Goal: Book appointment/travel/reservation

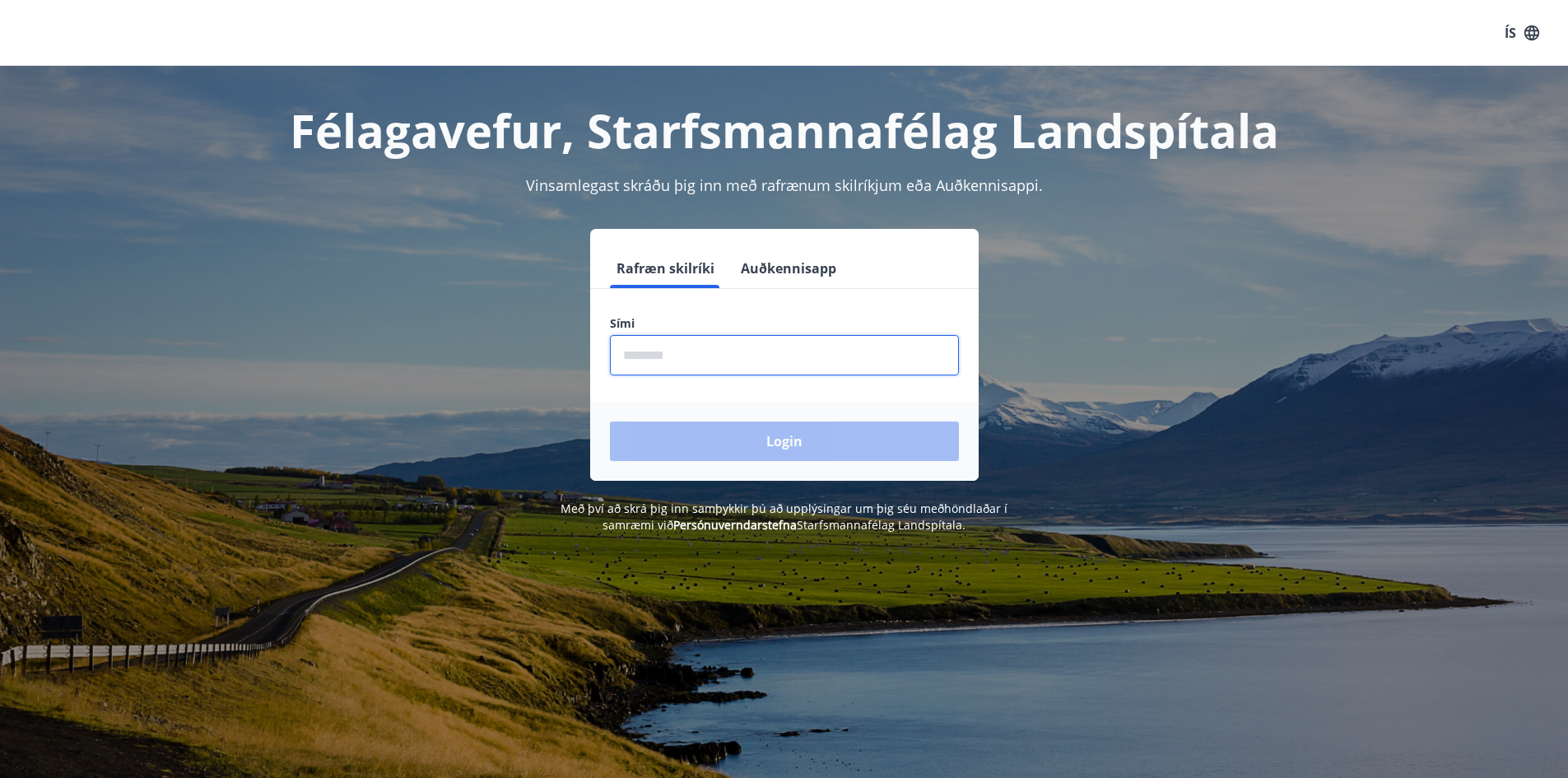
click at [649, 358] on input "phone" at bounding box center [784, 355] width 349 height 40
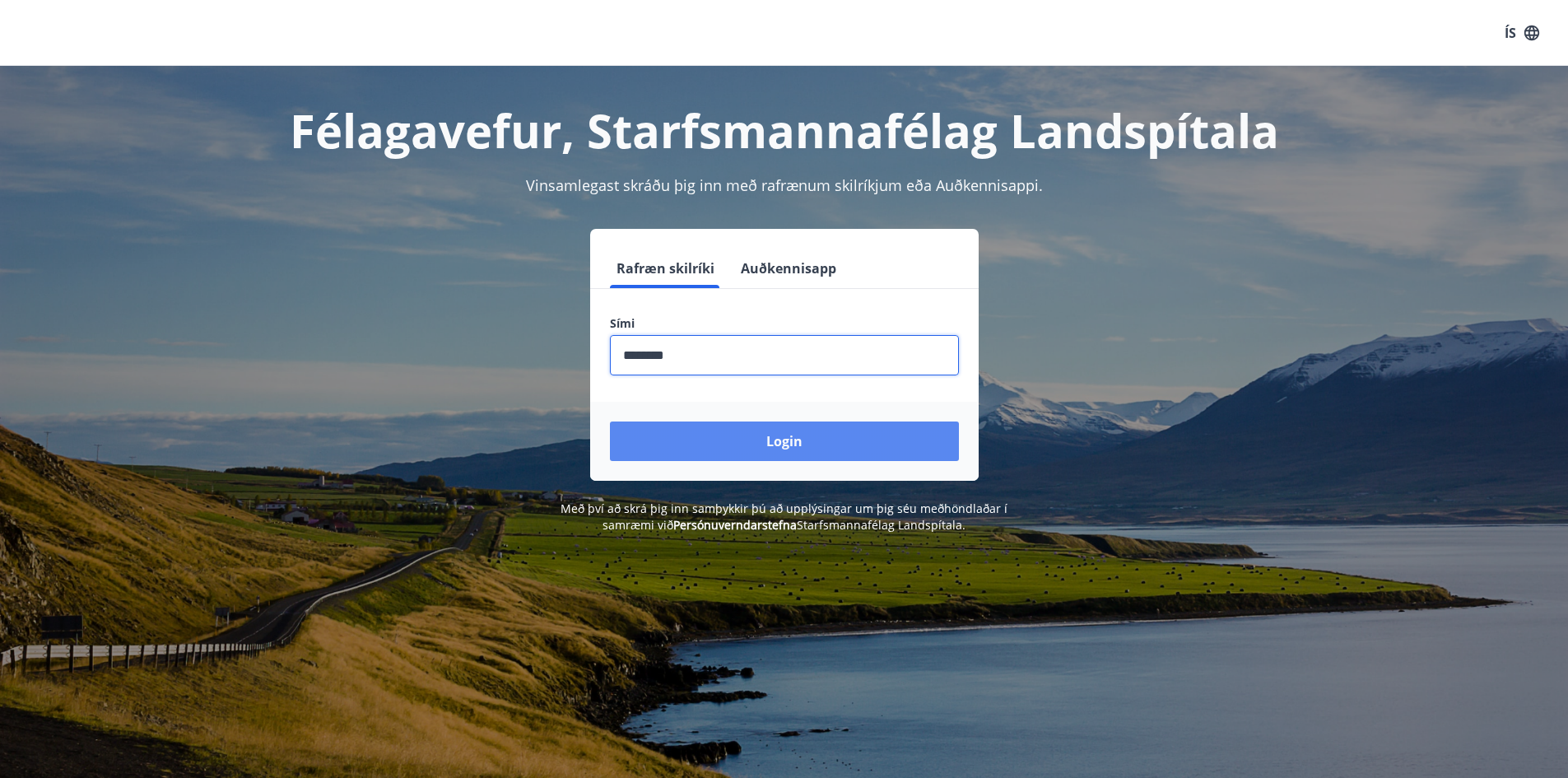
type input "********"
click at [773, 435] on button "Login" at bounding box center [784, 441] width 349 height 39
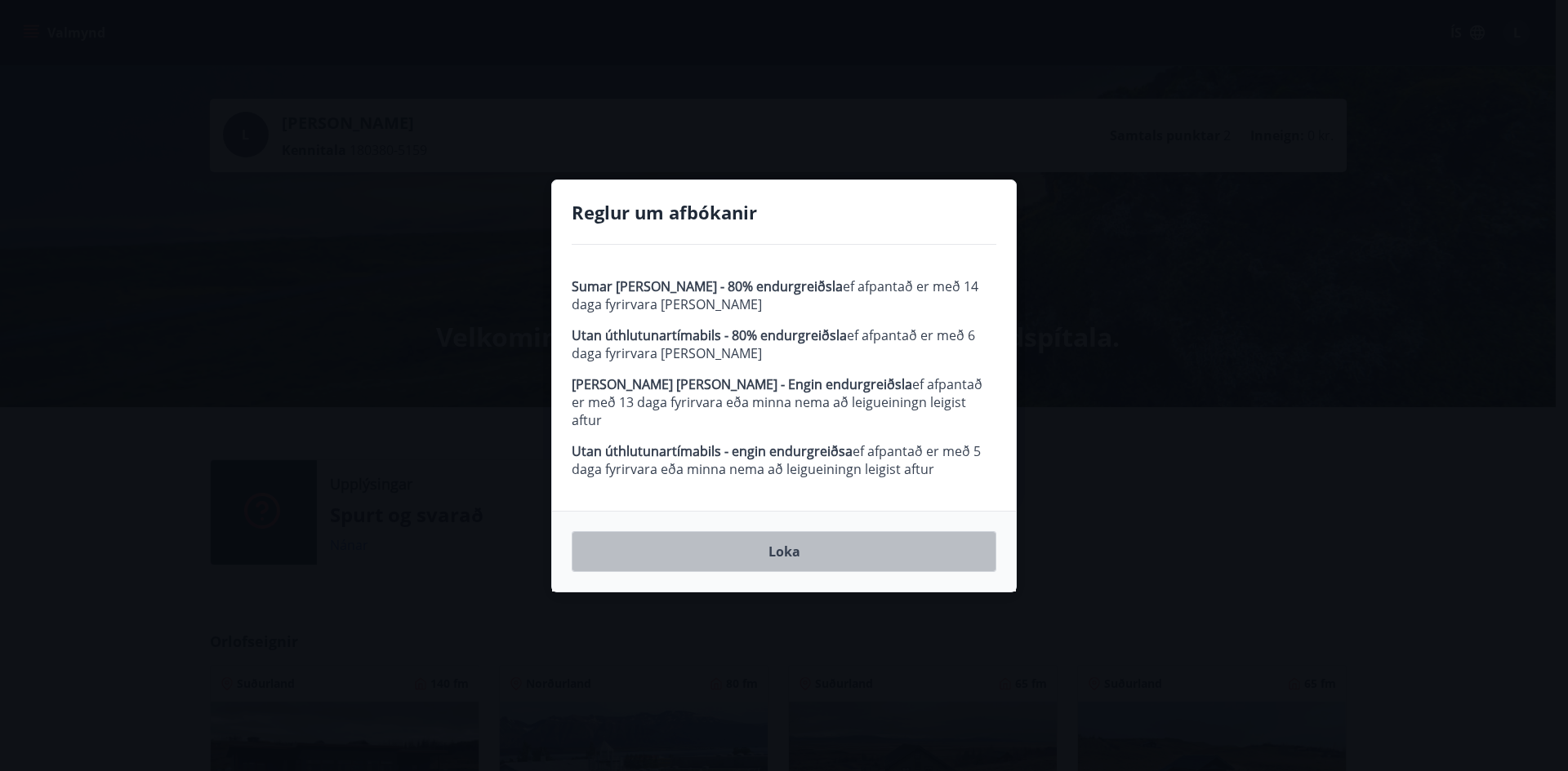
click at [790, 538] on button "Loka" at bounding box center [783, 551] width 424 height 41
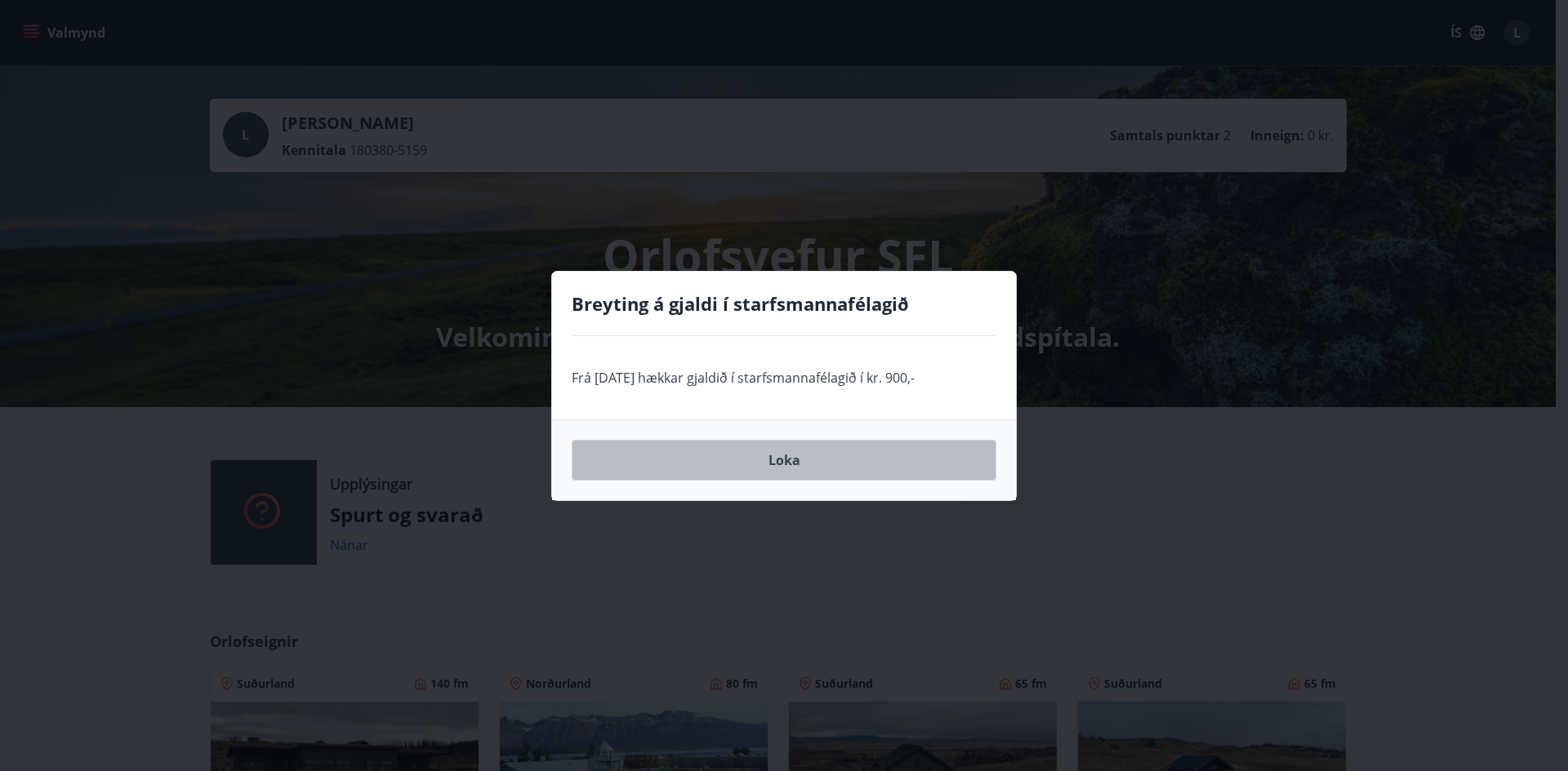
click at [789, 457] on button "Loka" at bounding box center [783, 459] width 424 height 41
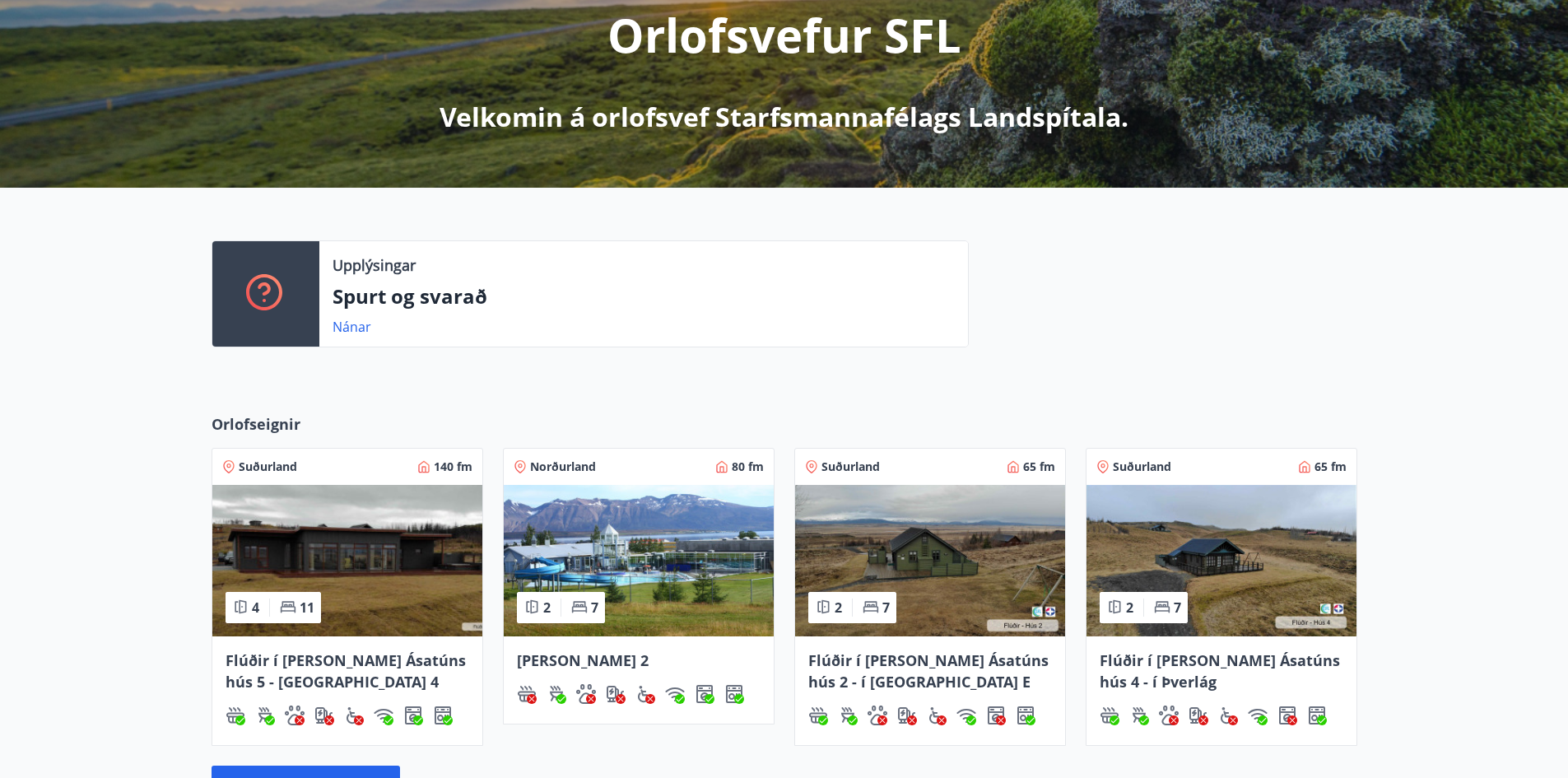
scroll to position [412, 0]
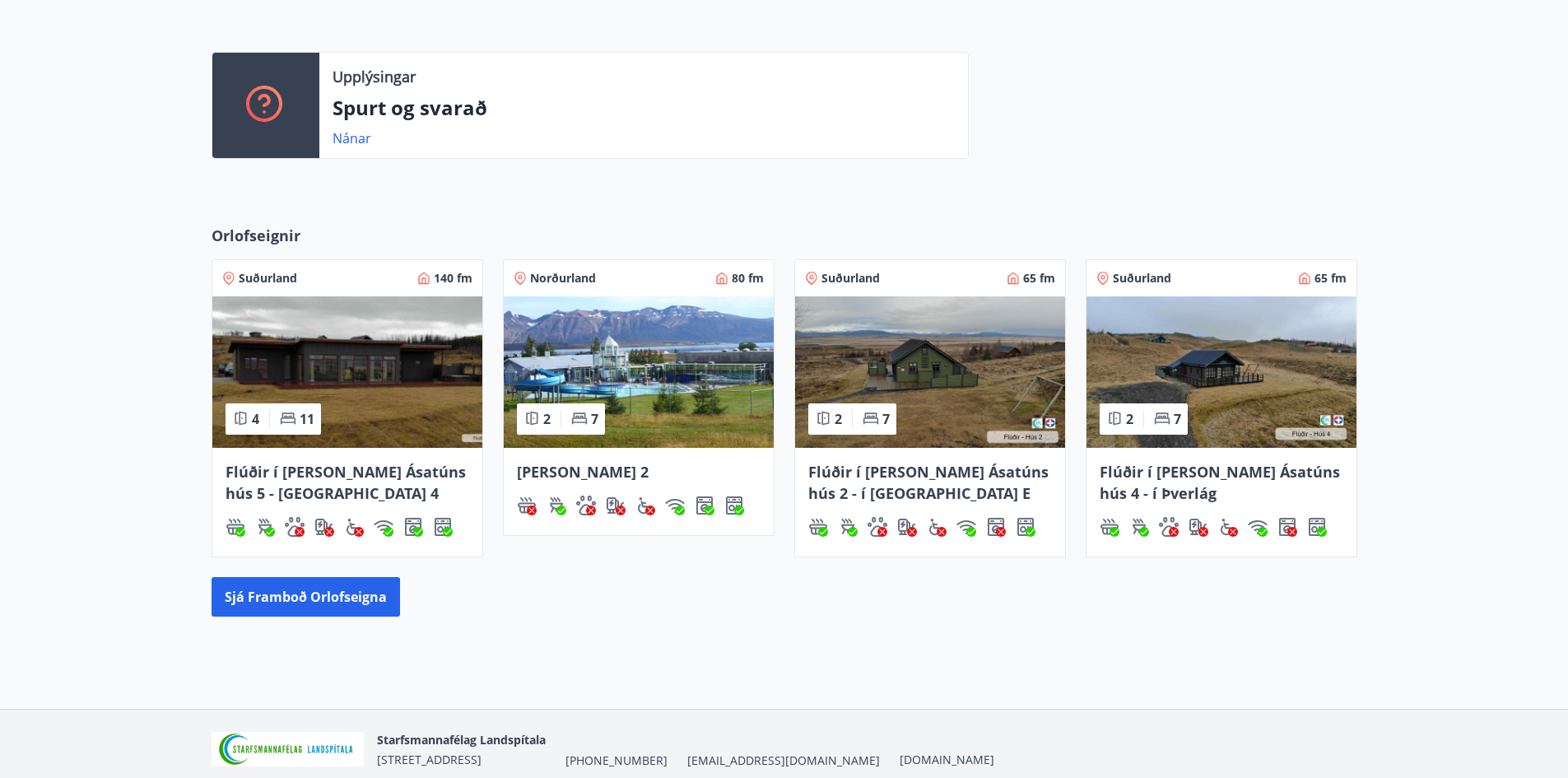
click at [383, 354] on img at bounding box center [347, 372] width 270 height 152
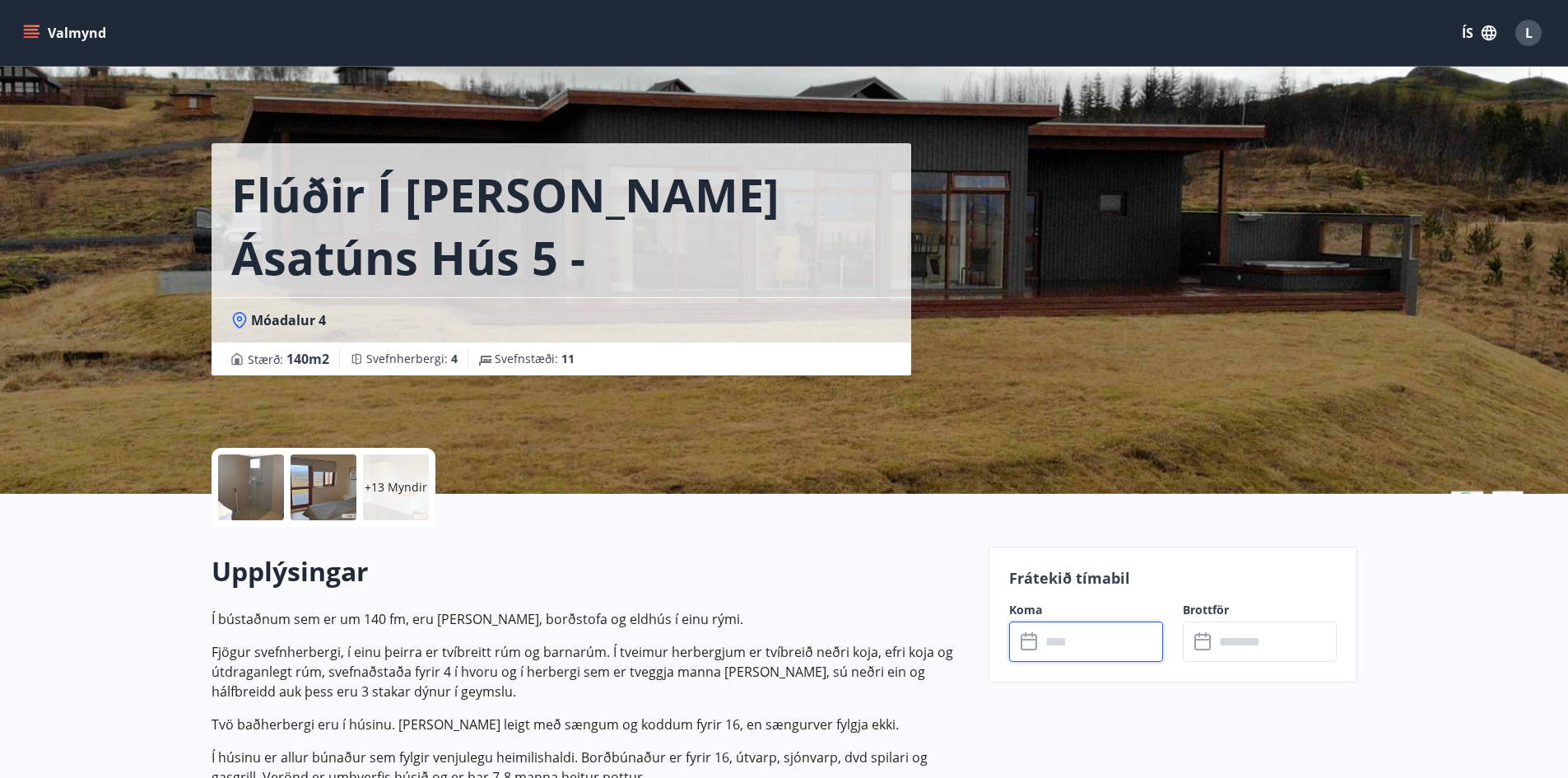
click at [1066, 640] on input "text" at bounding box center [1101, 642] width 123 height 40
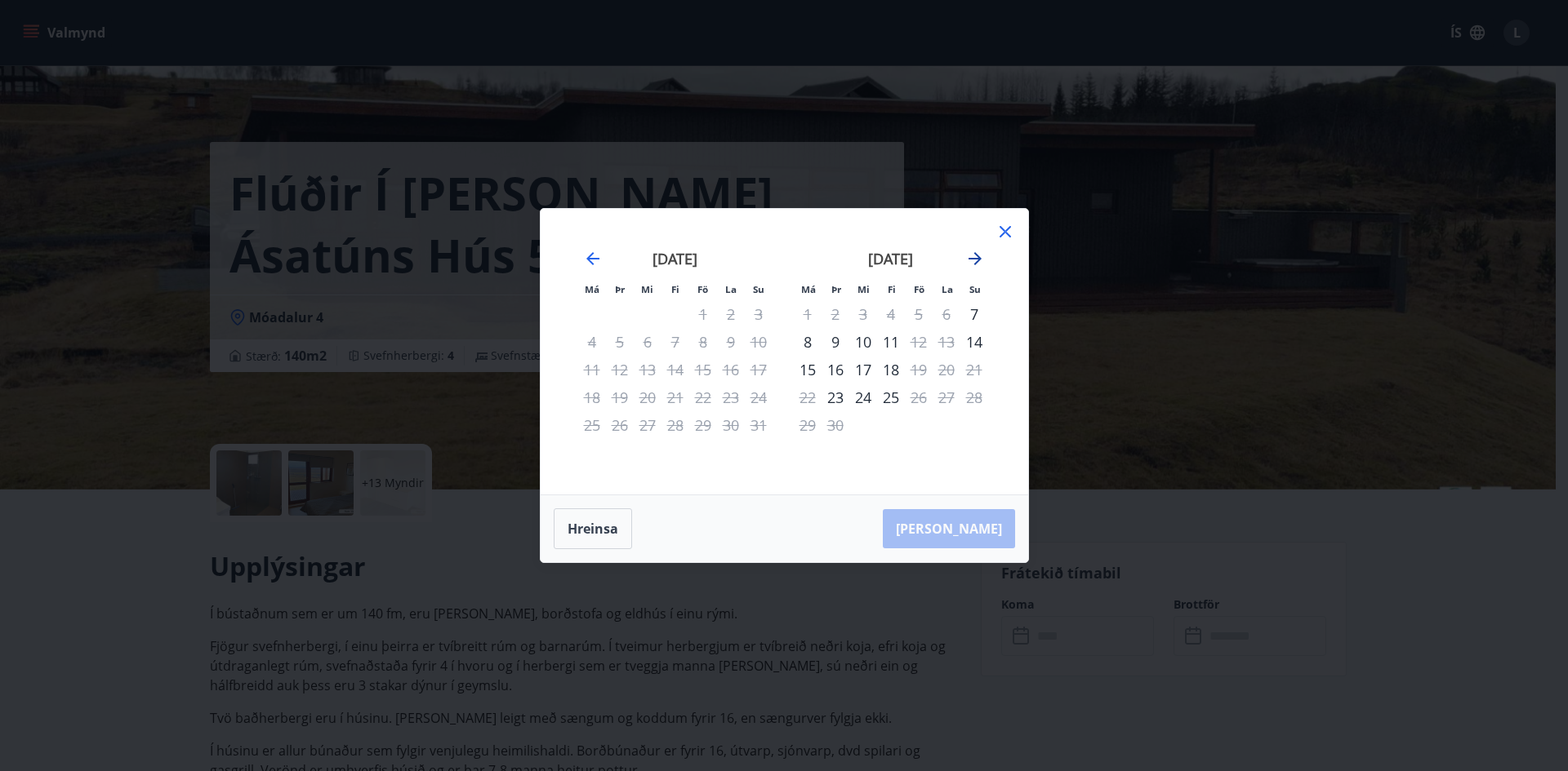
click at [976, 258] on icon "Move forward to switch to the next month." at bounding box center [975, 259] width 13 height 13
click at [975, 258] on icon "Move forward to switch to the next month." at bounding box center [975, 259] width 13 height 13
click at [977, 255] on icon "Move forward to switch to the next month." at bounding box center [975, 259] width 20 height 20
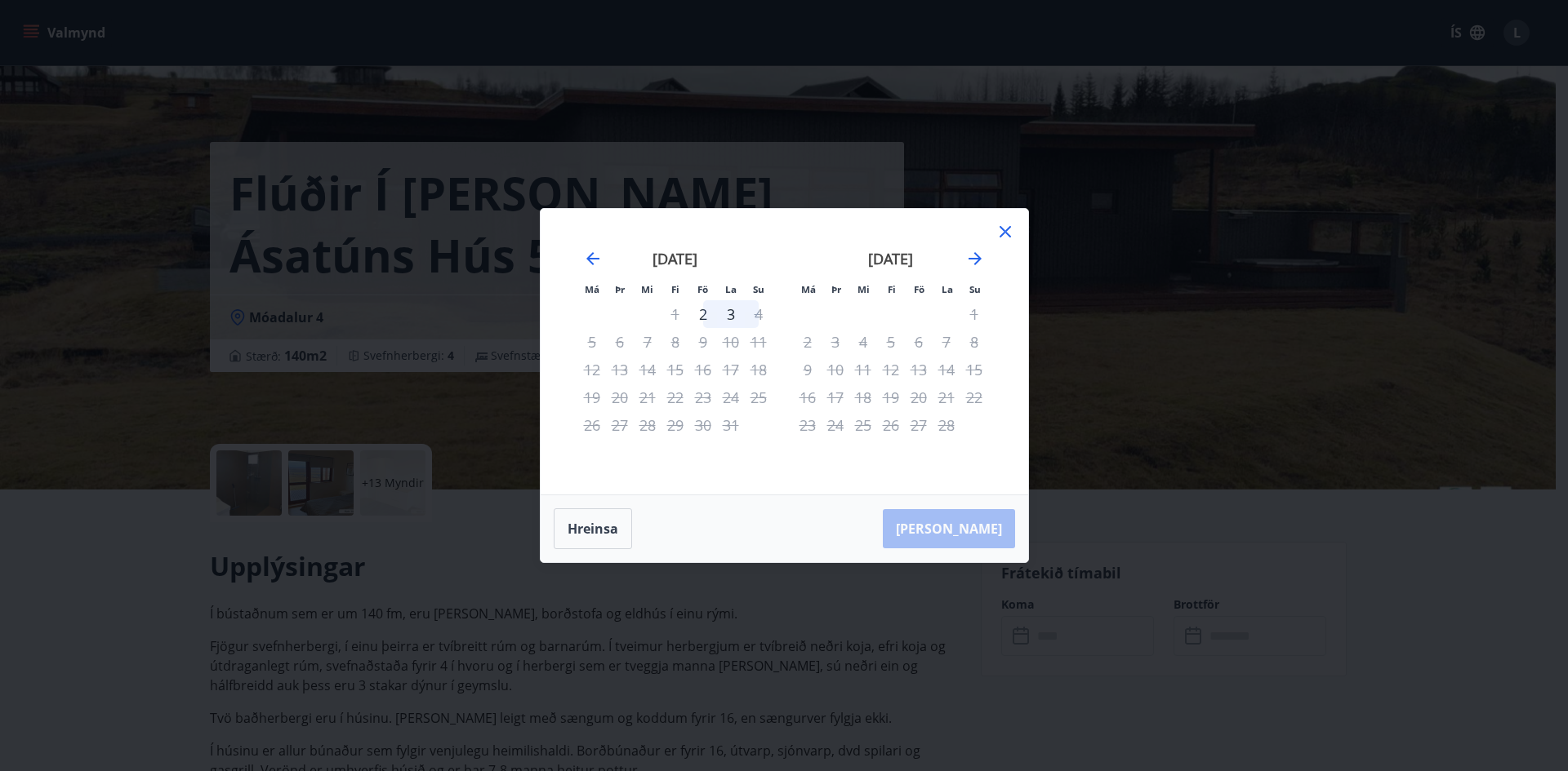
click at [1002, 231] on icon at bounding box center [1005, 231] width 20 height 20
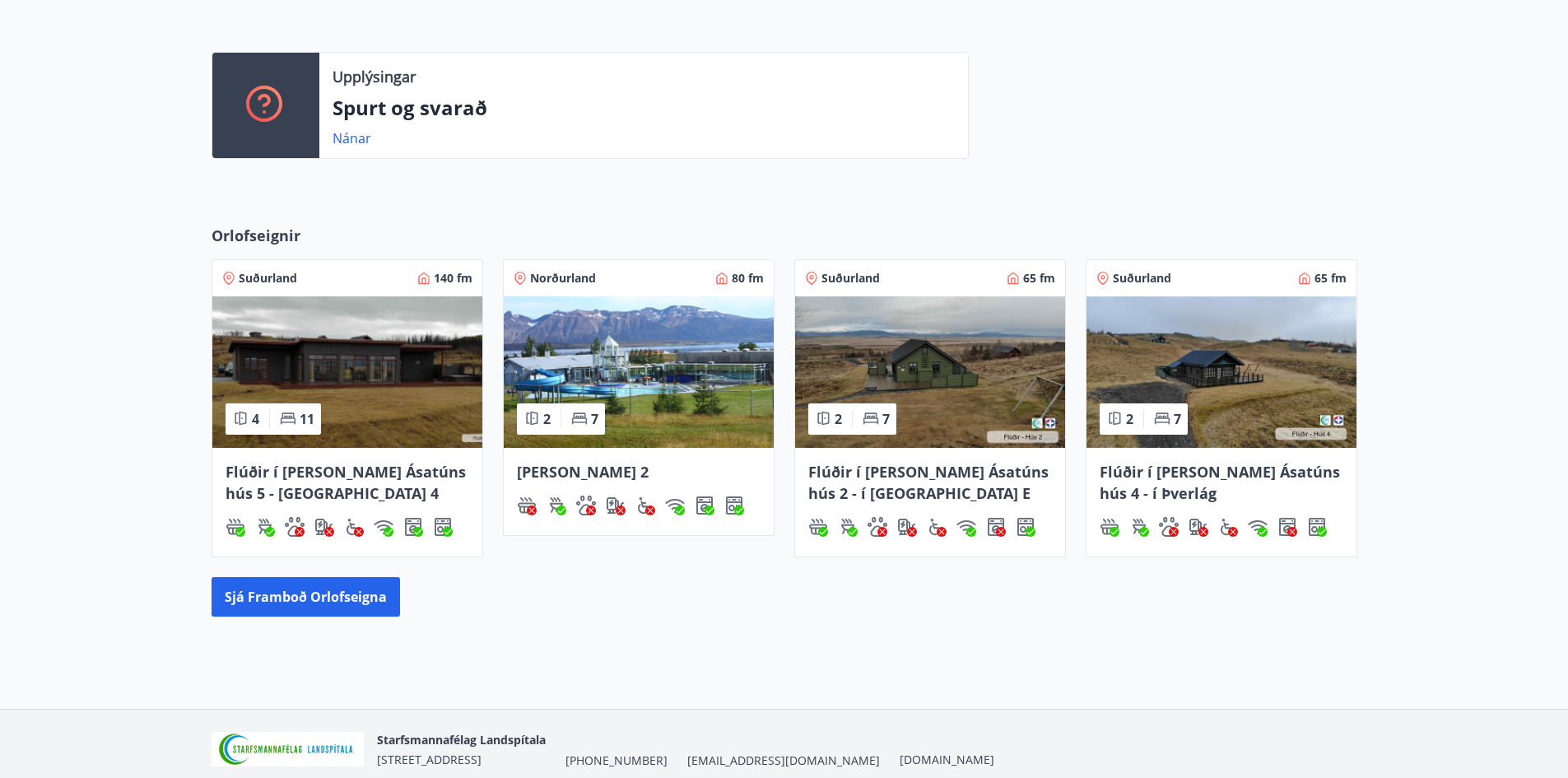
scroll to position [424, 0]
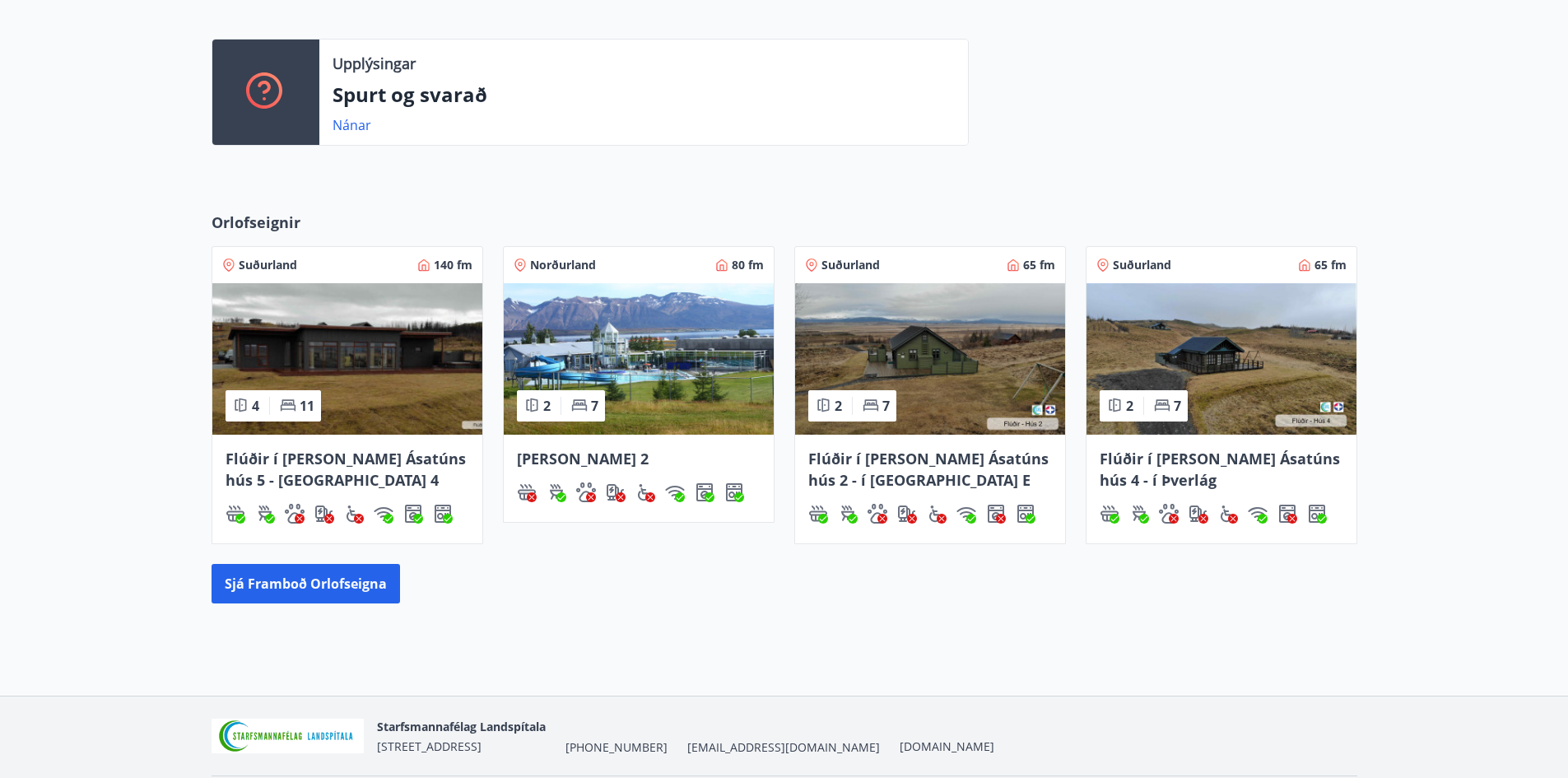
click at [944, 350] on img at bounding box center [929, 359] width 270 height 152
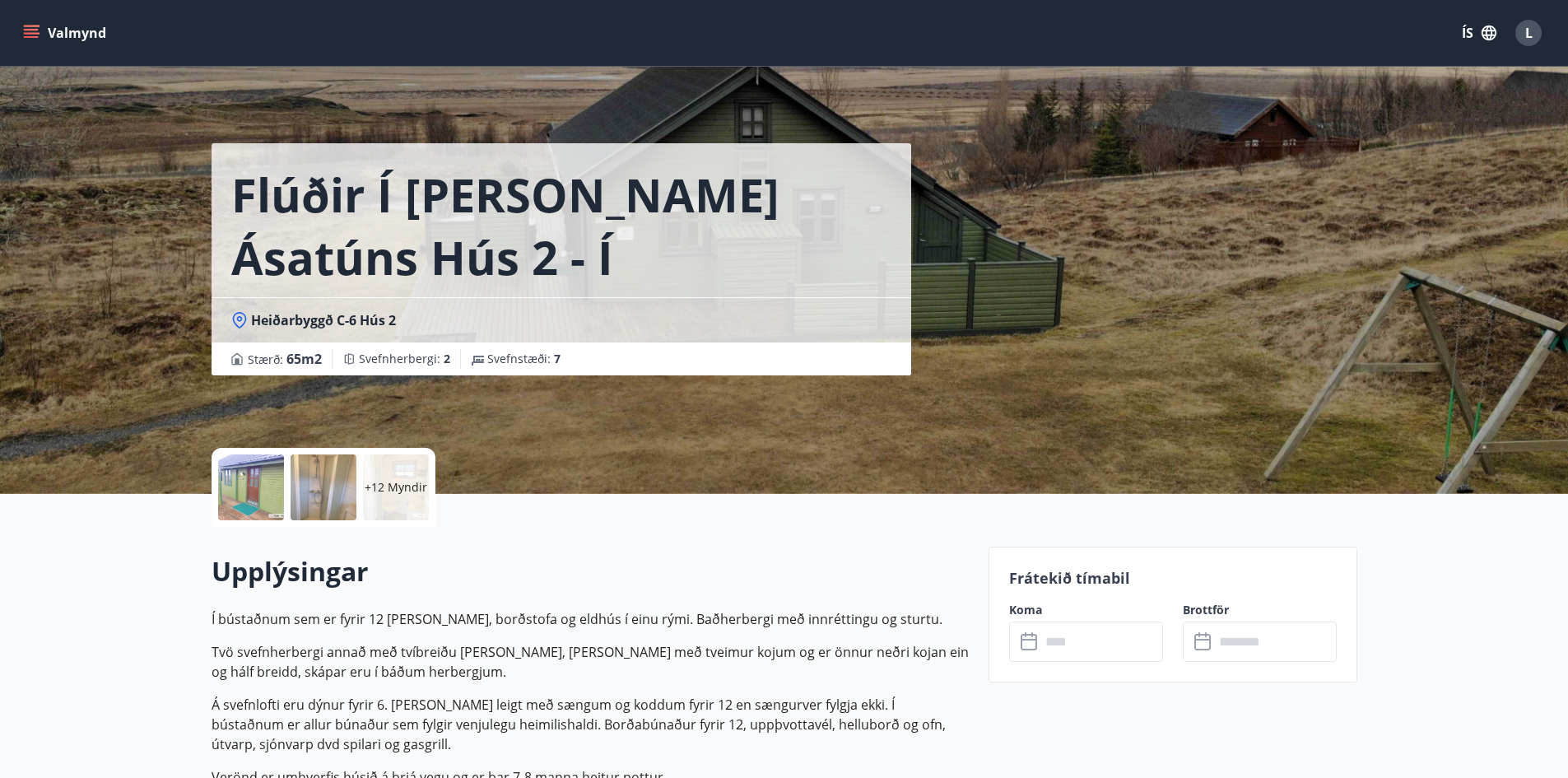
click at [1107, 648] on input "text" at bounding box center [1101, 642] width 123 height 40
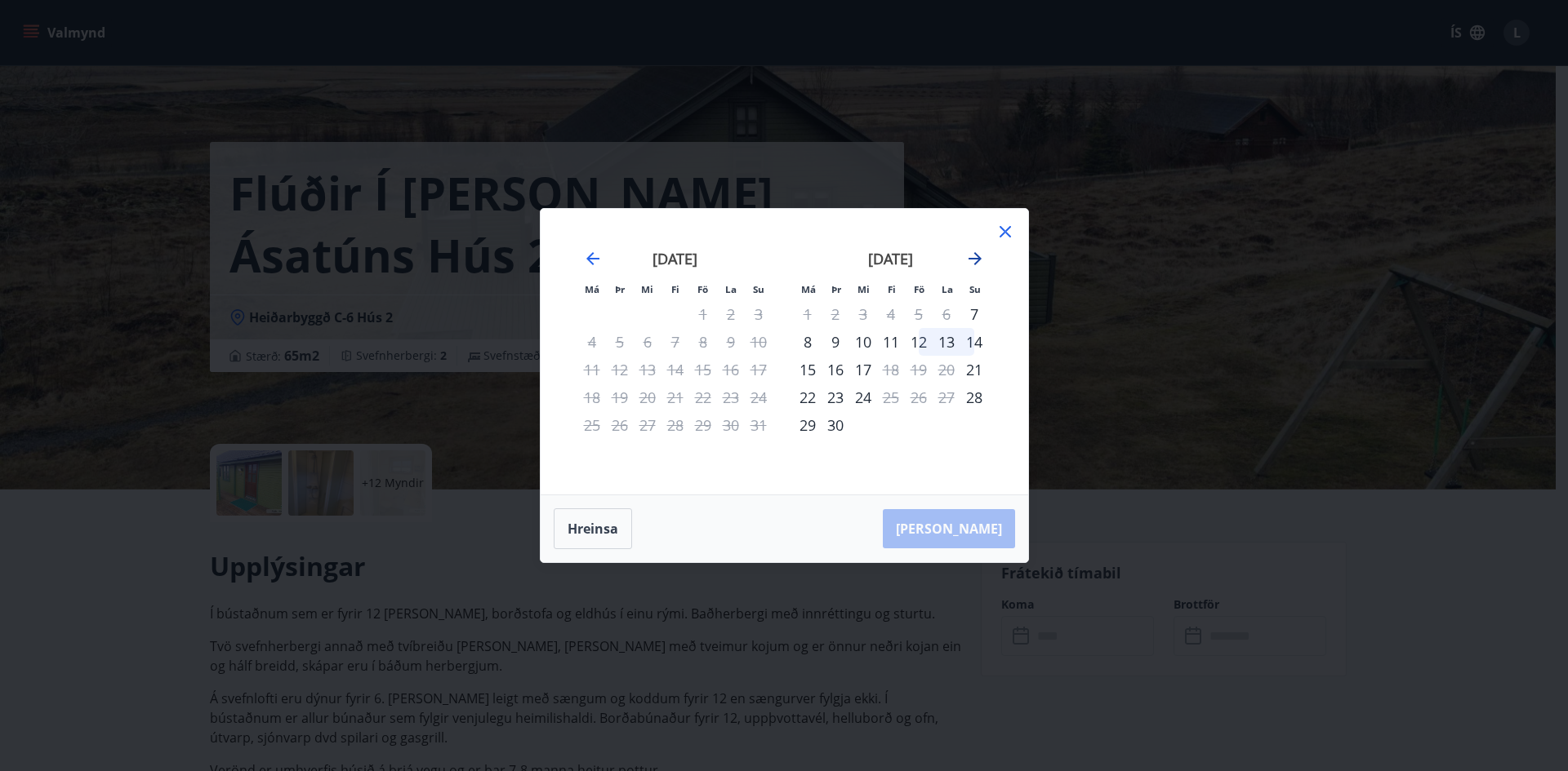
click at [974, 257] on icon "Move forward to switch to the next month." at bounding box center [975, 259] width 20 height 20
click at [971, 254] on icon "Move forward to switch to the next month." at bounding box center [975, 259] width 20 height 20
click at [920, 339] on div "7" at bounding box center [918, 341] width 28 height 28
click at [971, 338] on div "9" at bounding box center [973, 341] width 28 height 28
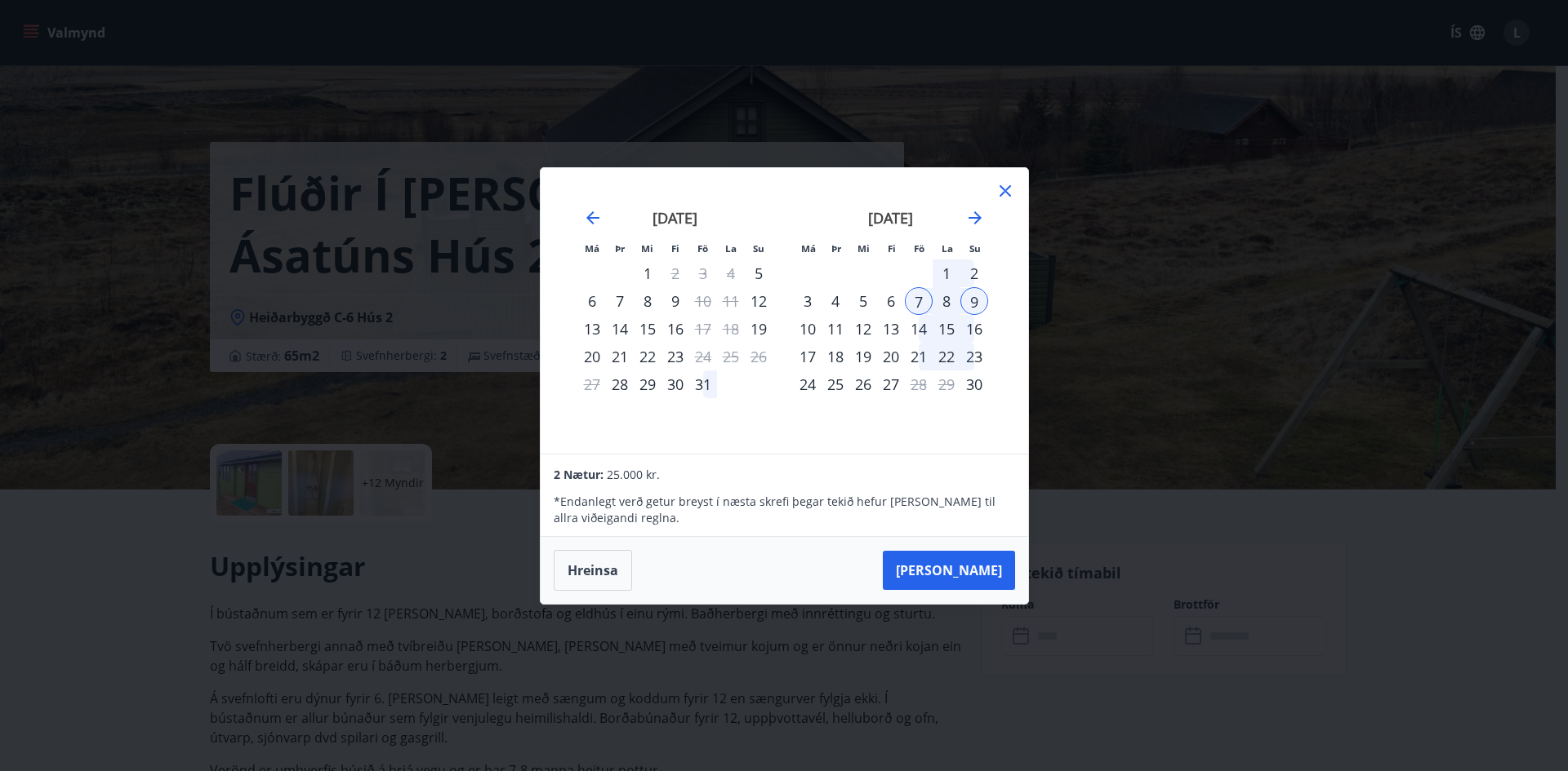
click at [1007, 187] on icon at bounding box center [1005, 191] width 12 height 12
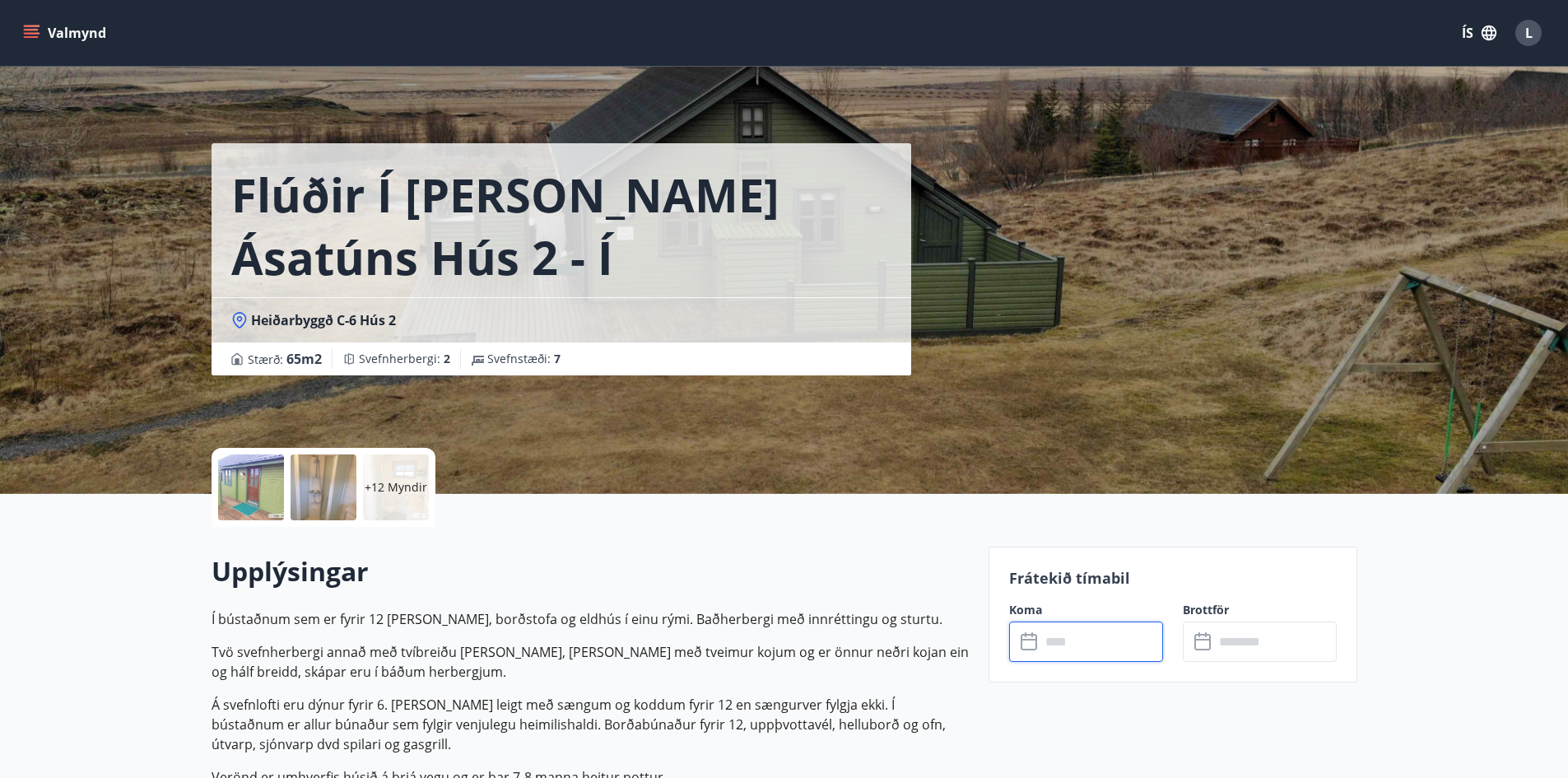
click at [1074, 643] on input "text" at bounding box center [1101, 642] width 123 height 40
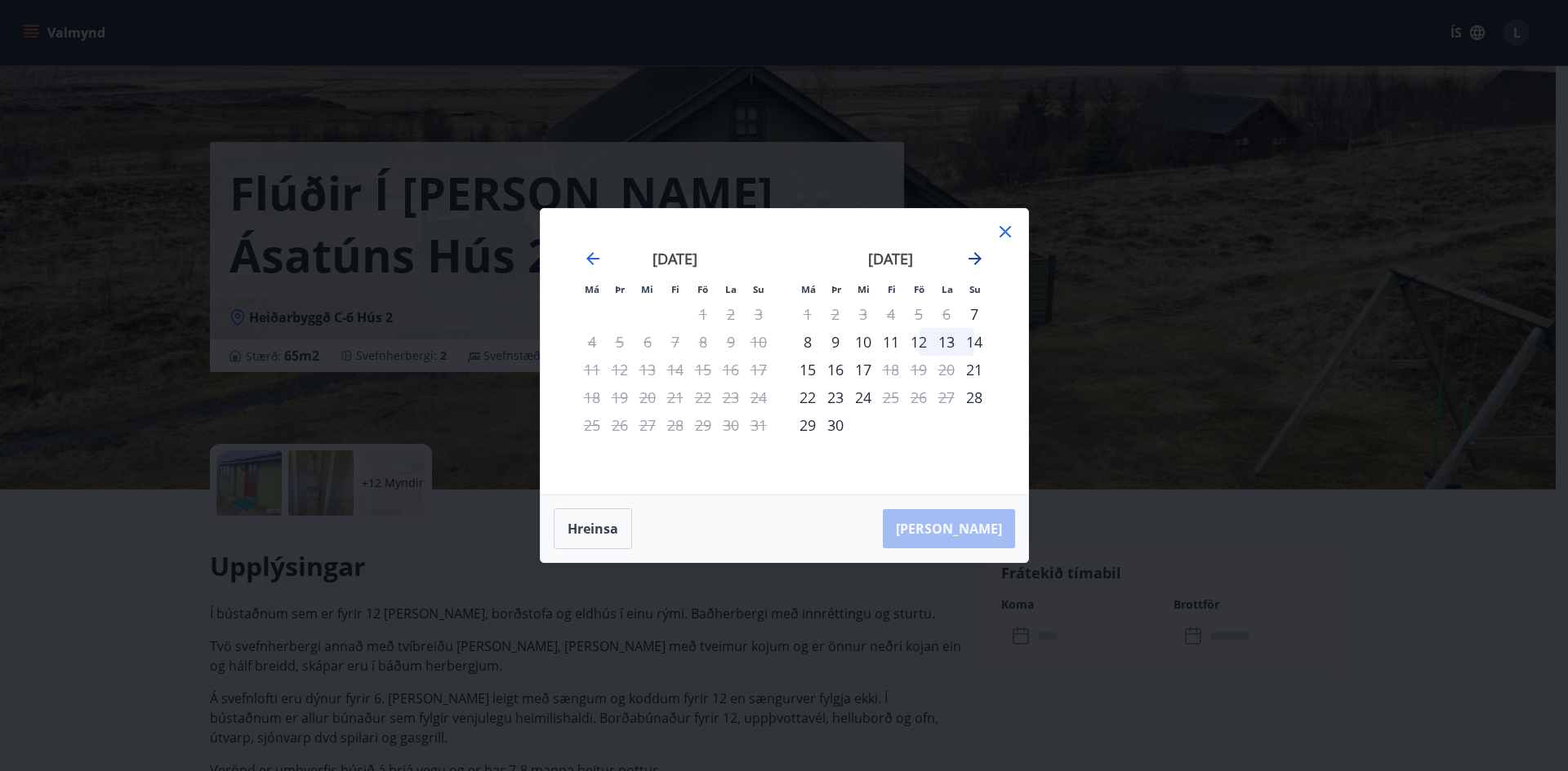
click at [977, 254] on icon "Move forward to switch to the next month." at bounding box center [975, 259] width 20 height 20
click at [974, 253] on icon "Move forward to switch to the next month." at bounding box center [975, 259] width 13 height 13
click at [974, 256] on icon "Move forward to switch to the next month." at bounding box center [975, 259] width 20 height 20
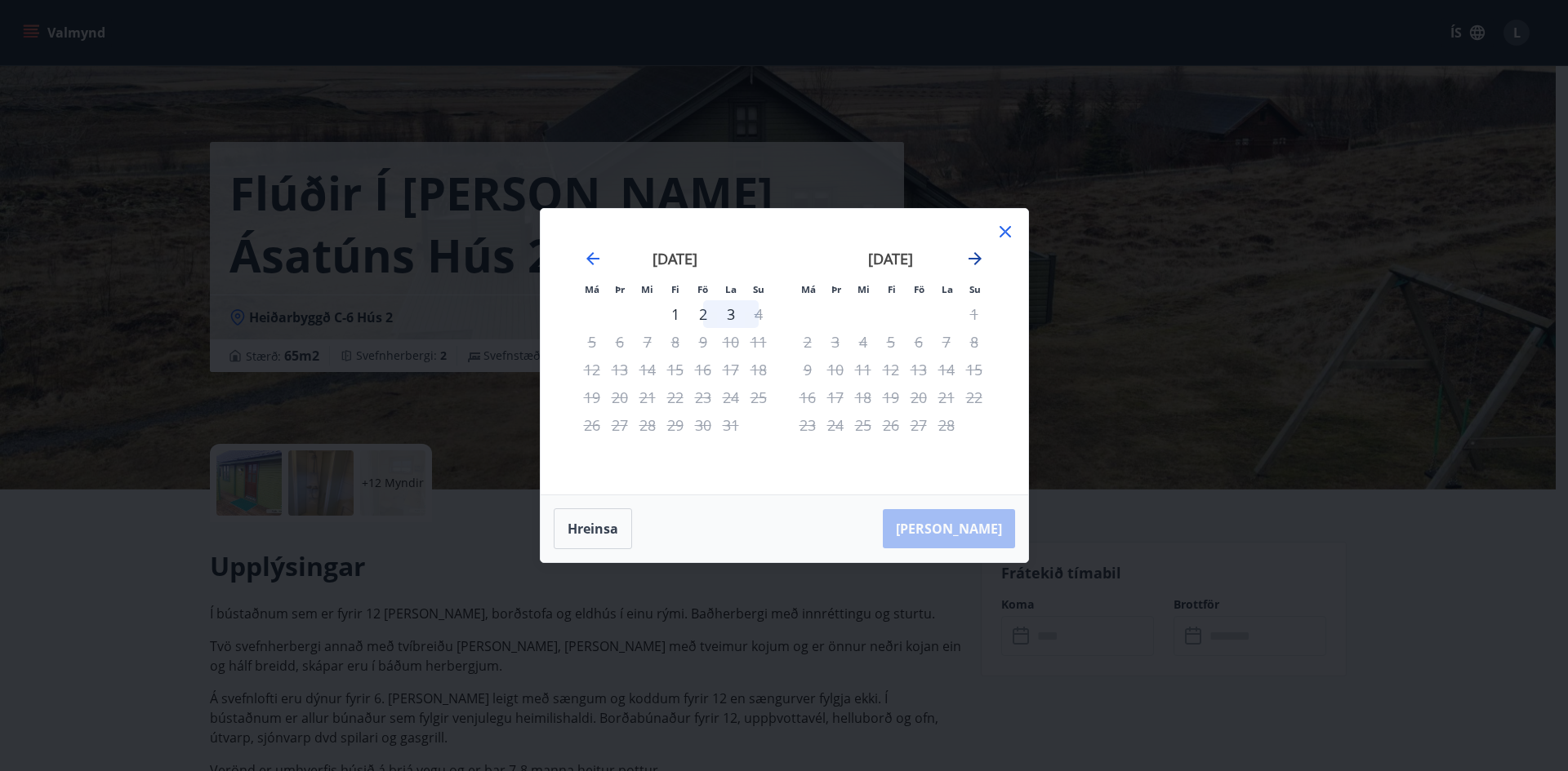
click at [974, 256] on icon "Move forward to switch to the next month." at bounding box center [975, 259] width 20 height 20
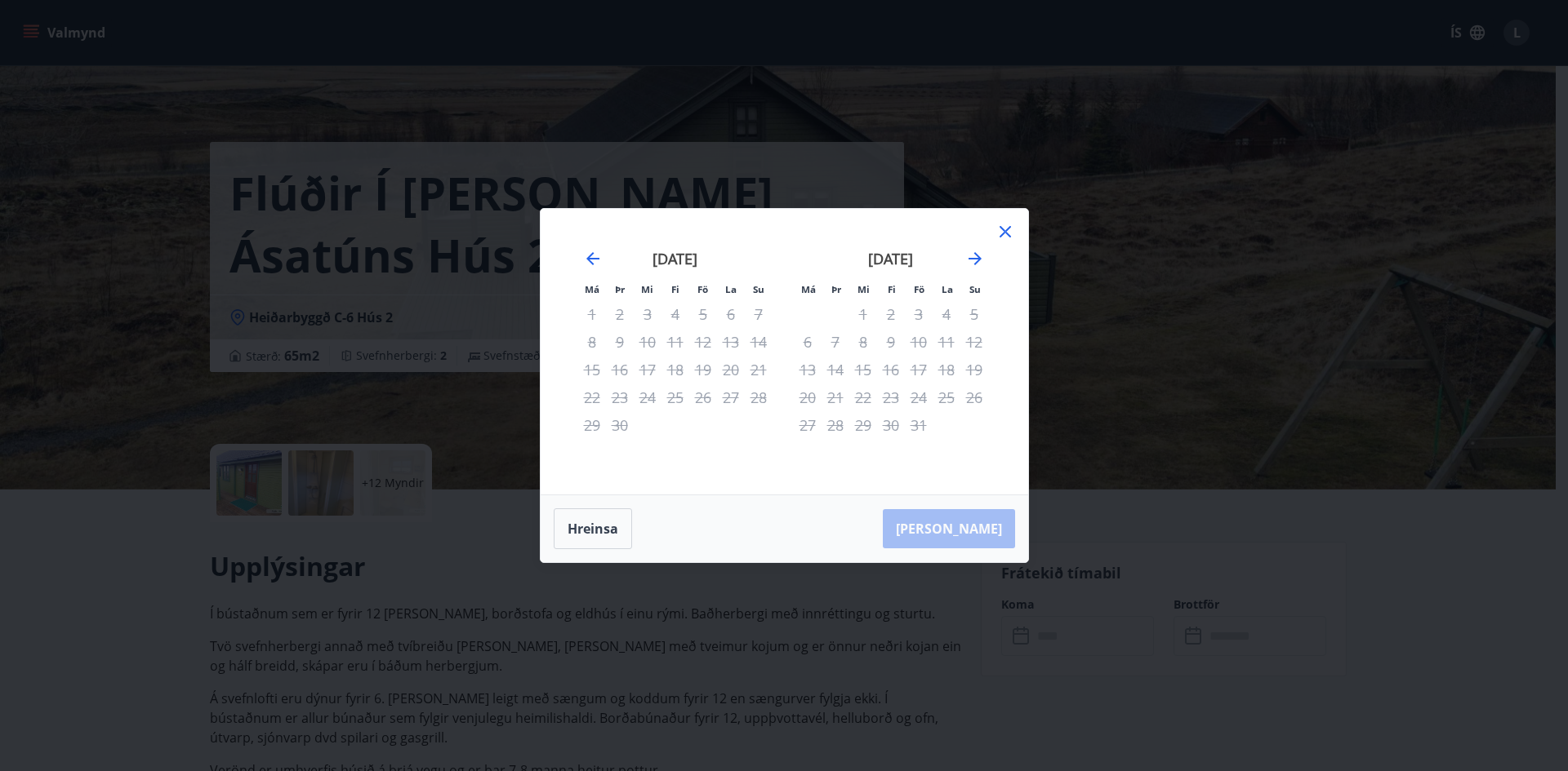
click at [1003, 226] on icon at bounding box center [1005, 231] width 20 height 20
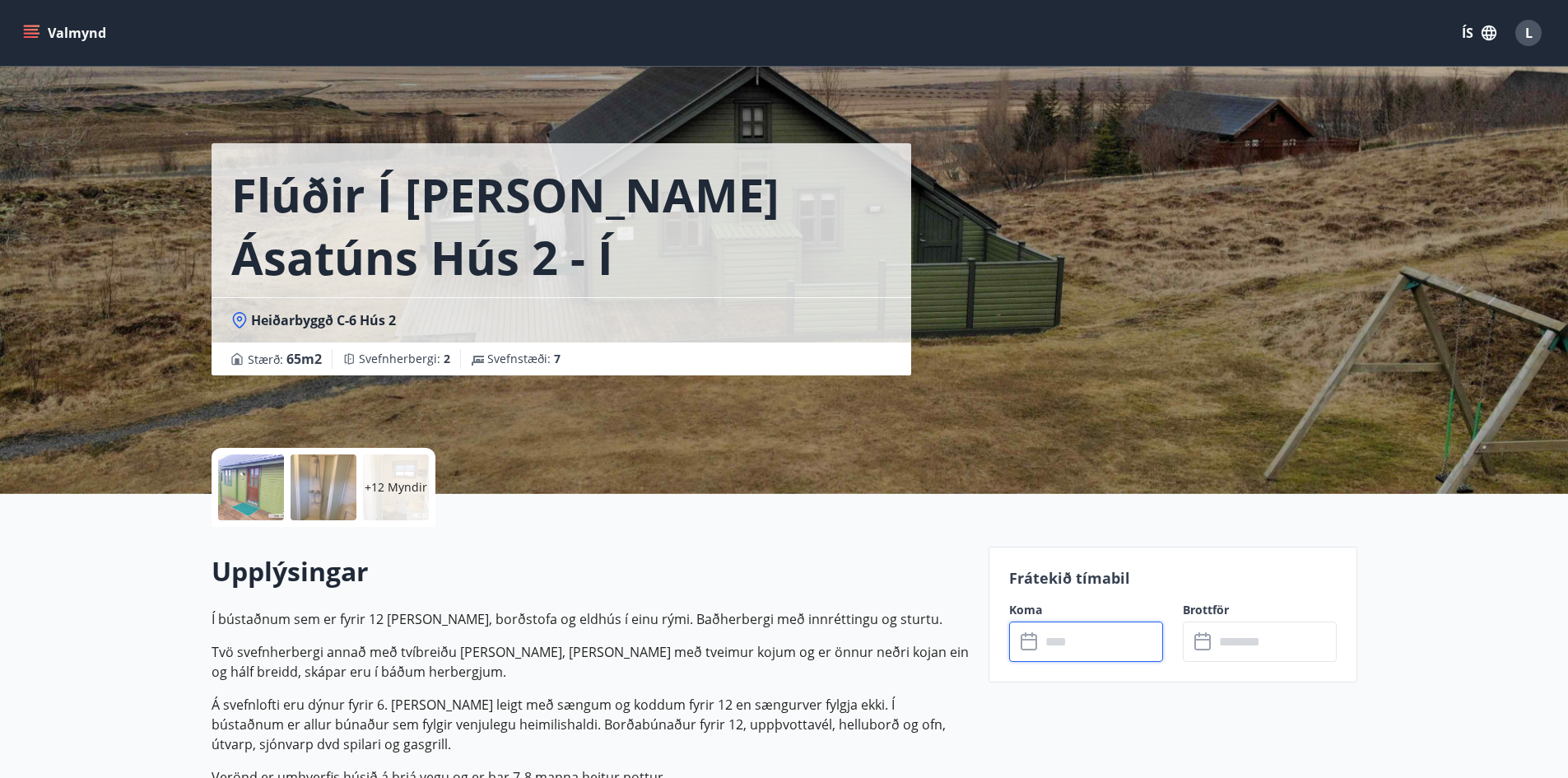
click at [254, 487] on div at bounding box center [251, 487] width 65 height 65
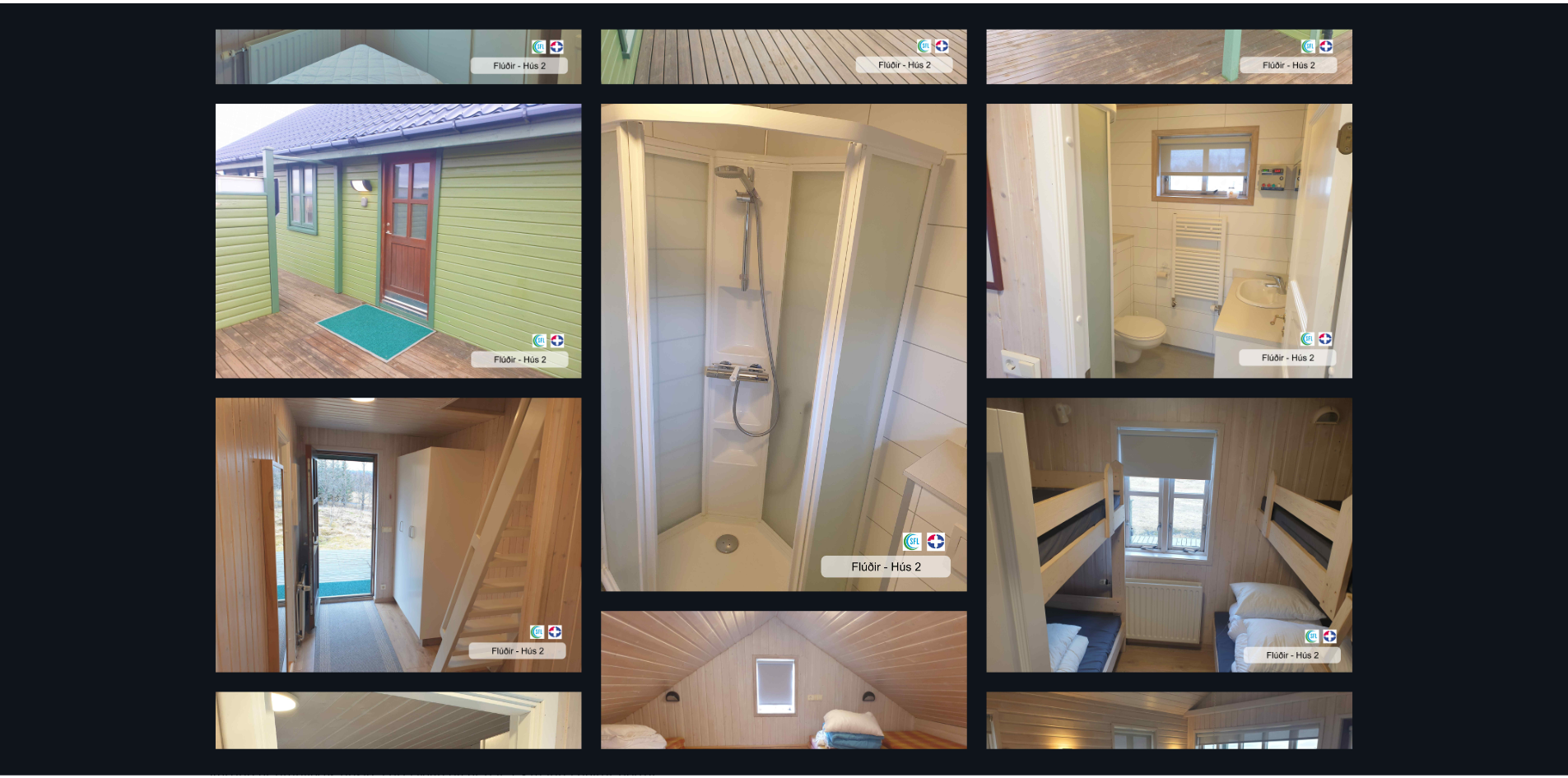
scroll to position [15, 0]
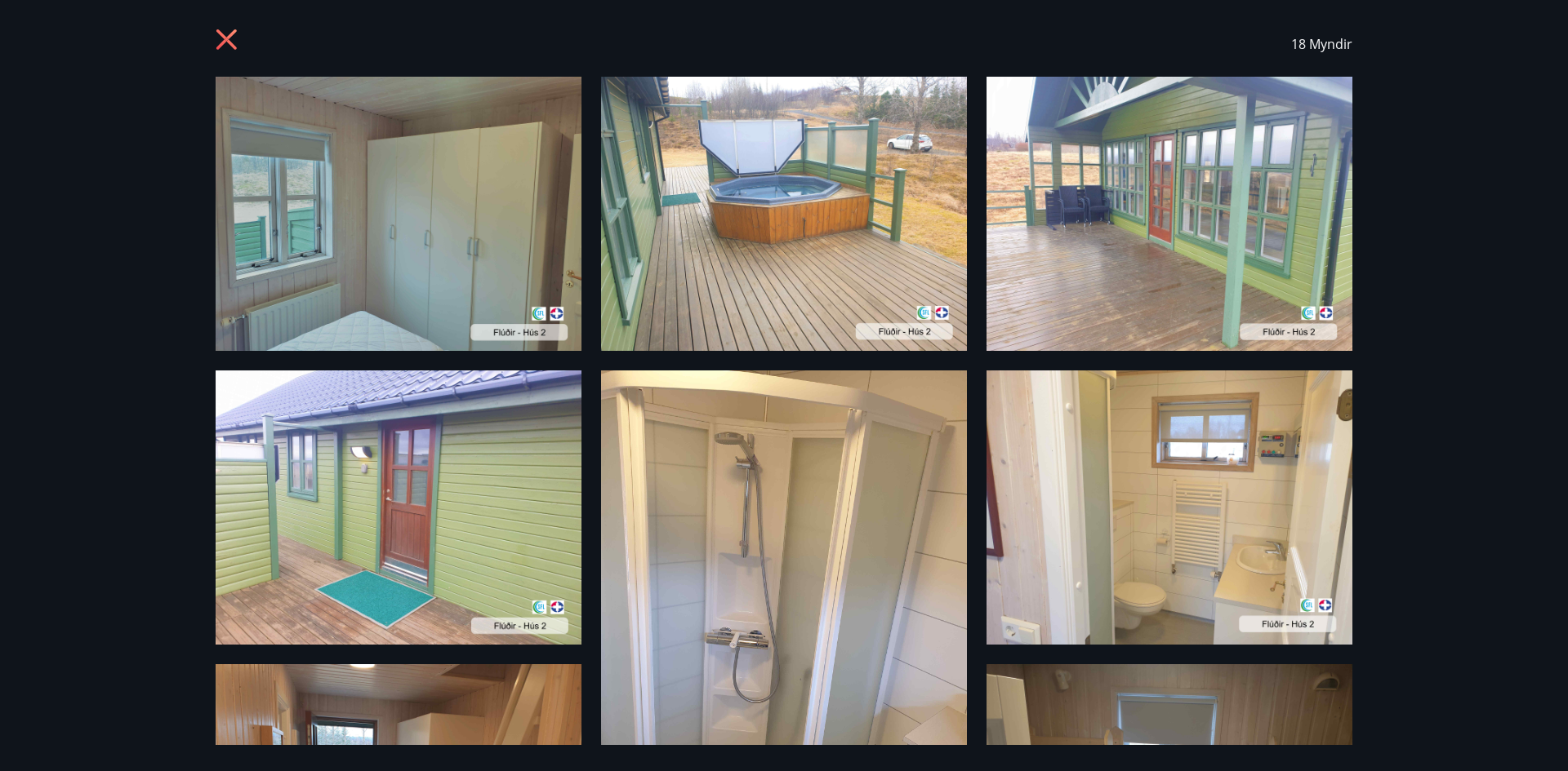
click at [223, 37] on icon at bounding box center [226, 40] width 21 height 21
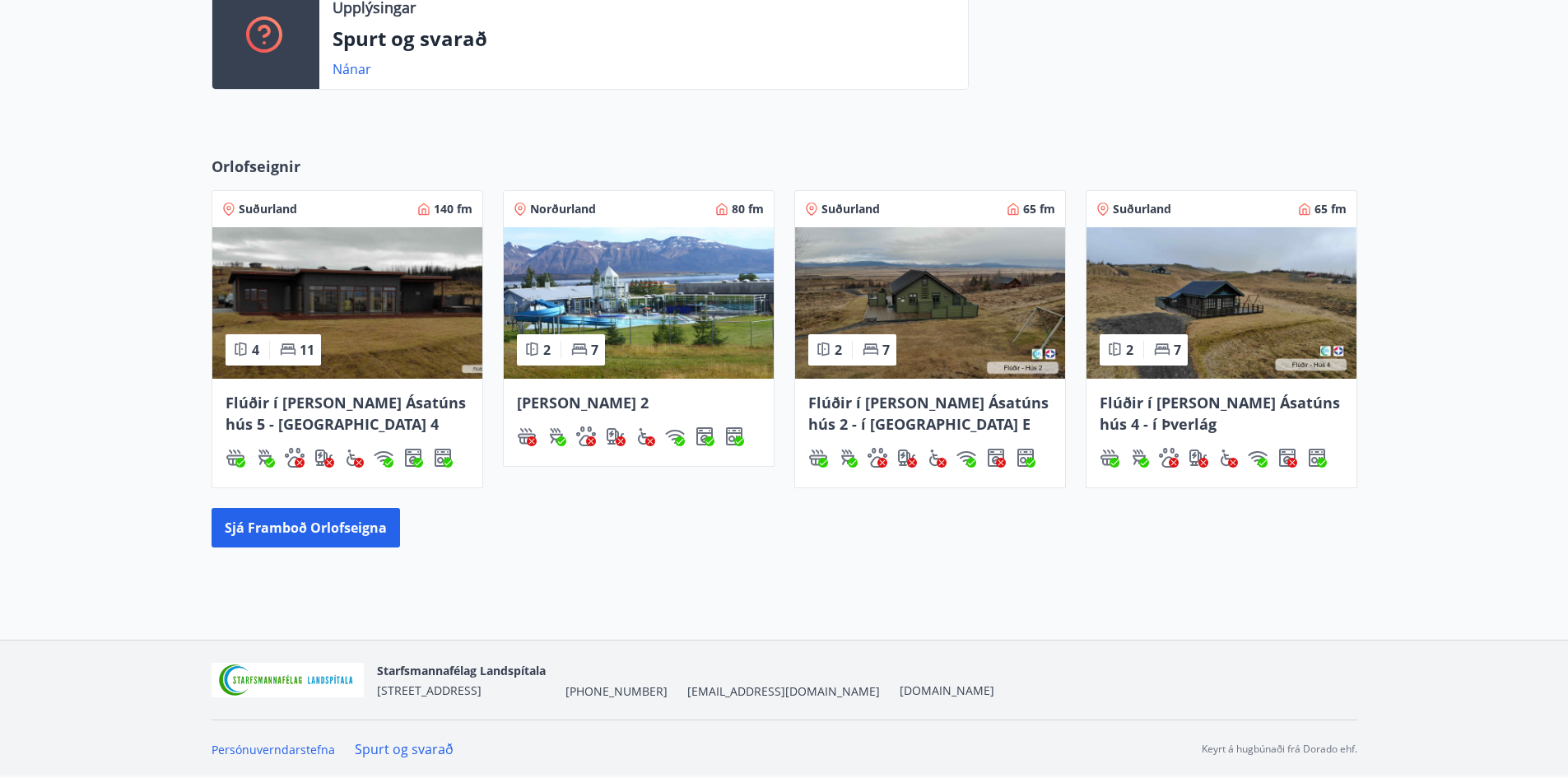
click at [1247, 282] on img at bounding box center [1221, 303] width 270 height 152
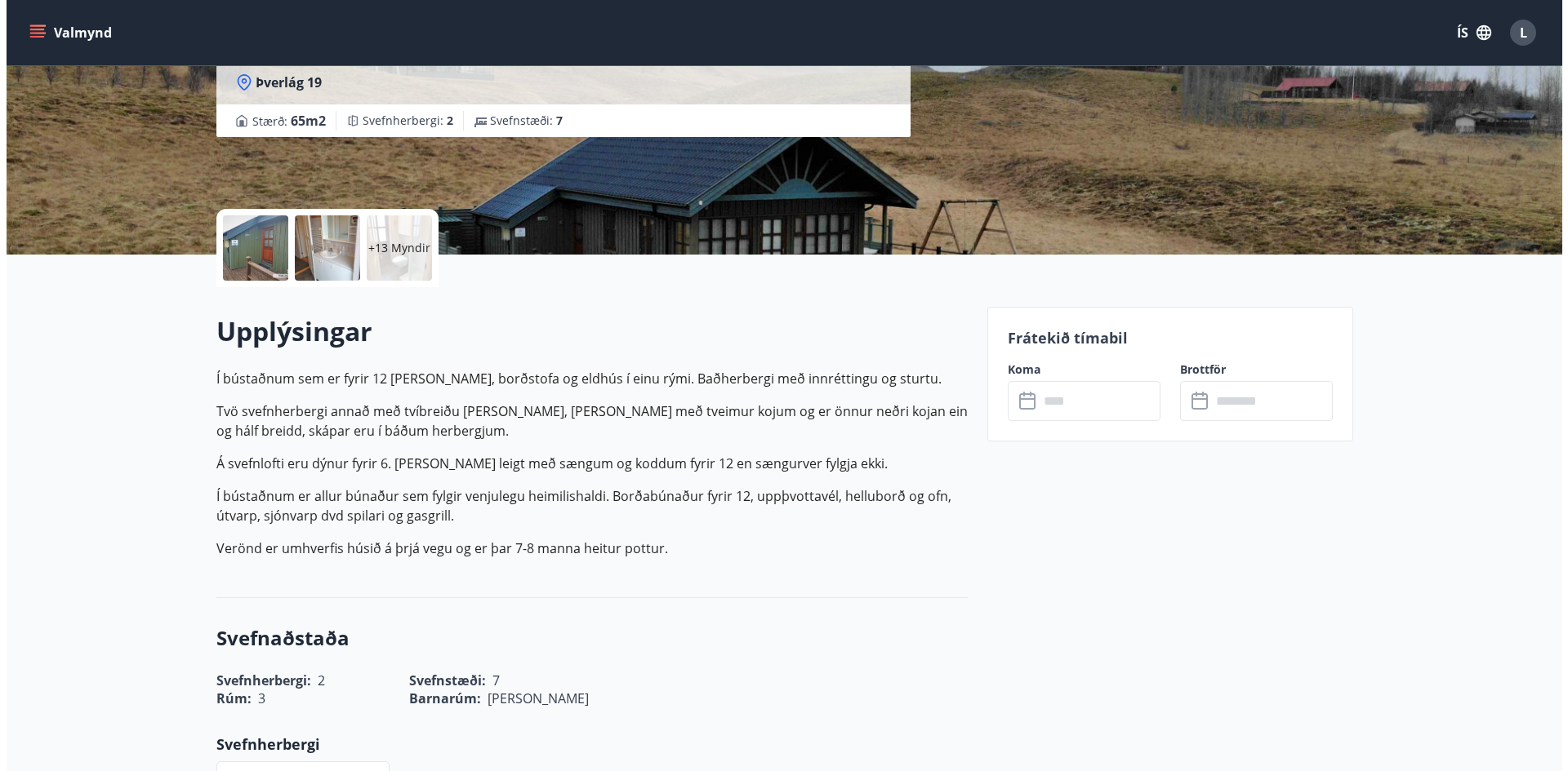
scroll to position [245, 0]
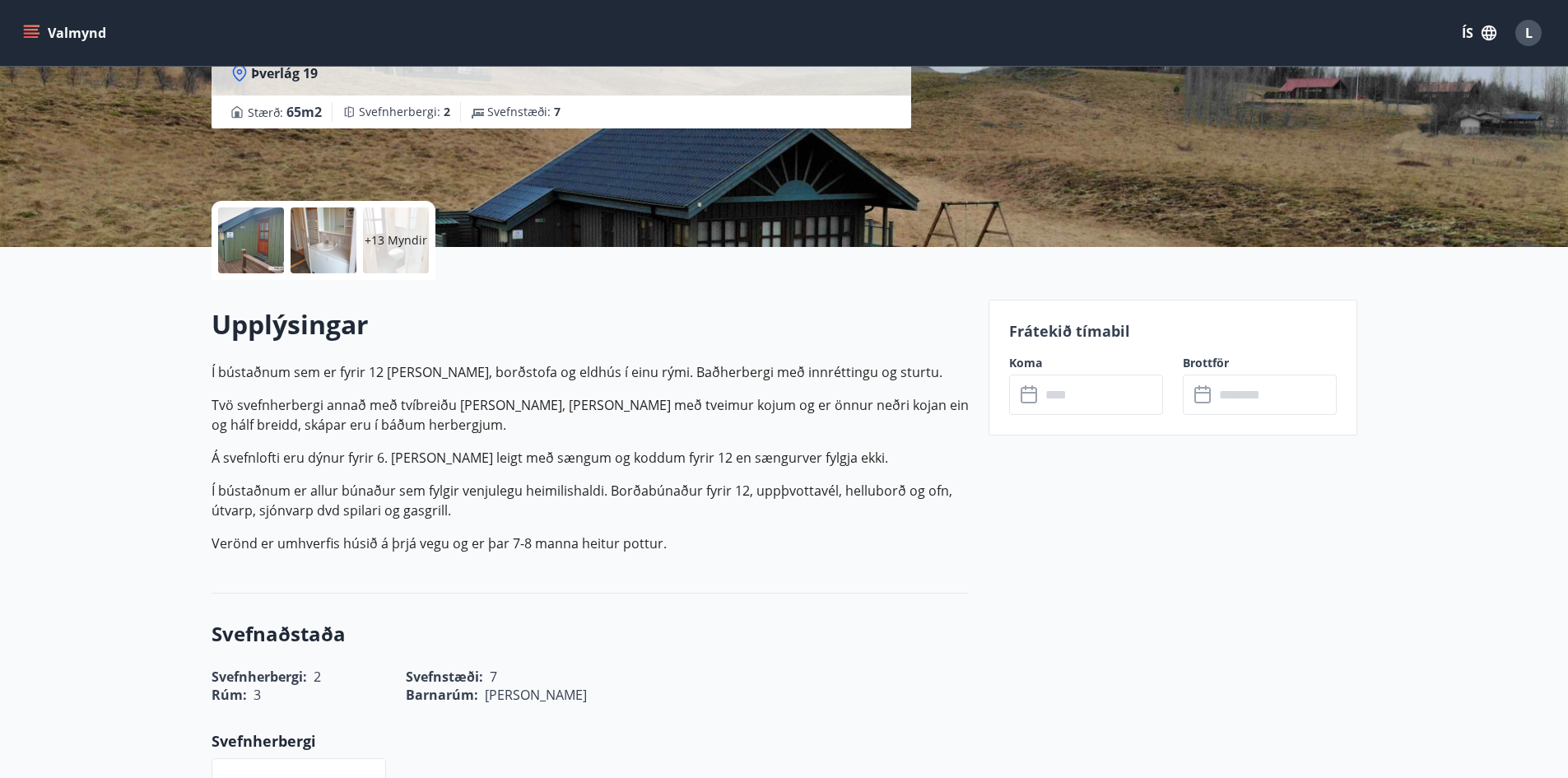
click at [405, 241] on p "+13 Myndir" at bounding box center [395, 240] width 63 height 16
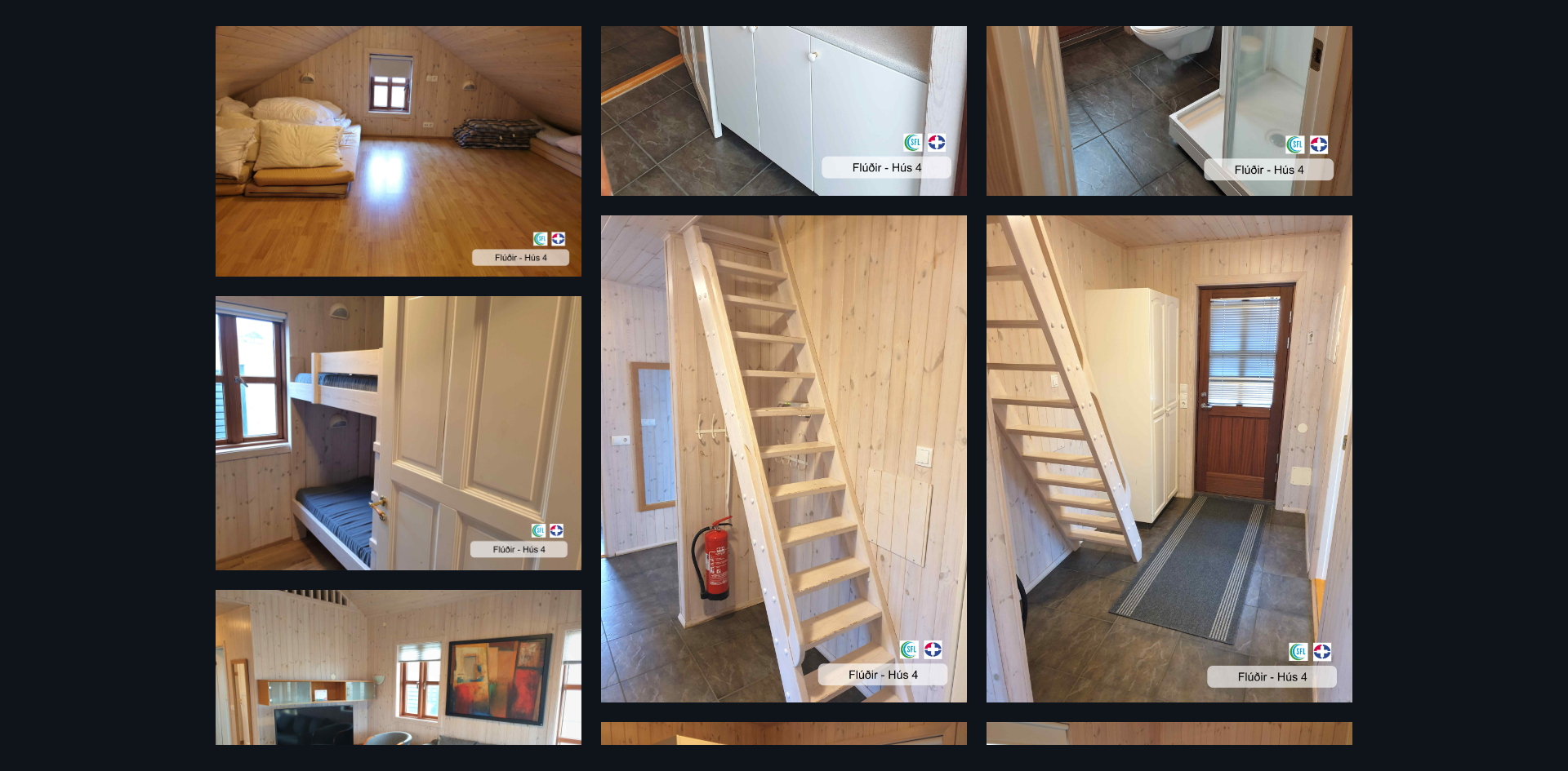
scroll to position [636, 0]
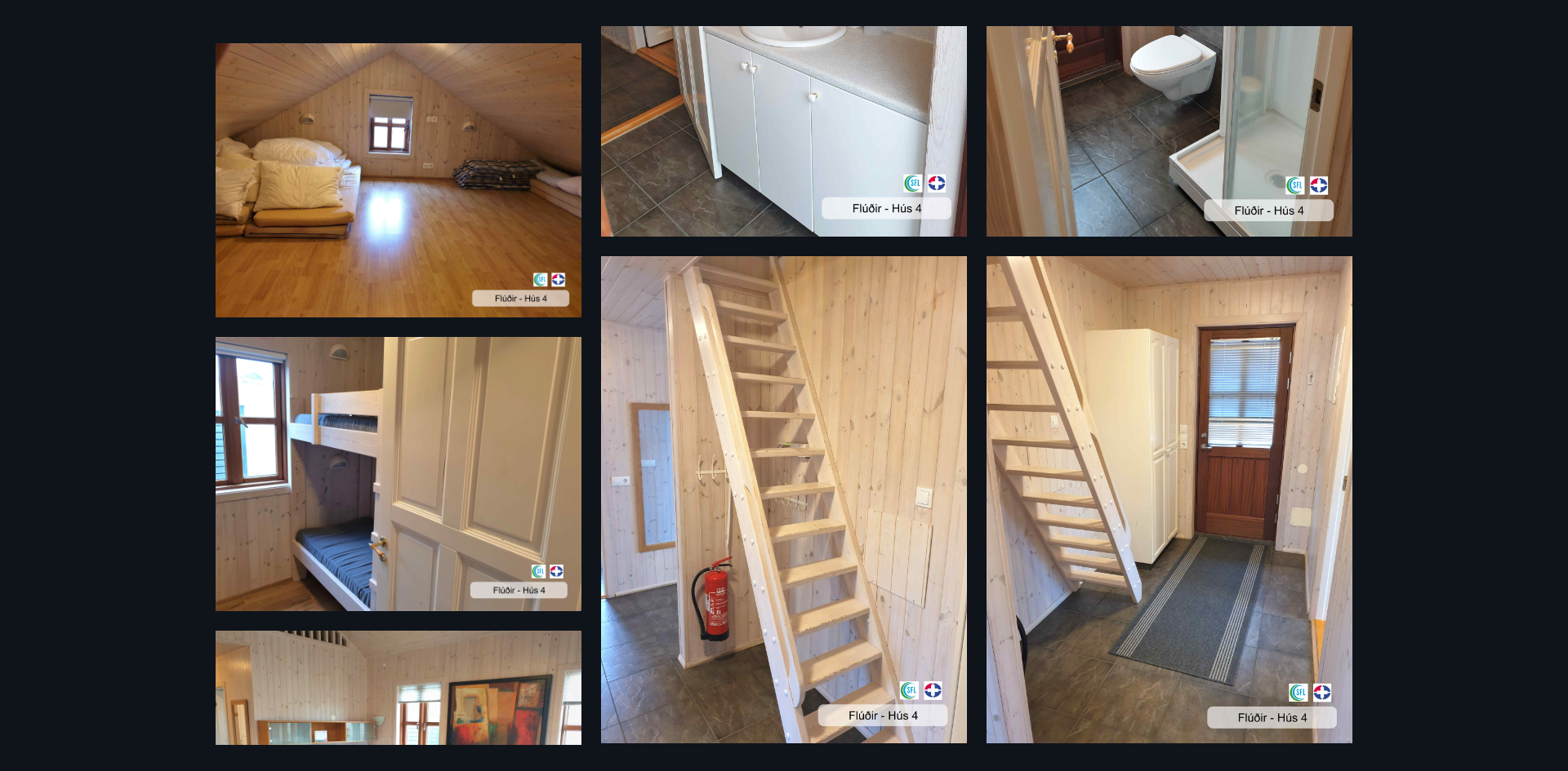
click at [1481, 225] on div "19 Myndir" at bounding box center [784, 386] width 1568 height 771
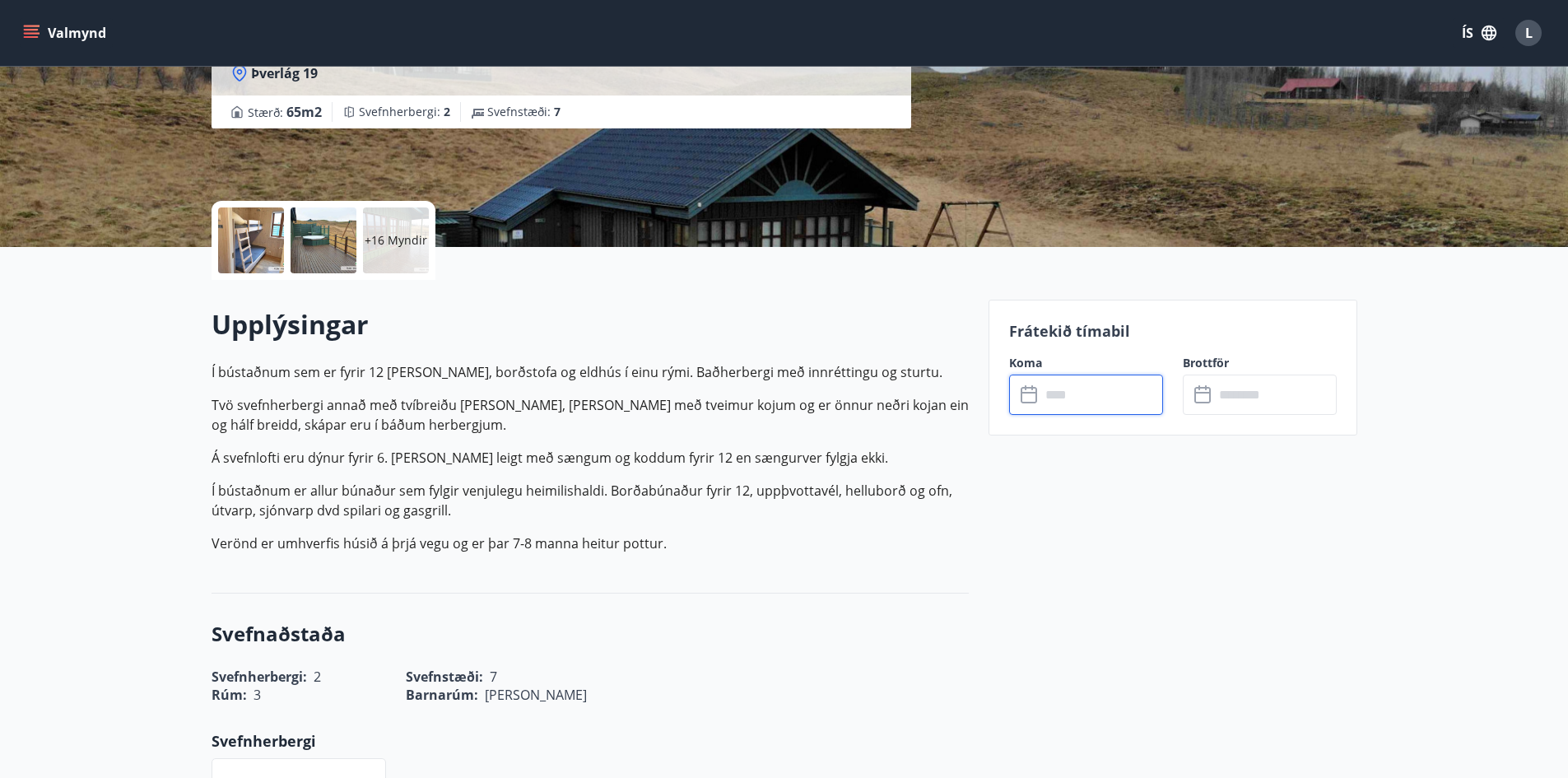
click at [1091, 387] on input "text" at bounding box center [1101, 394] width 123 height 40
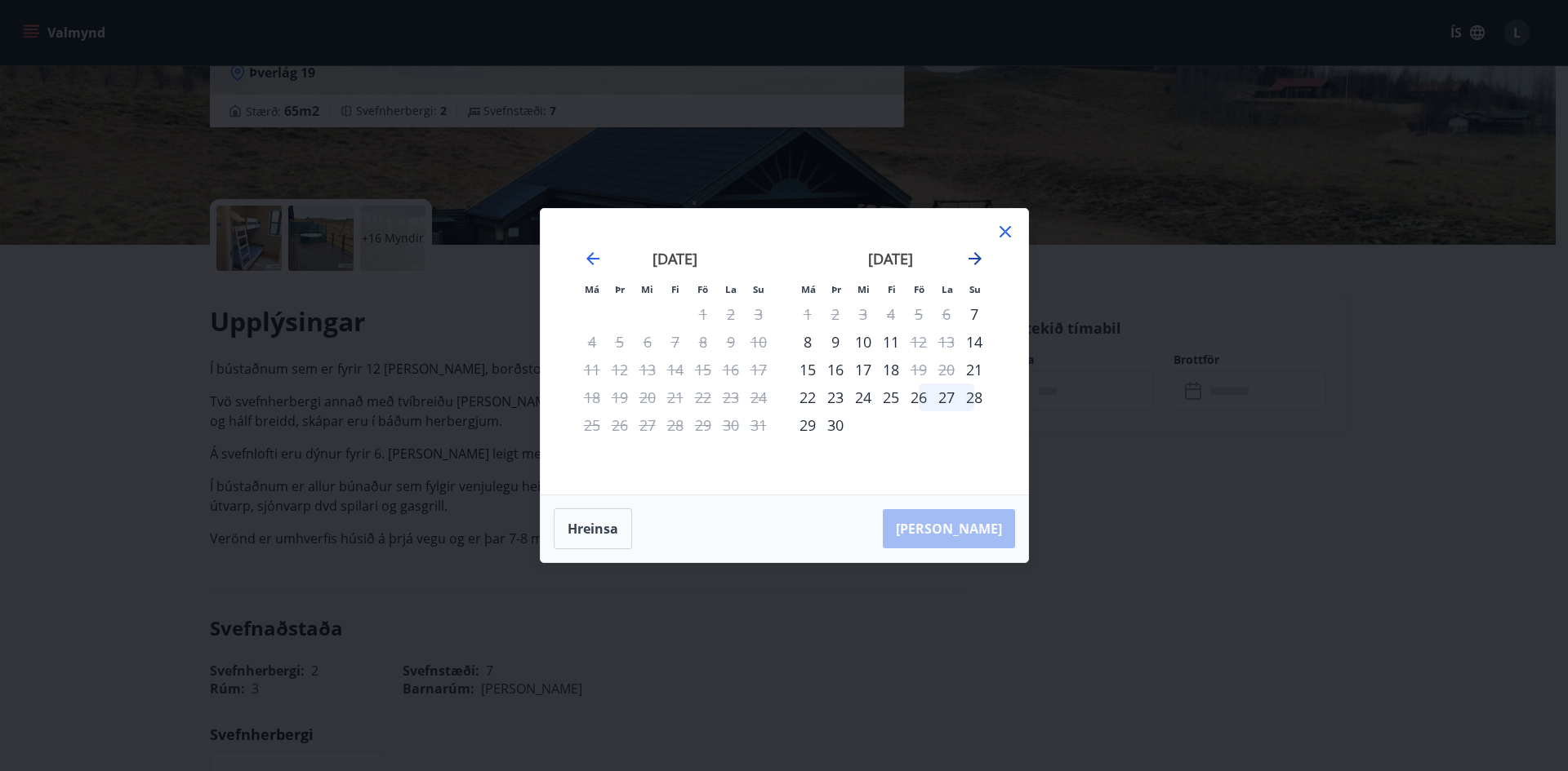
click at [978, 259] on icon "Move forward to switch to the next month." at bounding box center [975, 259] width 13 height 13
click at [975, 256] on icon "Move forward to switch to the next month." at bounding box center [975, 259] width 20 height 20
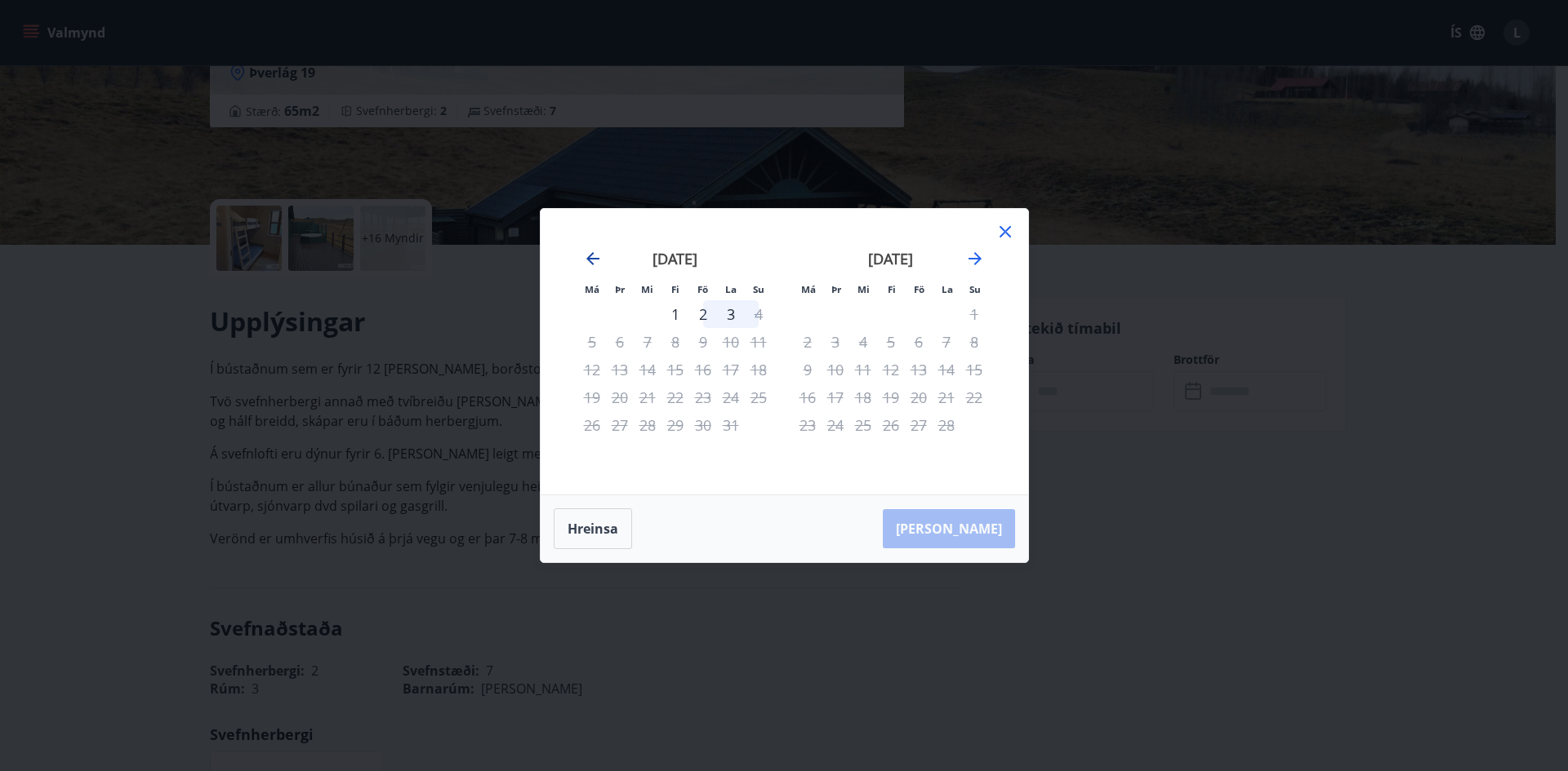
click at [587, 249] on icon "Move backward to switch to the previous month." at bounding box center [593, 259] width 20 height 20
click at [591, 254] on icon "Move backward to switch to the previous month." at bounding box center [593, 259] width 13 height 13
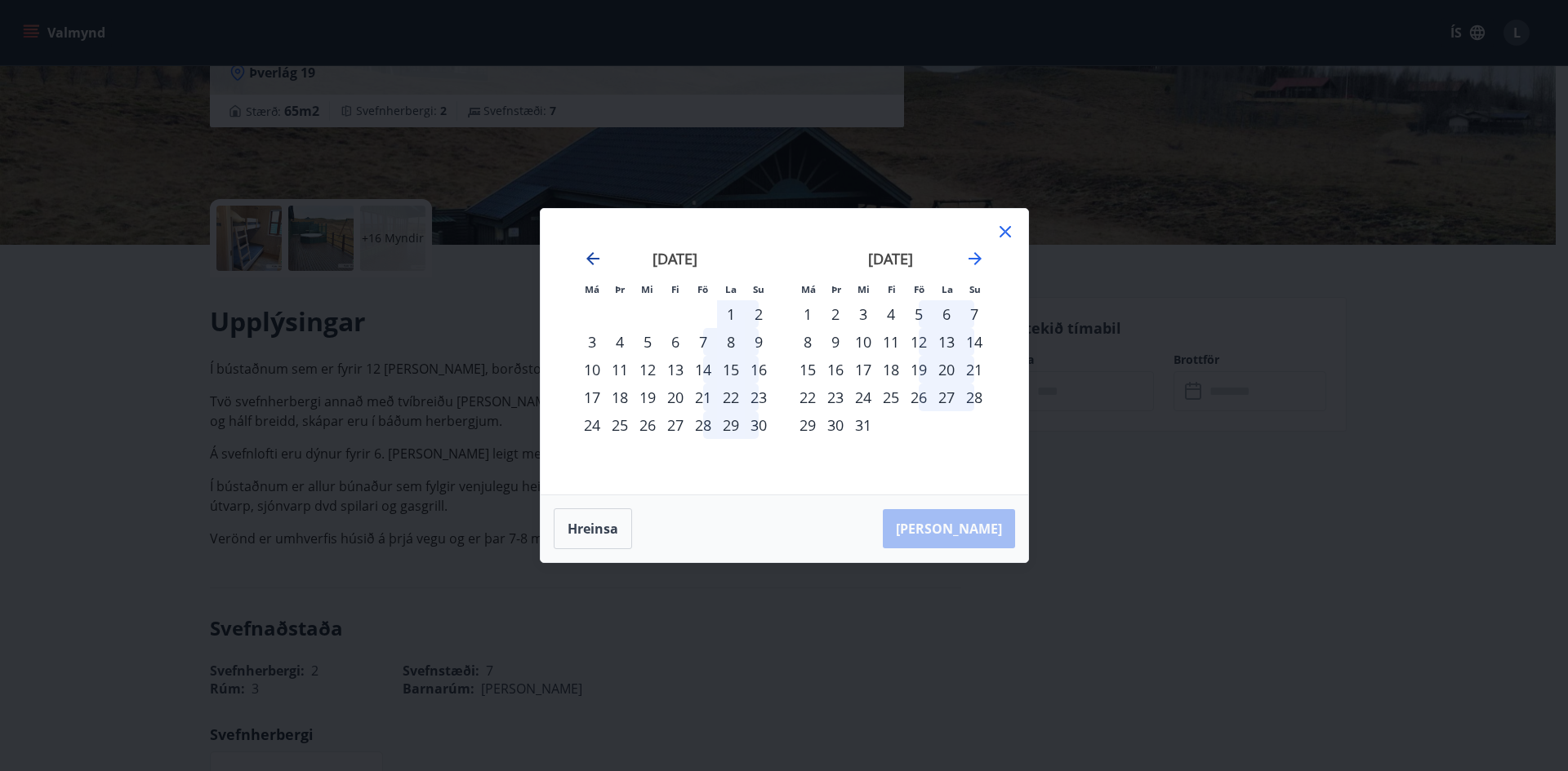
click at [591, 254] on icon "Move backward to switch to the previous month." at bounding box center [593, 259] width 13 height 13
click at [590, 253] on icon "Move backward to switch to the previous month." at bounding box center [593, 259] width 20 height 20
click at [976, 253] on icon "Move forward to switch to the next month." at bounding box center [975, 259] width 20 height 20
click at [975, 254] on icon "Move forward to switch to the next month." at bounding box center [975, 259] width 13 height 13
click at [1004, 230] on icon at bounding box center [1005, 231] width 20 height 20
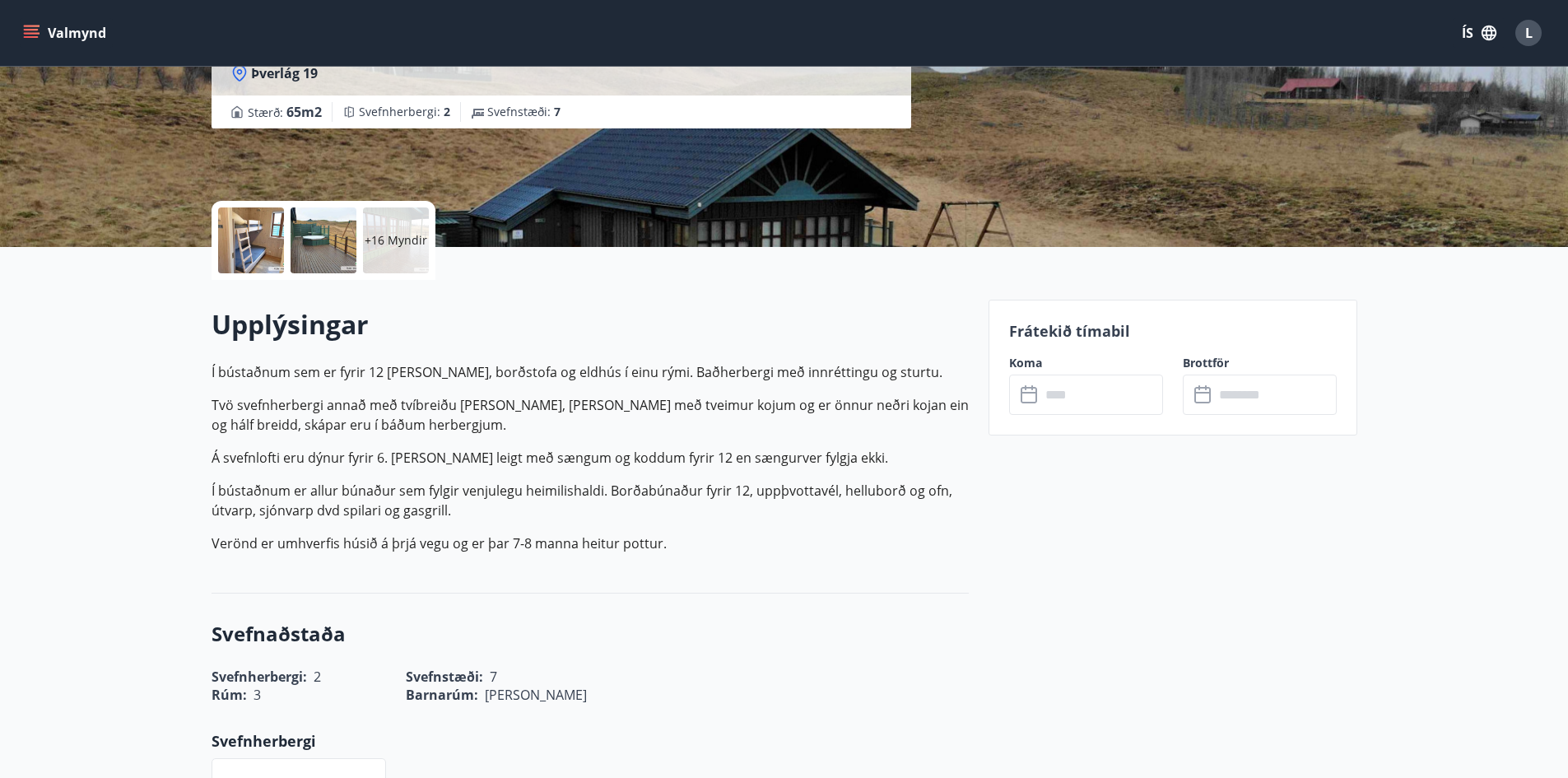
click at [405, 237] on p "+16 Myndir" at bounding box center [395, 240] width 63 height 16
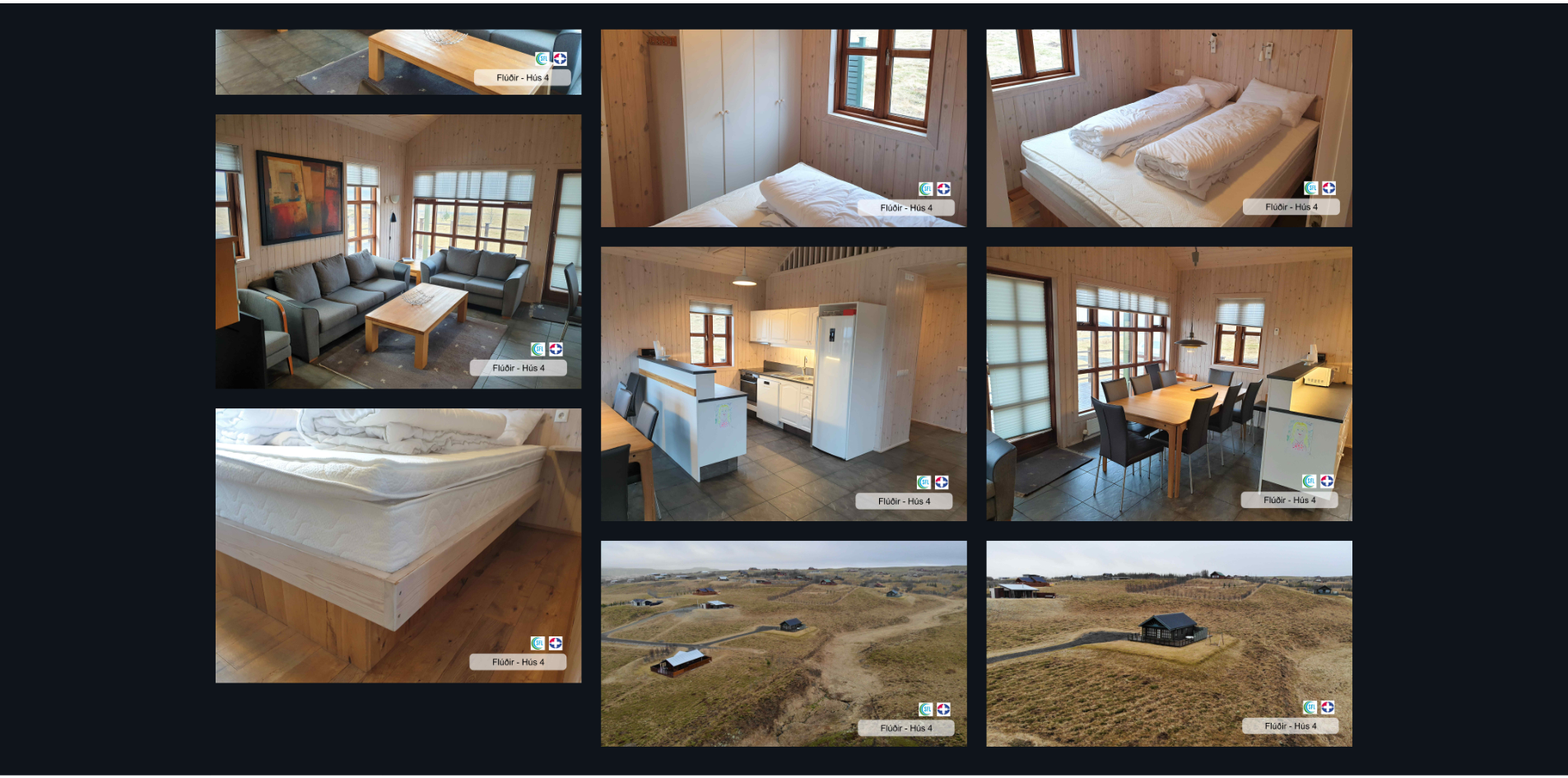
scroll to position [1465, 0]
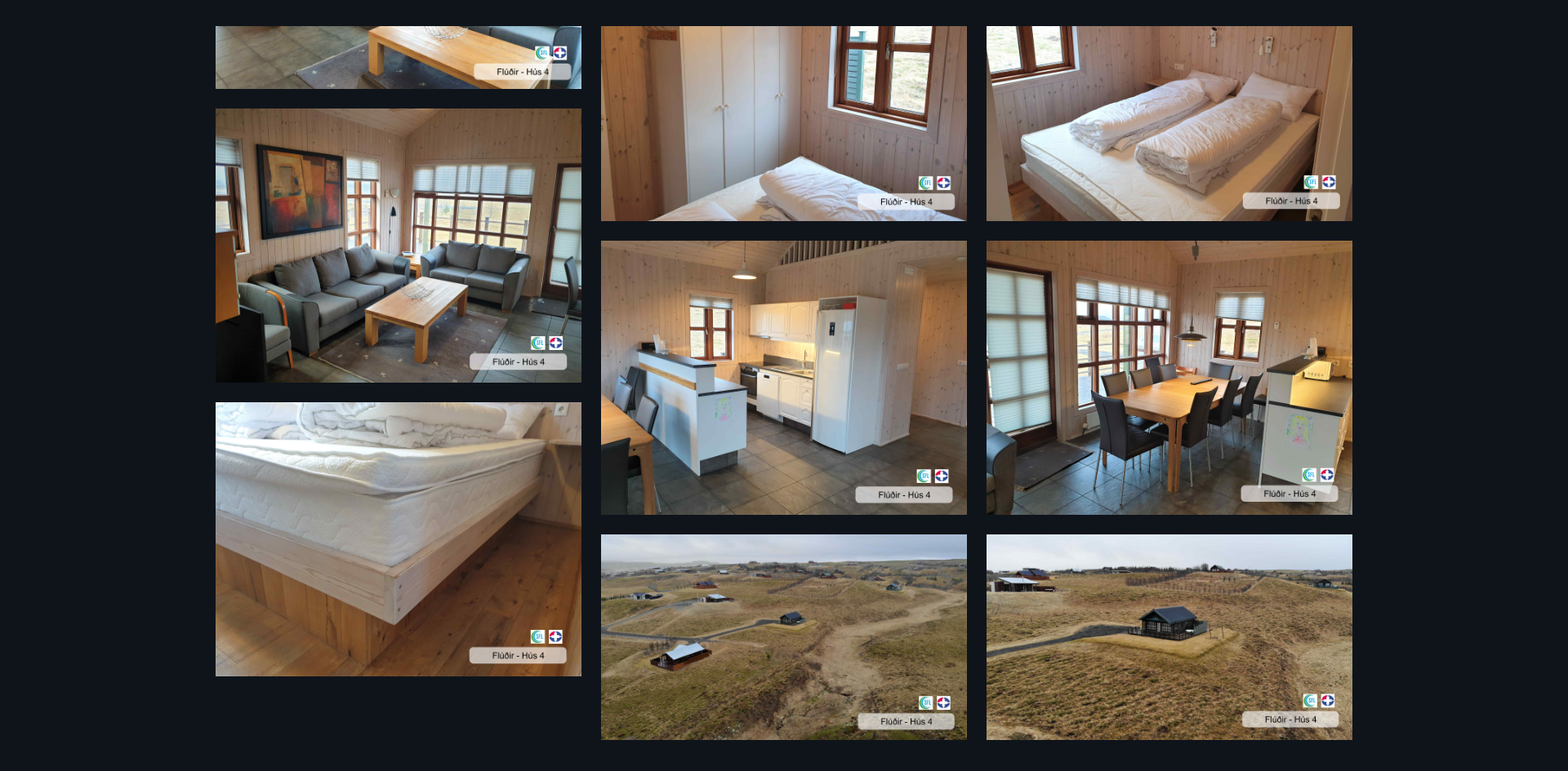
click at [1426, 277] on div "19 Myndir" at bounding box center [784, 386] width 1568 height 771
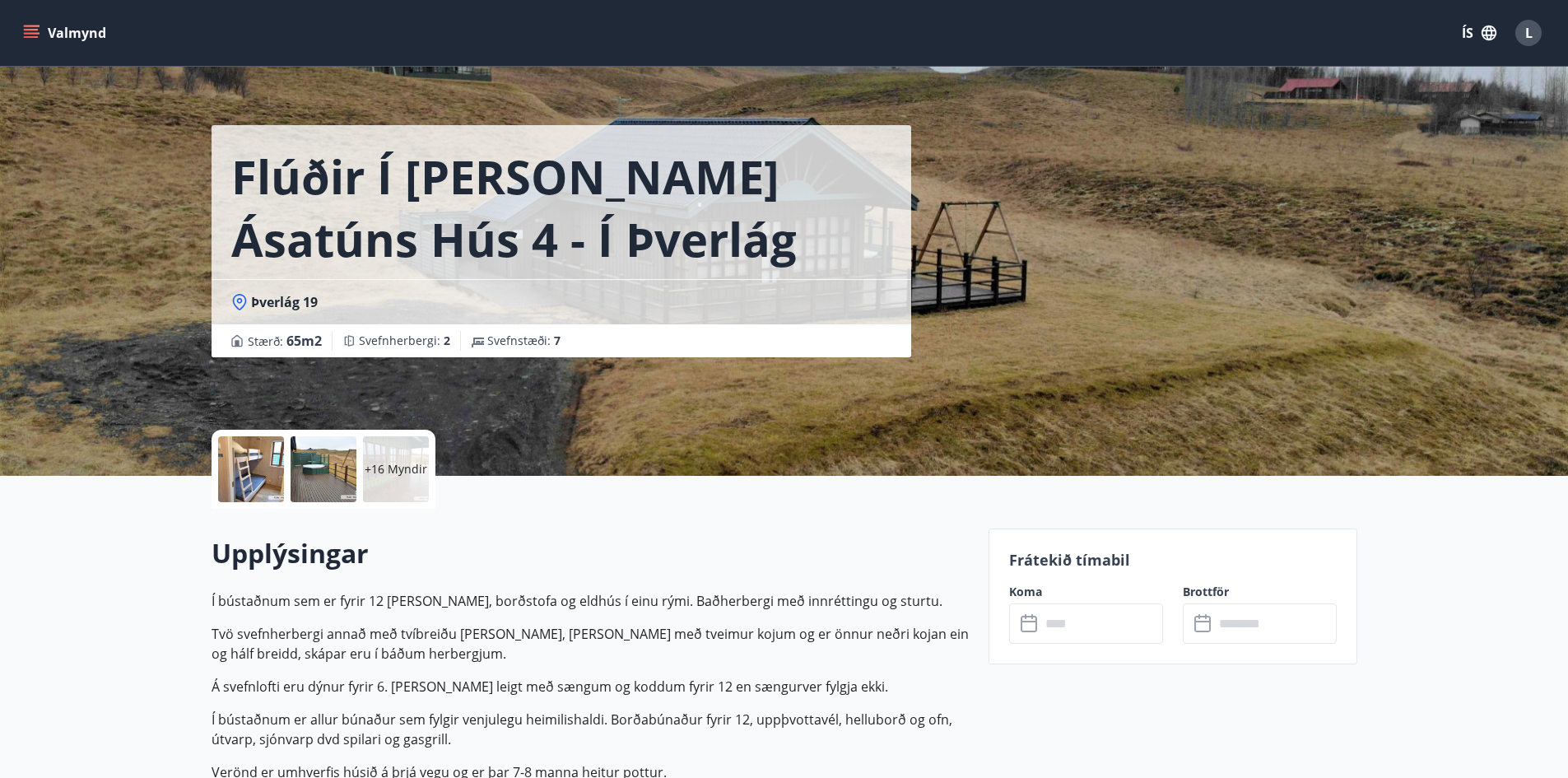
scroll to position [0, 0]
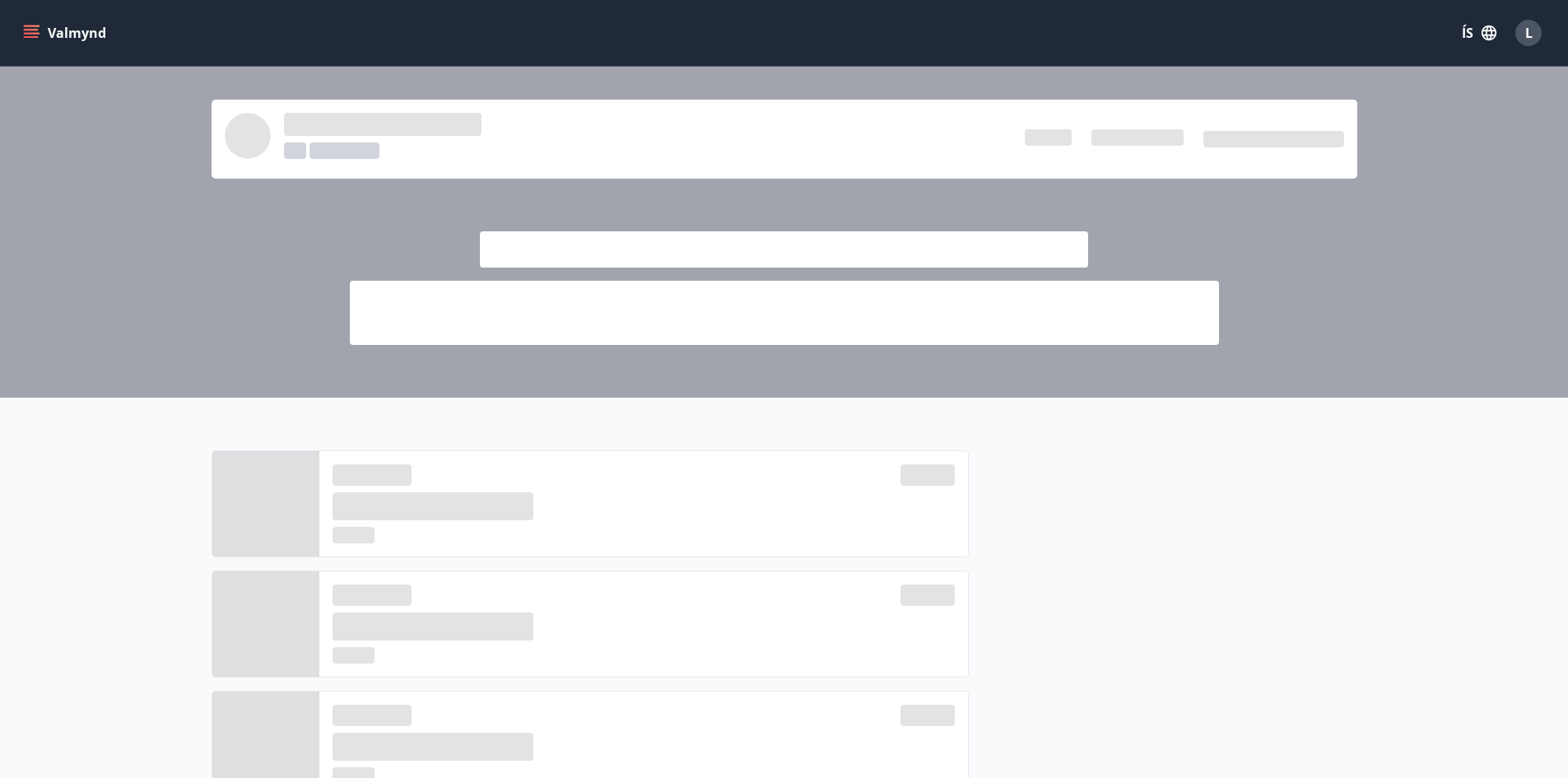
scroll to position [481, 0]
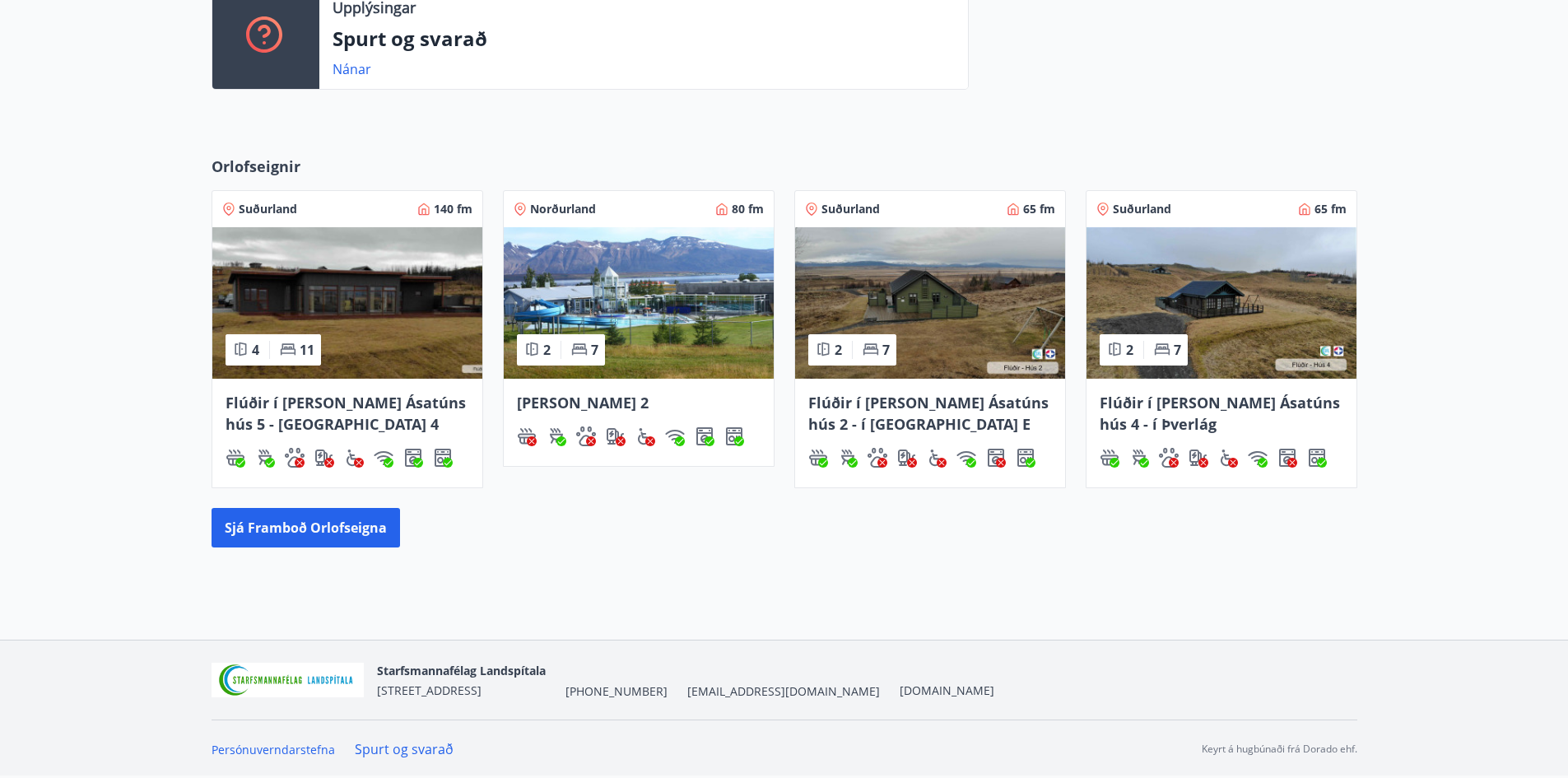
click at [632, 261] on img at bounding box center [638, 303] width 270 height 152
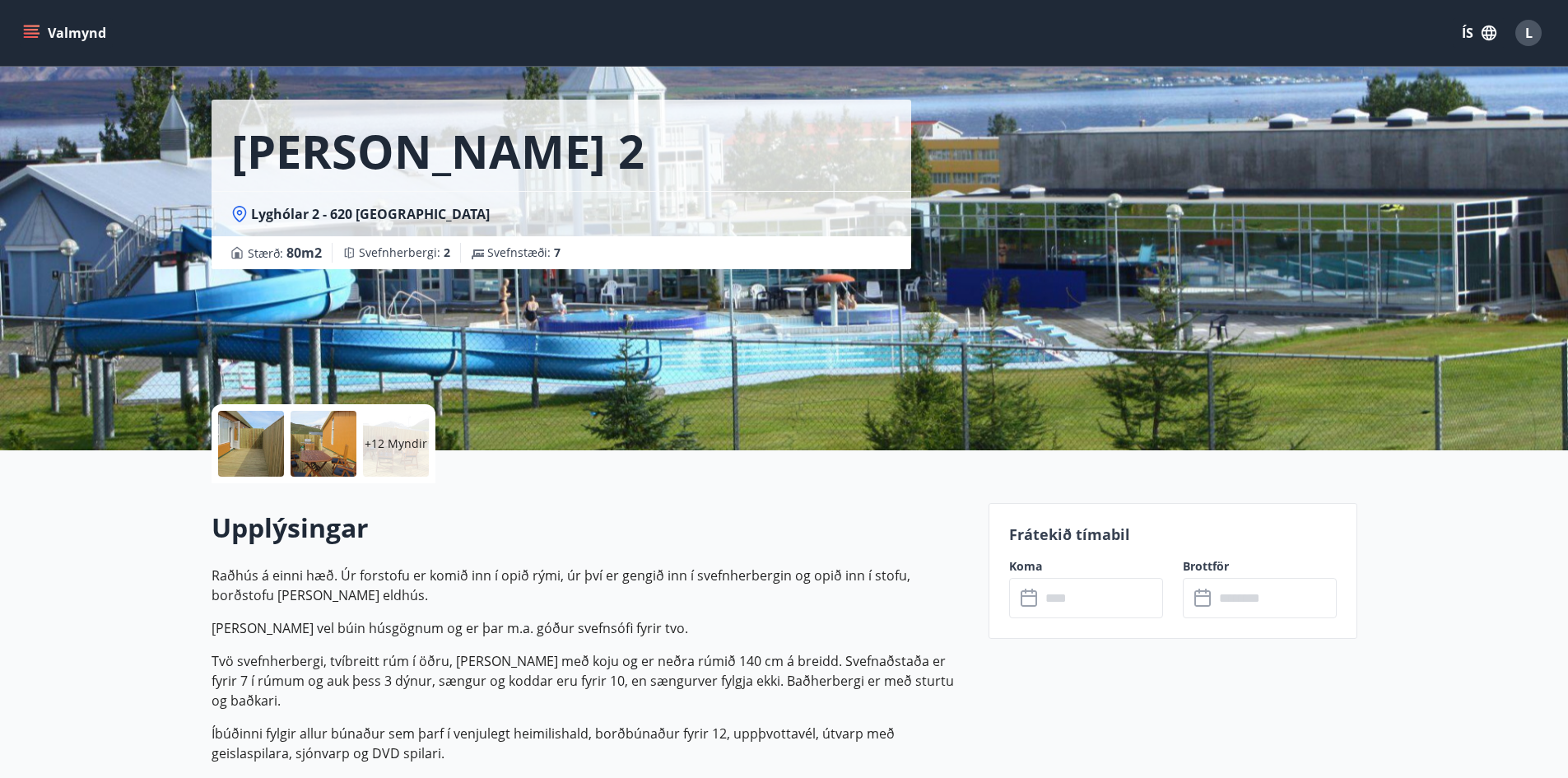
scroll to position [83, 0]
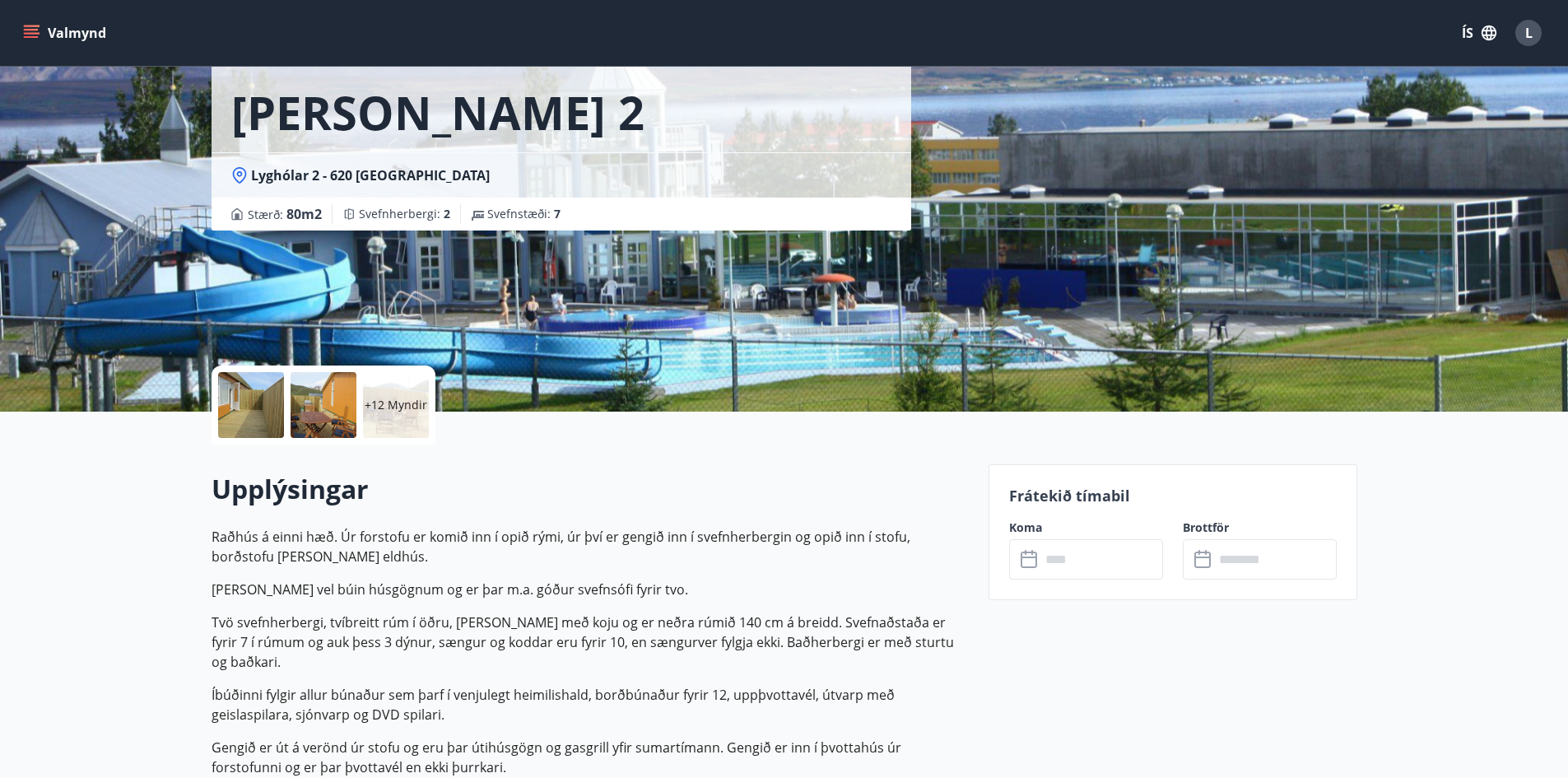
click at [1059, 563] on input "text" at bounding box center [1101, 559] width 123 height 40
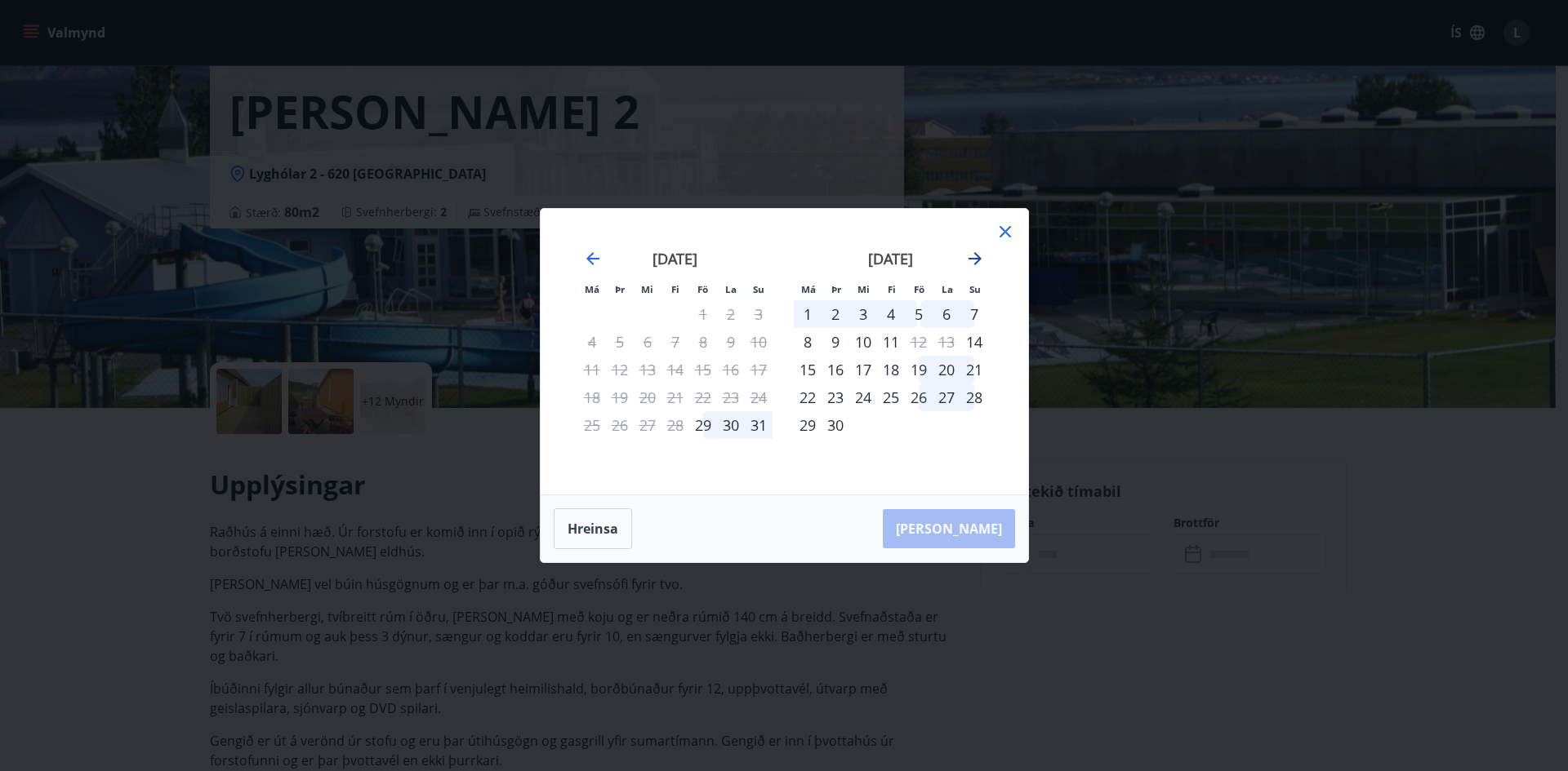
click at [975, 262] on icon "Move forward to switch to the next month." at bounding box center [975, 259] width 20 height 20
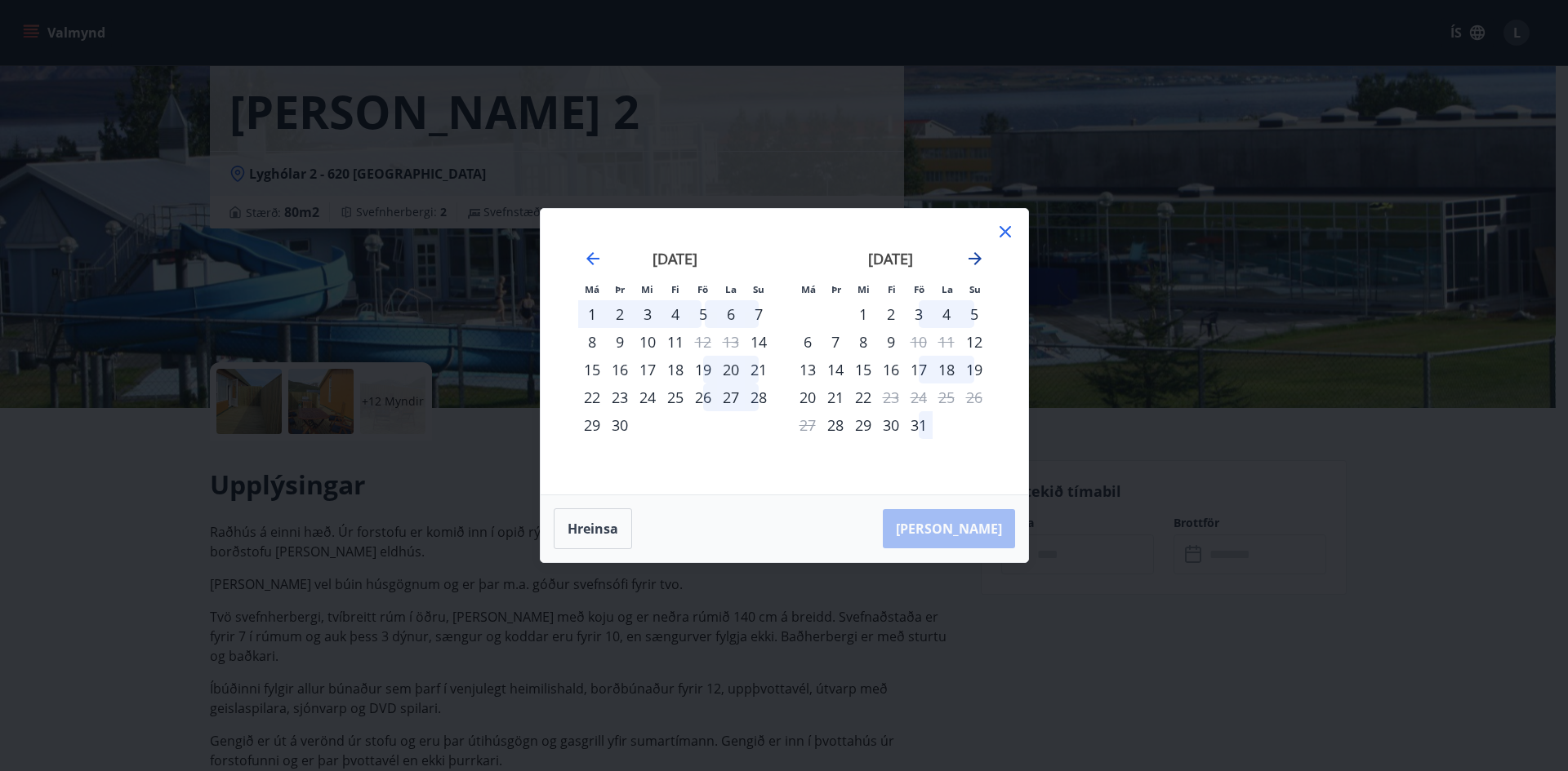
click at [975, 251] on icon "Move forward to switch to the next month." at bounding box center [975, 259] width 20 height 20
click at [1008, 228] on icon at bounding box center [1005, 231] width 12 height 12
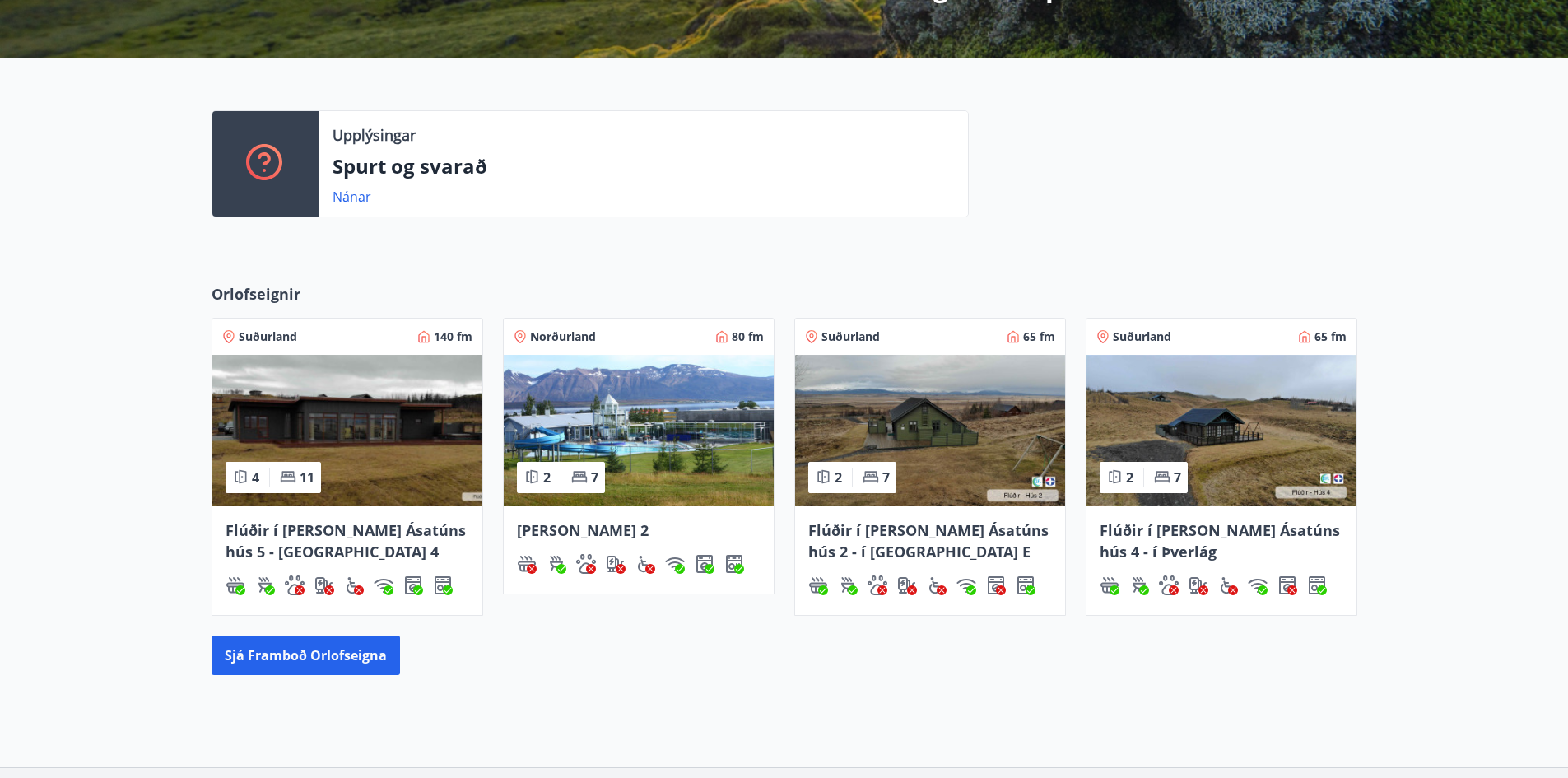
scroll to position [481, 0]
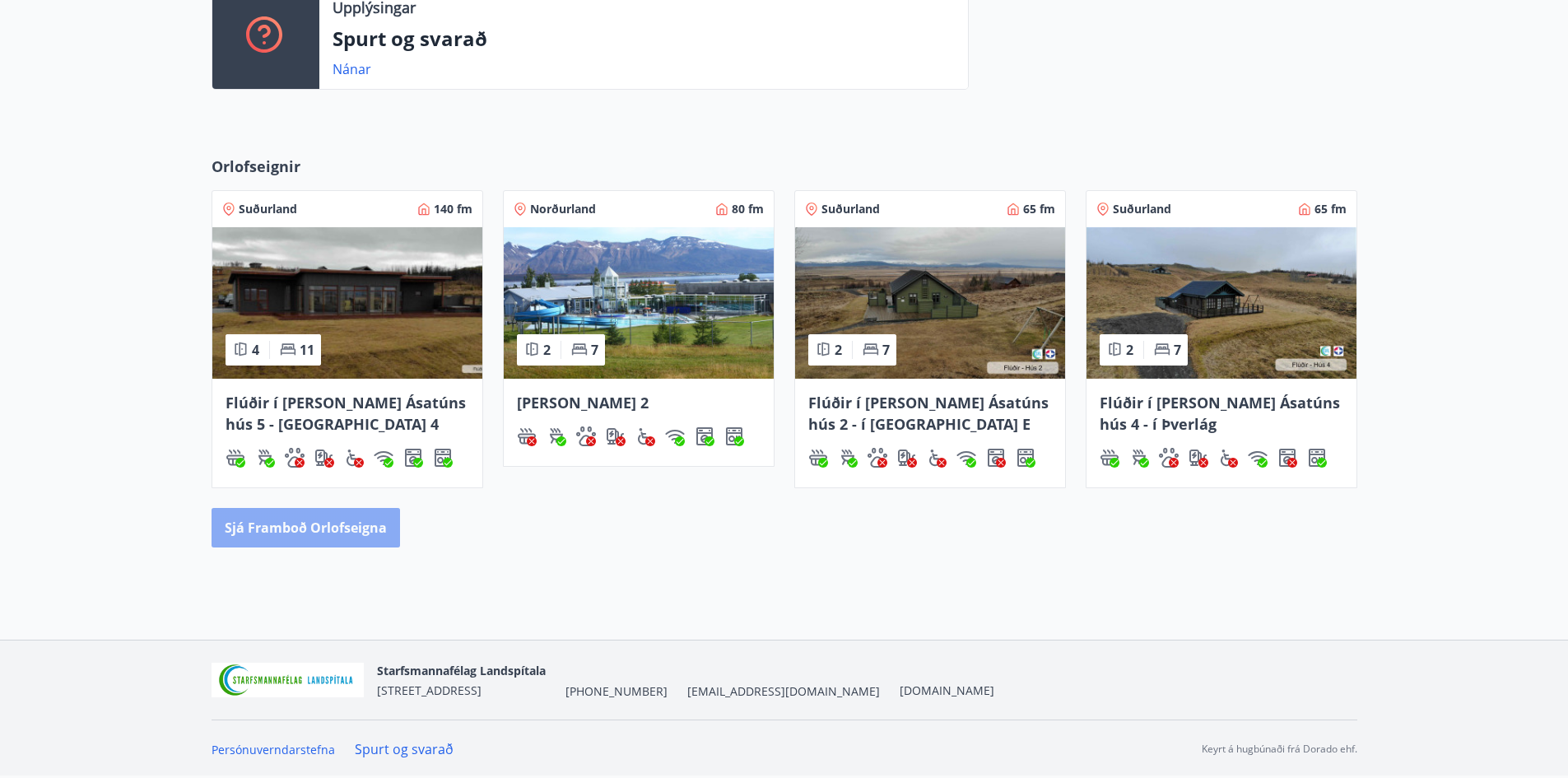
click at [362, 530] on button "Sjá framboð orlofseigna" at bounding box center [305, 527] width 188 height 39
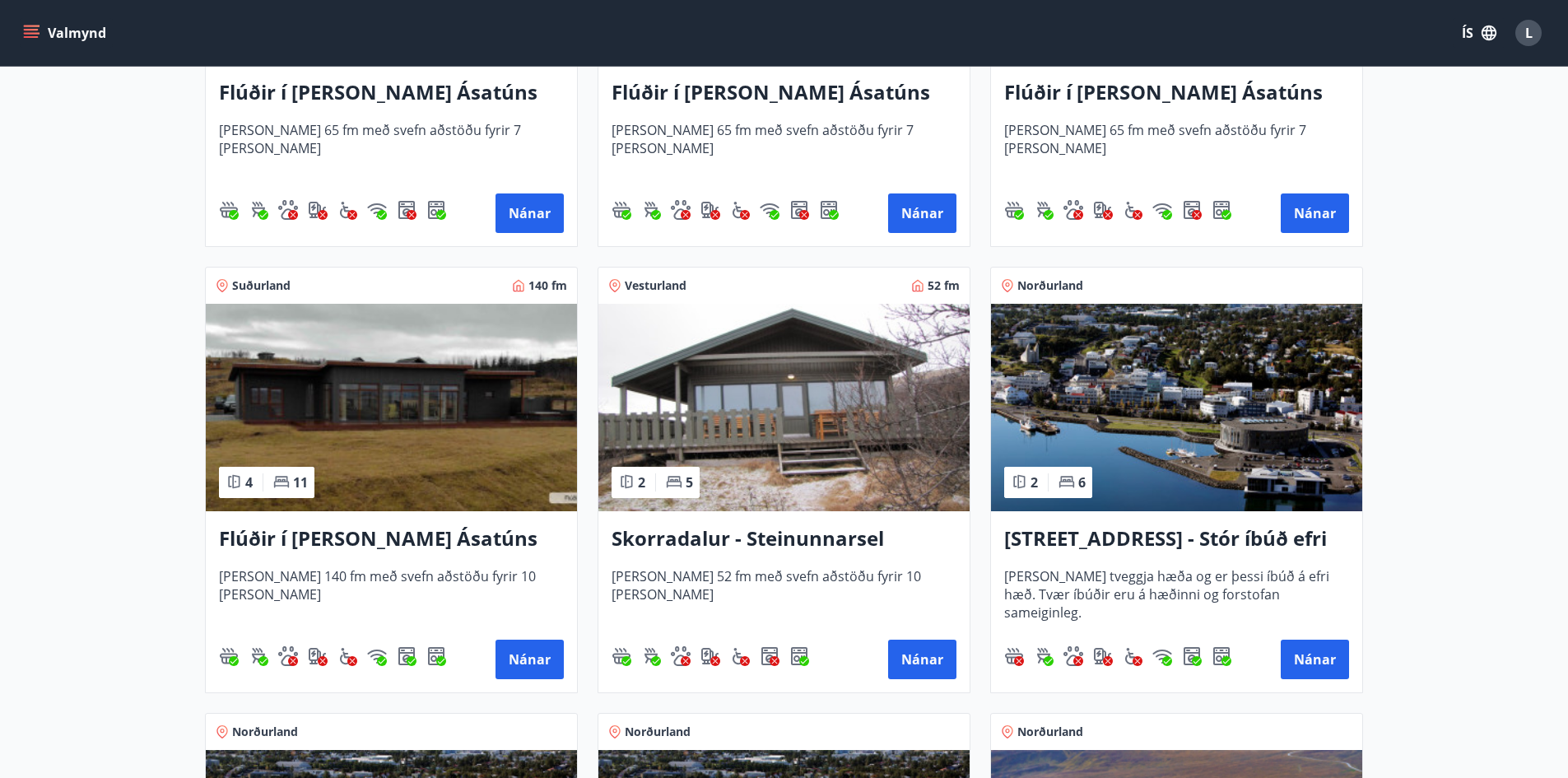
scroll to position [988, 0]
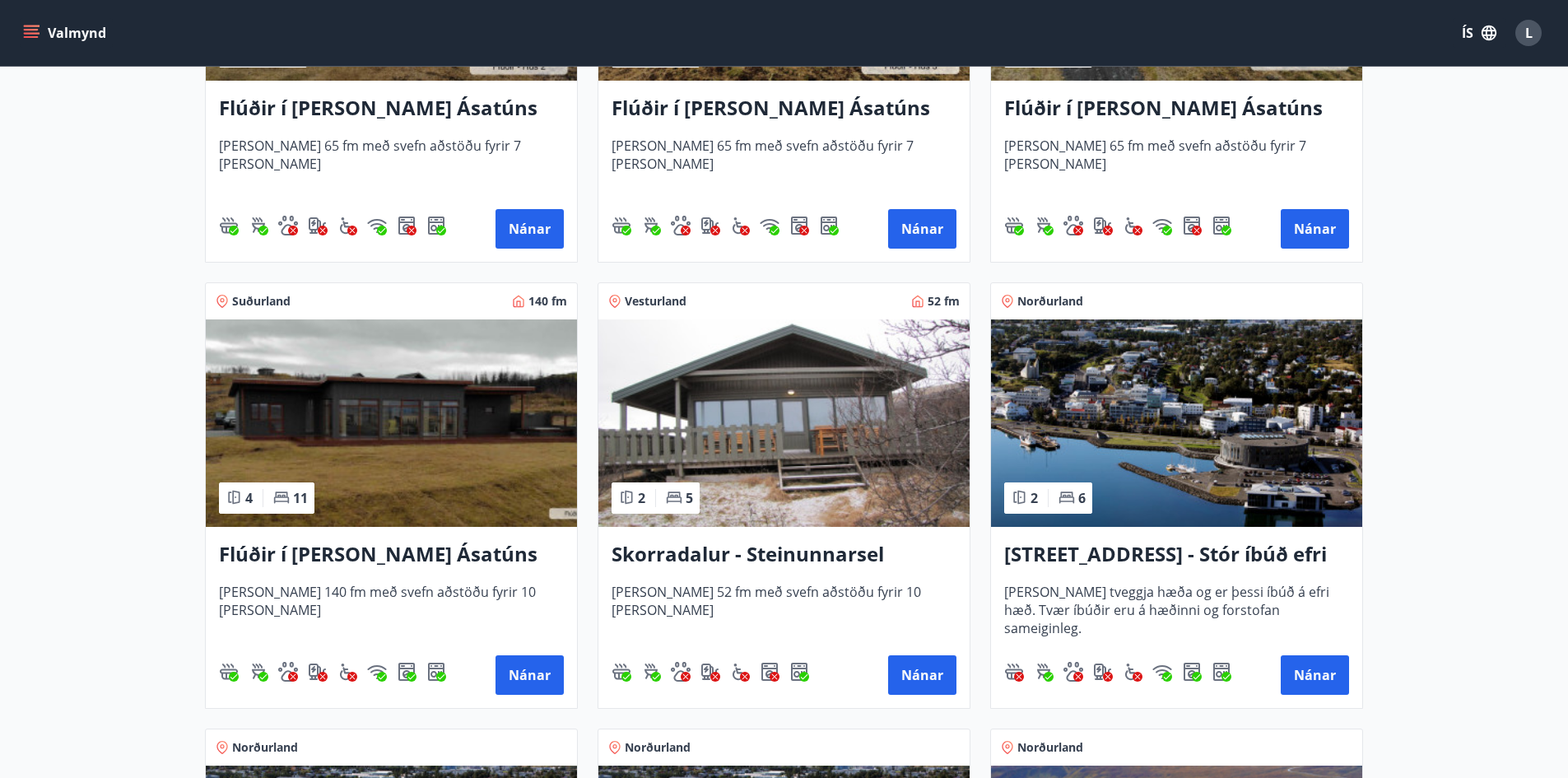
click at [805, 408] on img at bounding box center [784, 424] width 372 height 207
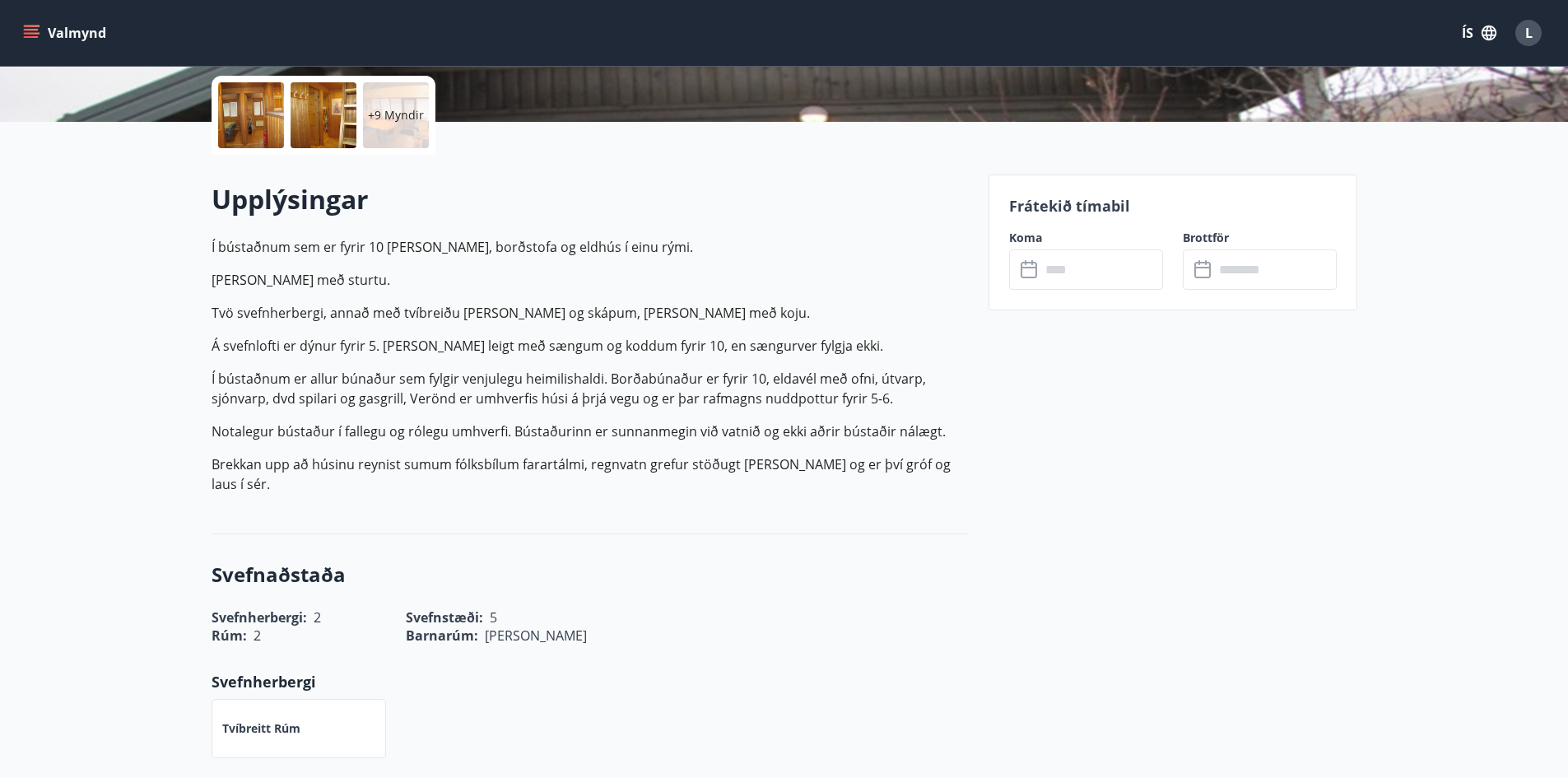
scroll to position [412, 0]
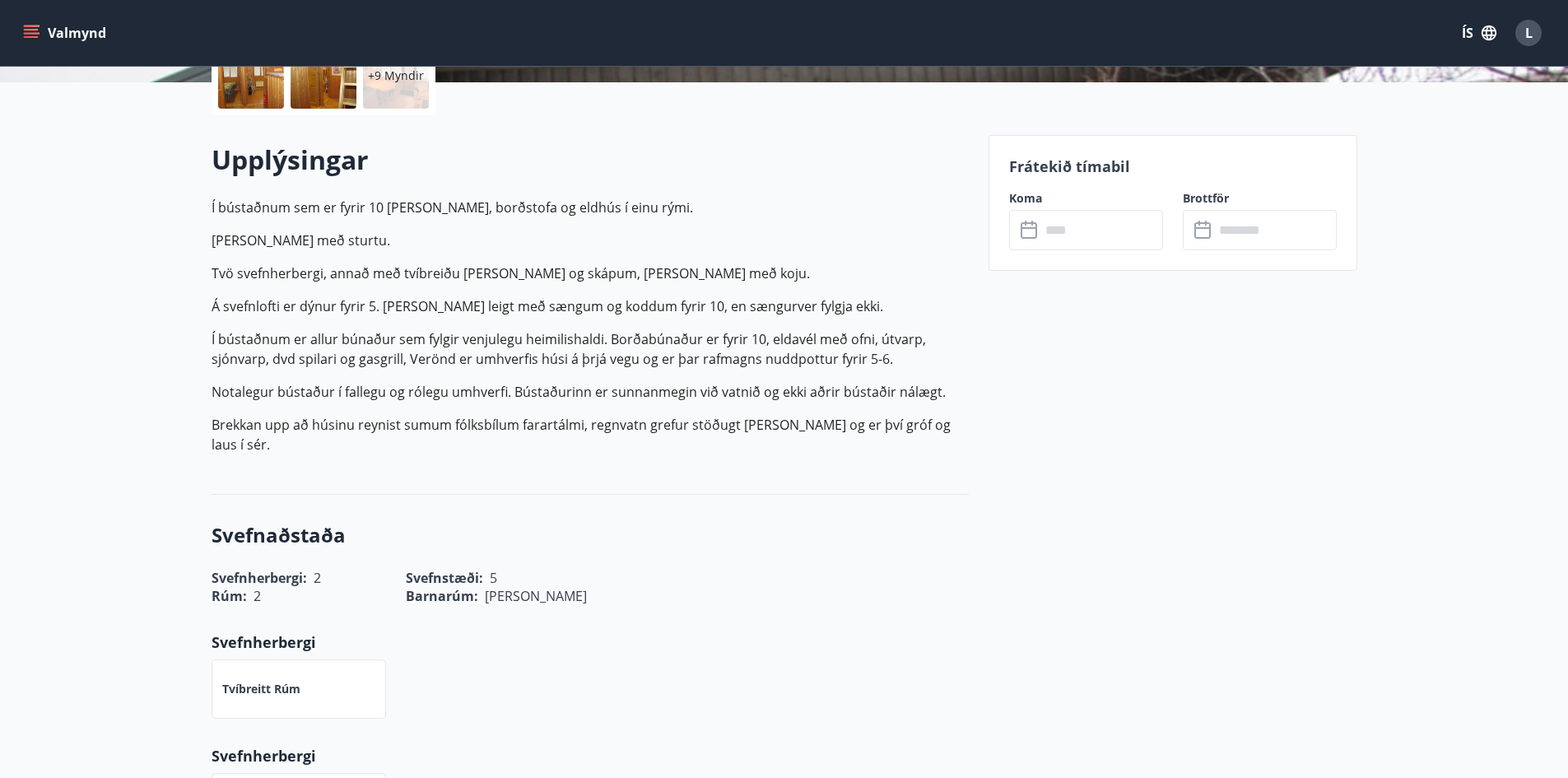
click at [1079, 234] on input "text" at bounding box center [1101, 230] width 123 height 40
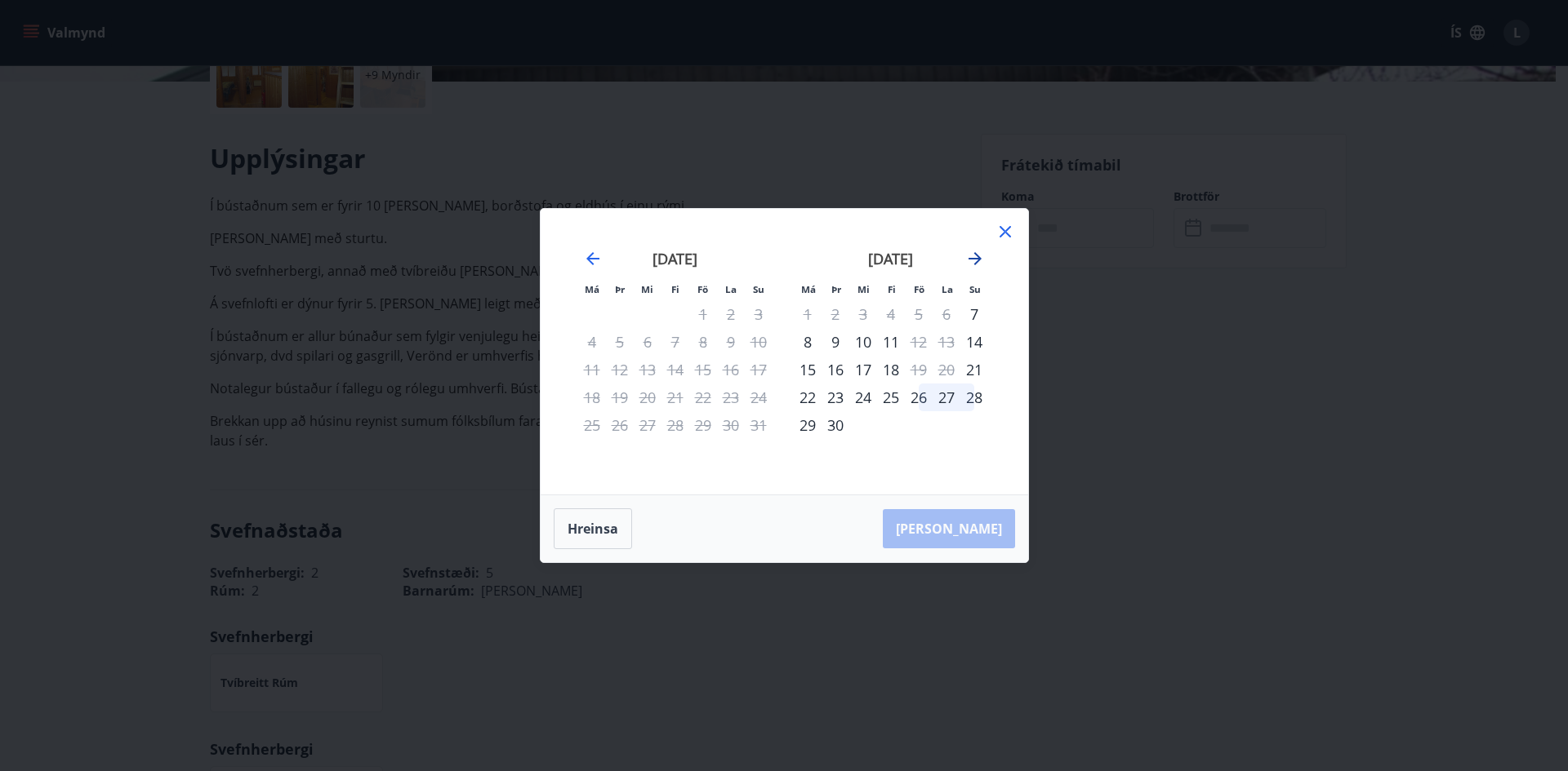
click at [983, 259] on icon "Move forward to switch to the next month." at bounding box center [975, 259] width 20 height 20
click at [1005, 227] on icon at bounding box center [1005, 231] width 20 height 20
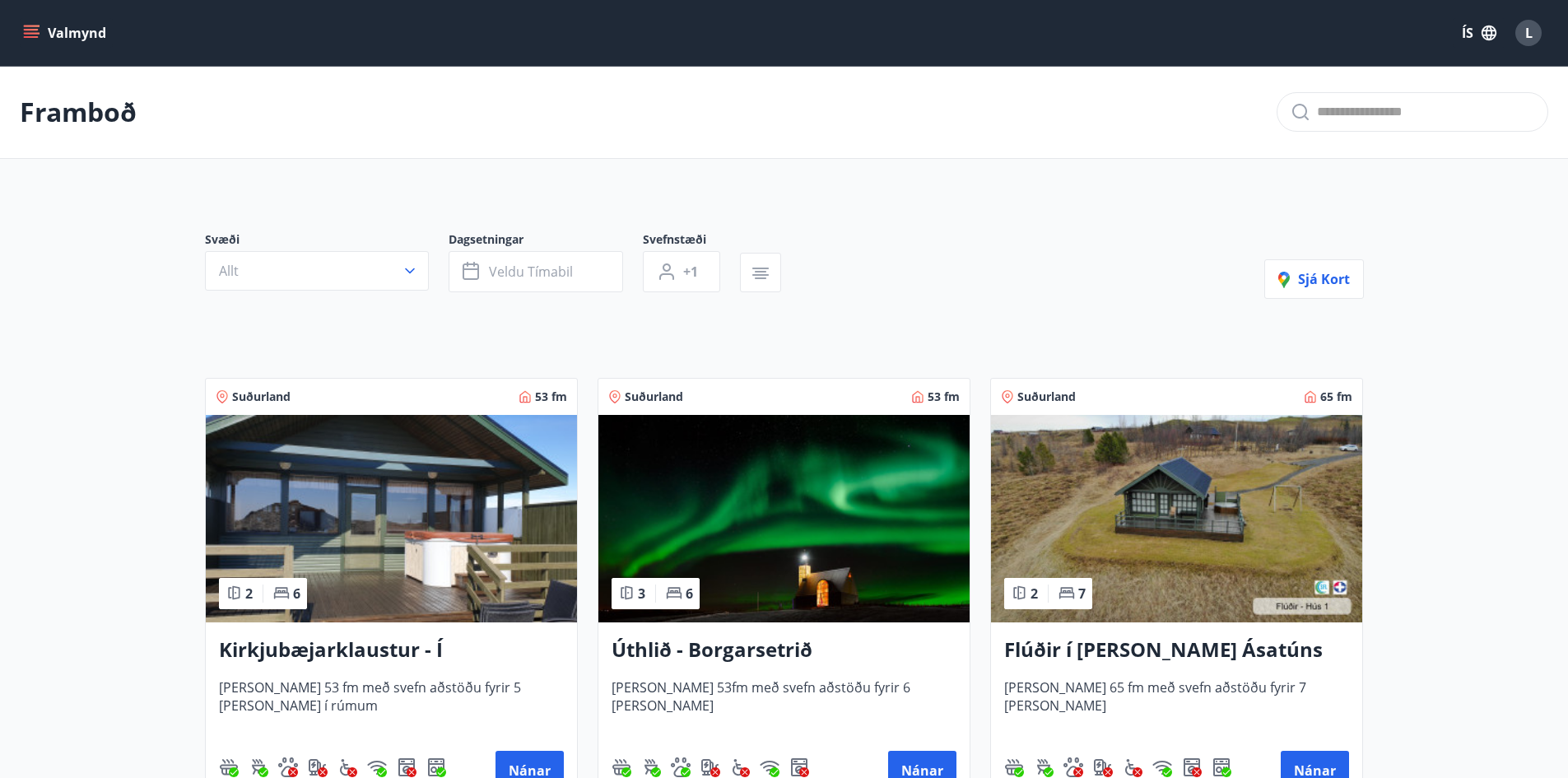
click at [866, 530] on img at bounding box center [784, 519] width 372 height 207
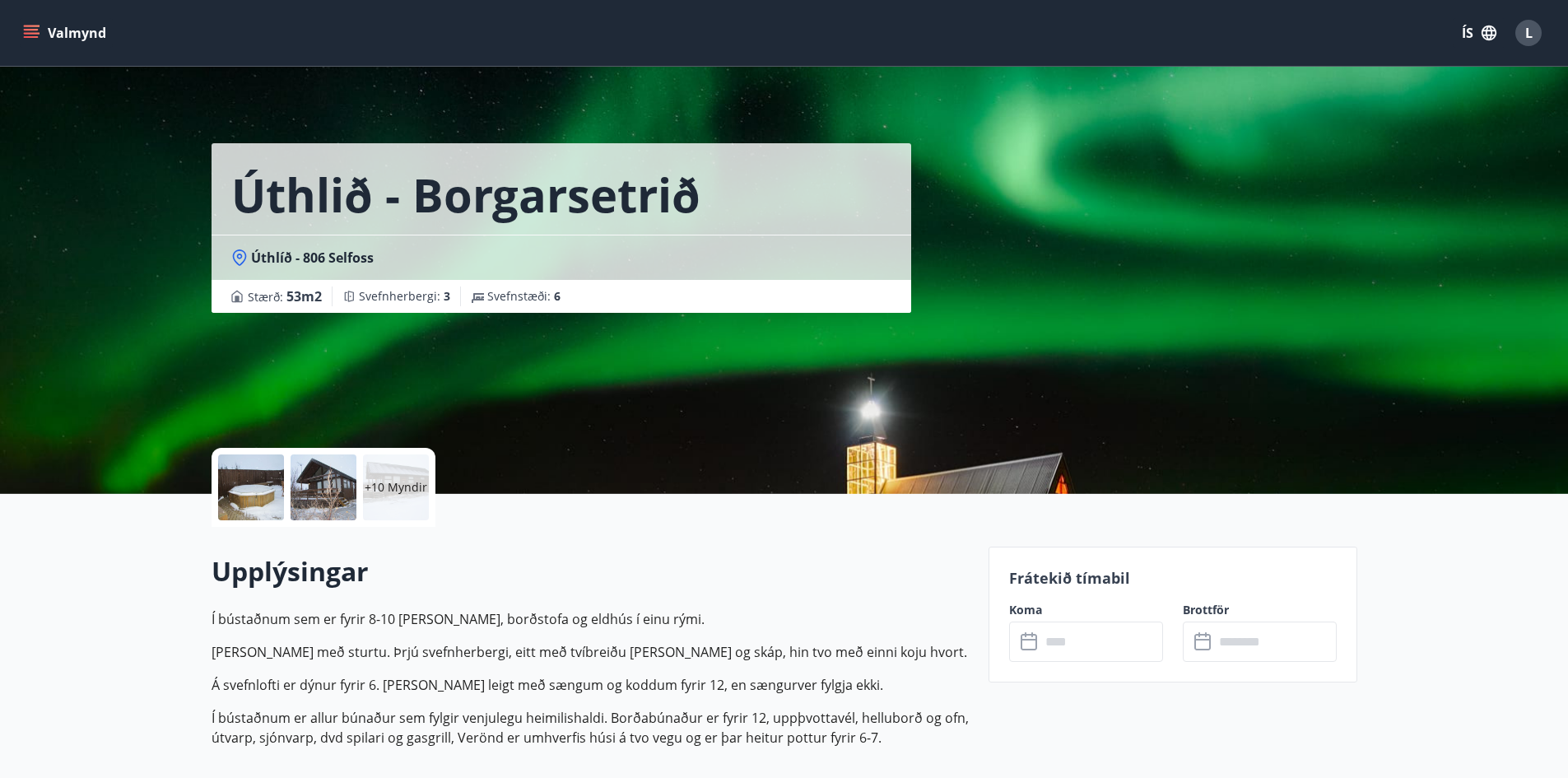
click at [1084, 637] on input "text" at bounding box center [1101, 642] width 123 height 40
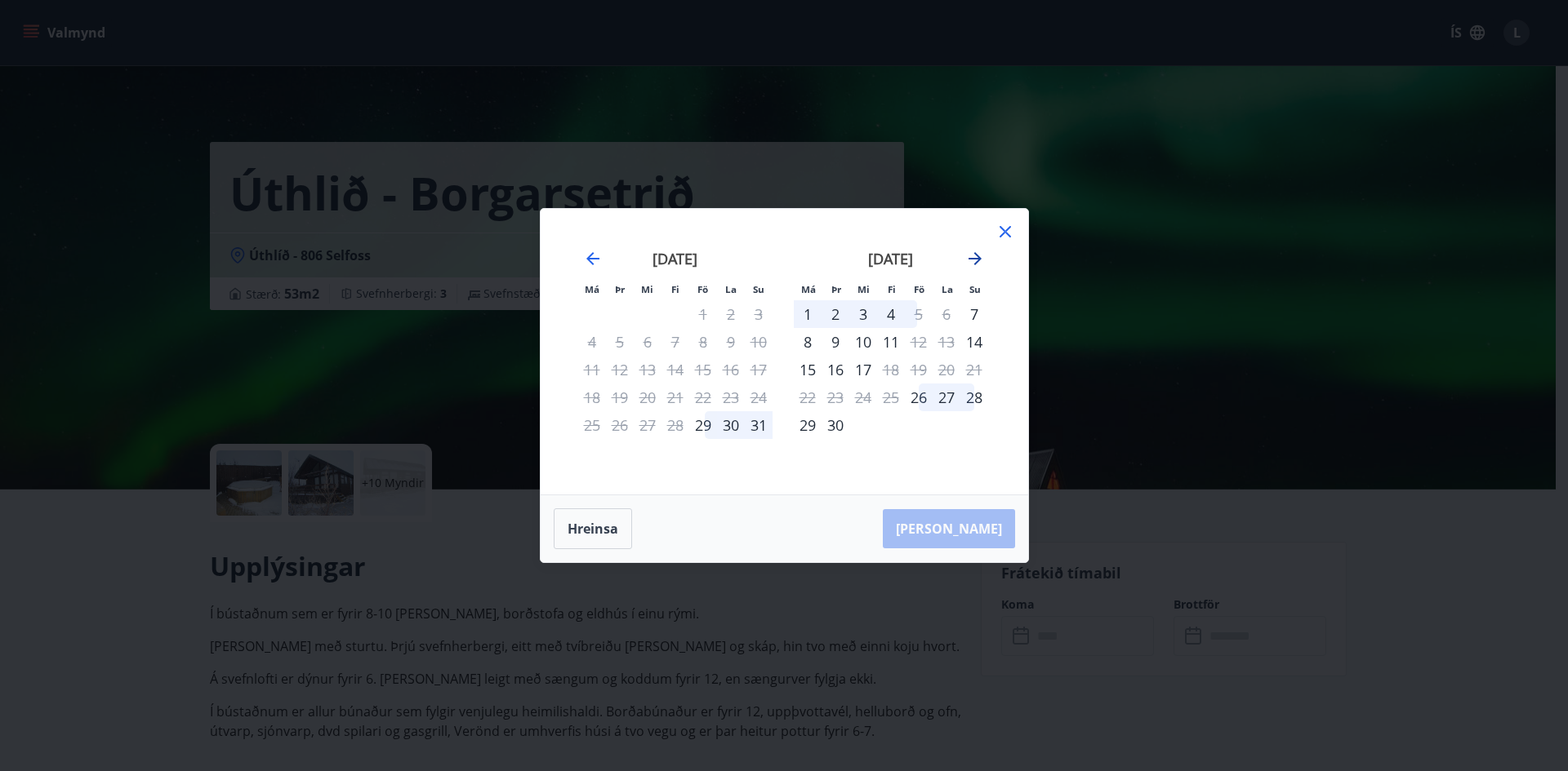
click at [979, 256] on icon "Move forward to switch to the next month." at bounding box center [975, 259] width 20 height 20
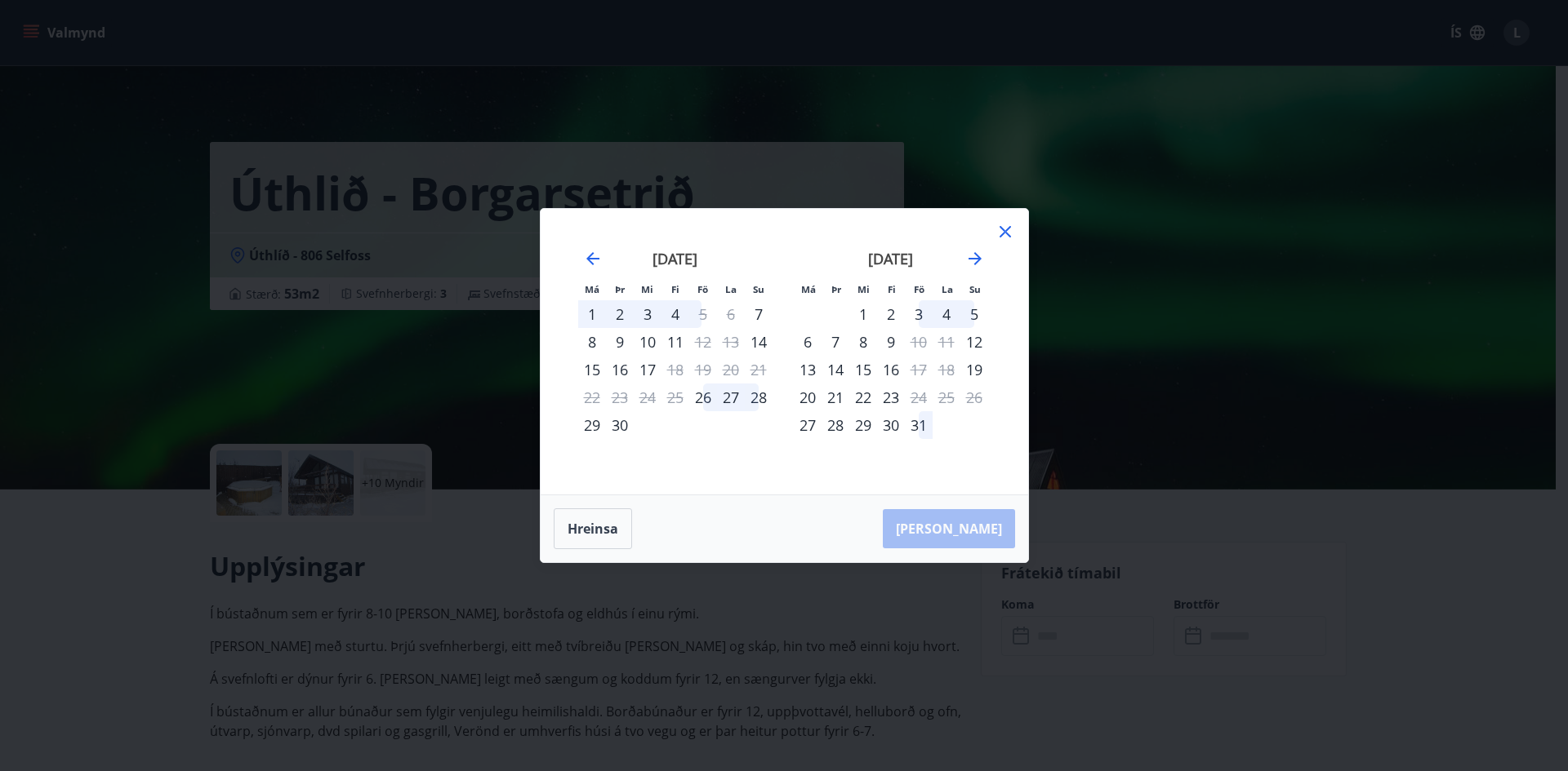
click at [1011, 229] on icon at bounding box center [1005, 231] width 20 height 20
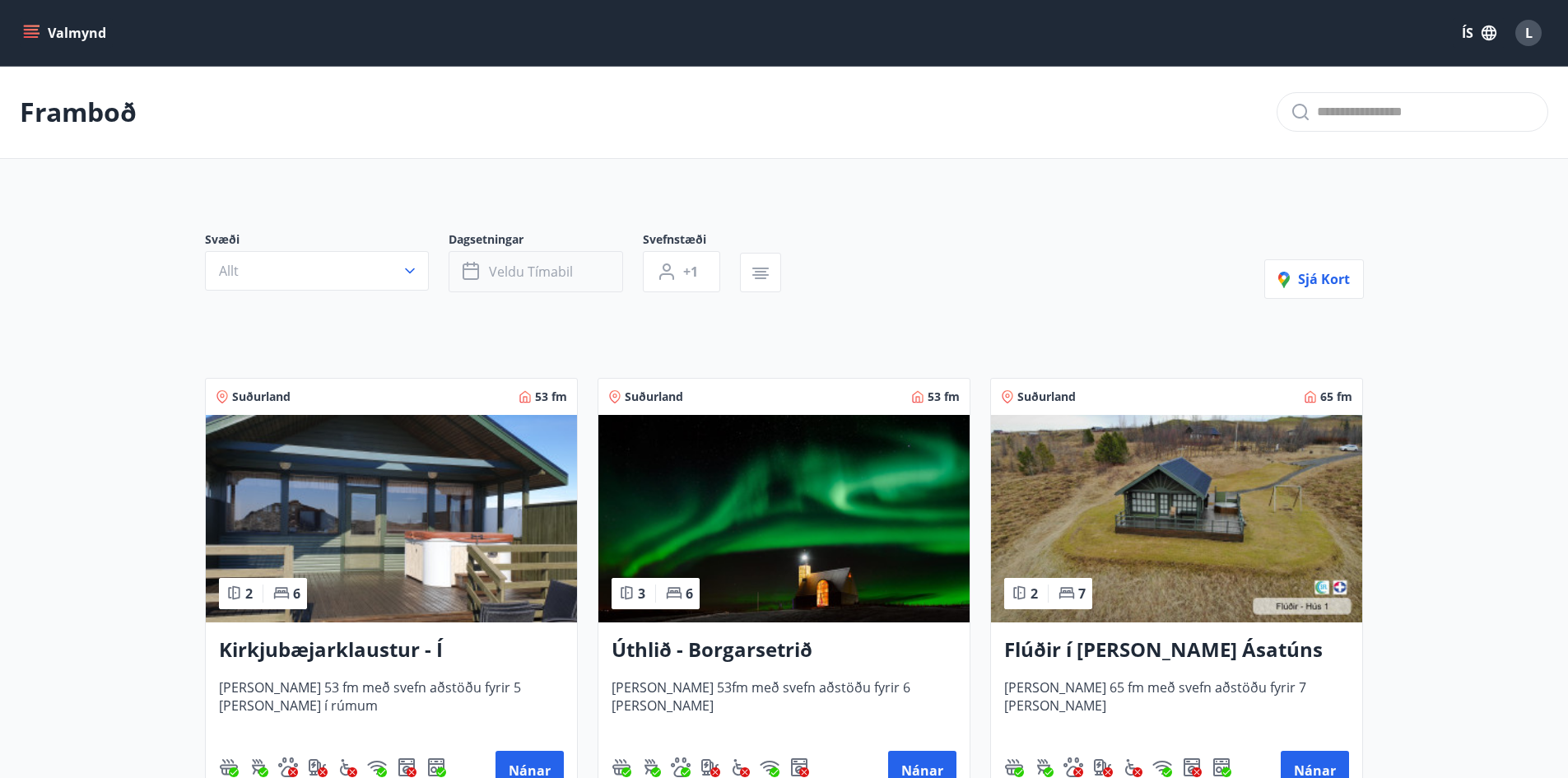
click at [515, 260] on button "Veldu tímabil" at bounding box center [536, 271] width 174 height 41
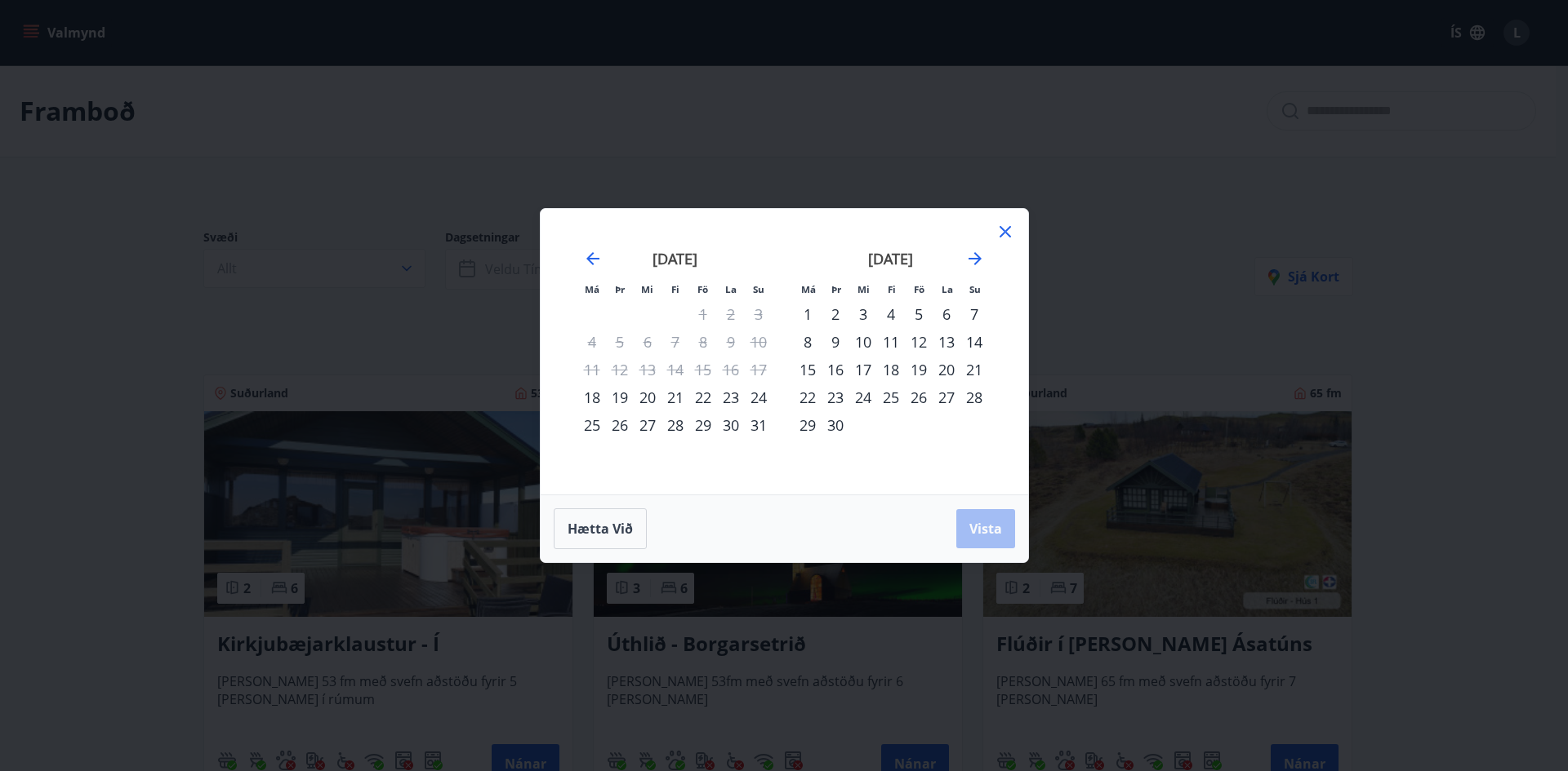
click at [985, 262] on div "september 2025" at bounding box center [891, 265] width 195 height 72
click at [975, 259] on icon "Move forward to switch to the next month." at bounding box center [975, 259] width 13 height 13
click at [892, 396] on div "23" at bounding box center [890, 397] width 28 height 28
click at [975, 397] on div "26" at bounding box center [973, 397] width 28 height 28
click at [991, 533] on span "Vista" at bounding box center [985, 529] width 32 height 18
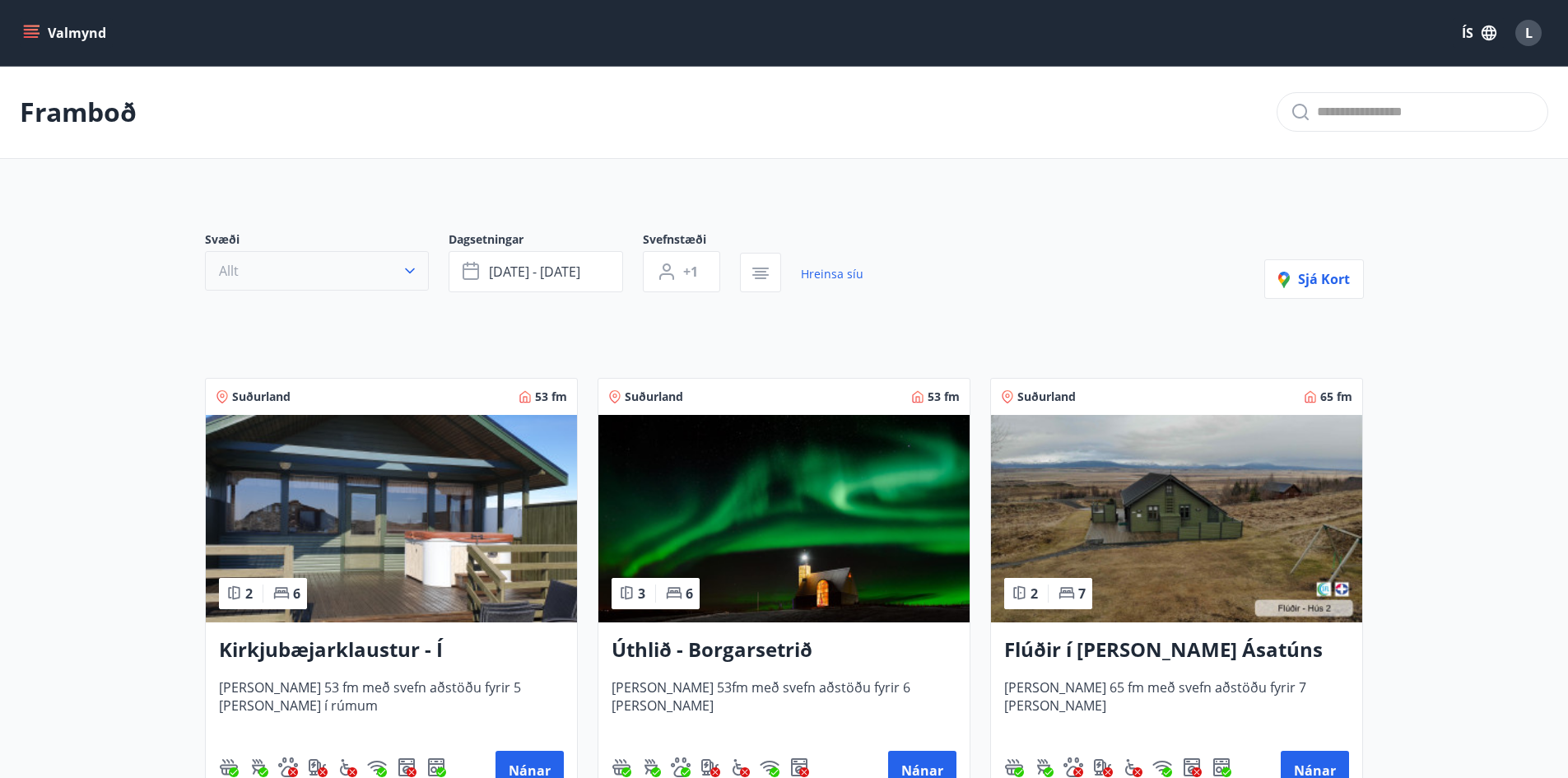
click at [405, 269] on icon "button" at bounding box center [410, 271] width 10 height 5
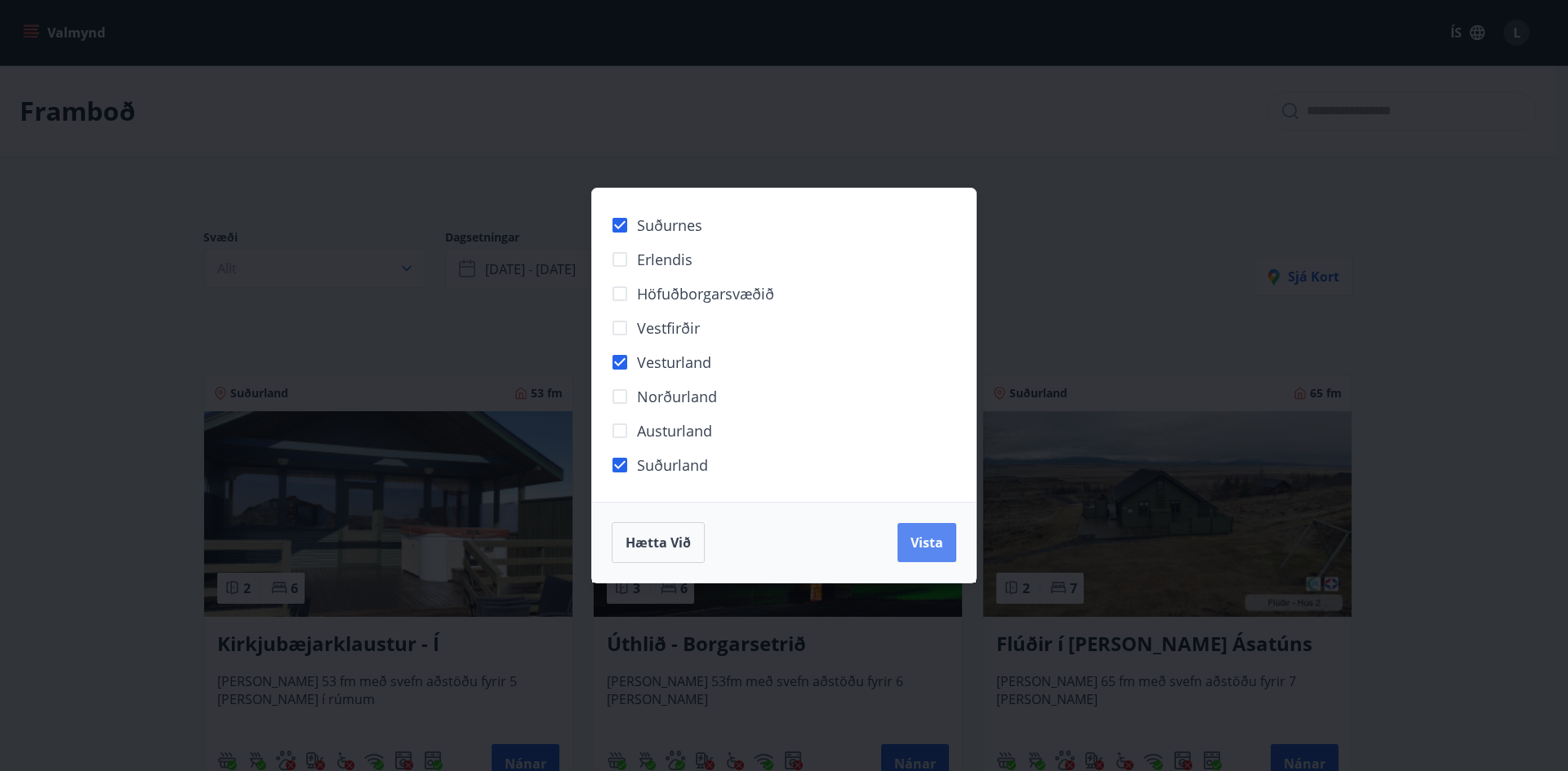
click at [924, 542] on span "Vista" at bounding box center [926, 543] width 32 height 18
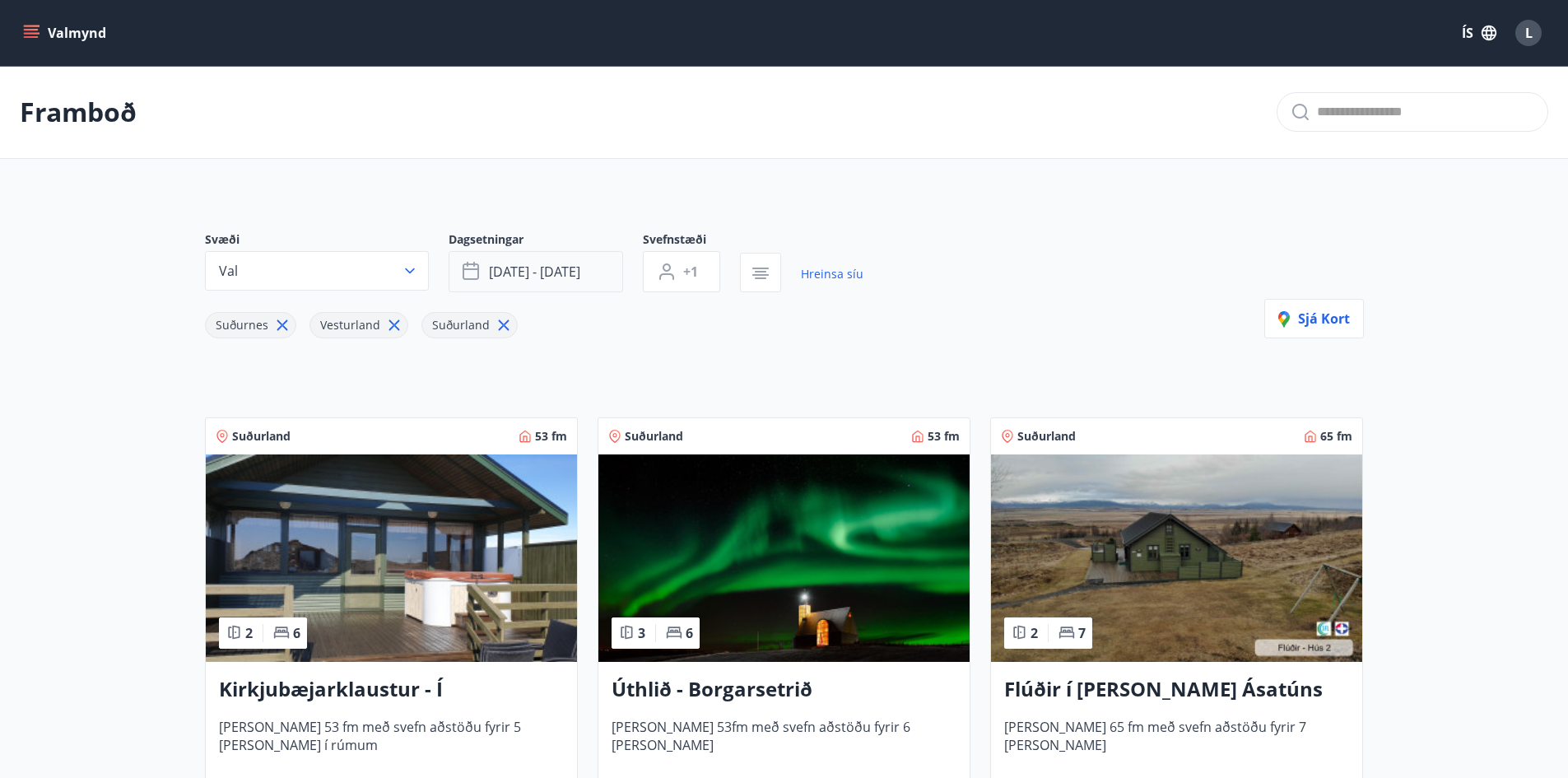
click at [527, 268] on span "okt 23 - okt 26" at bounding box center [534, 272] width 92 height 18
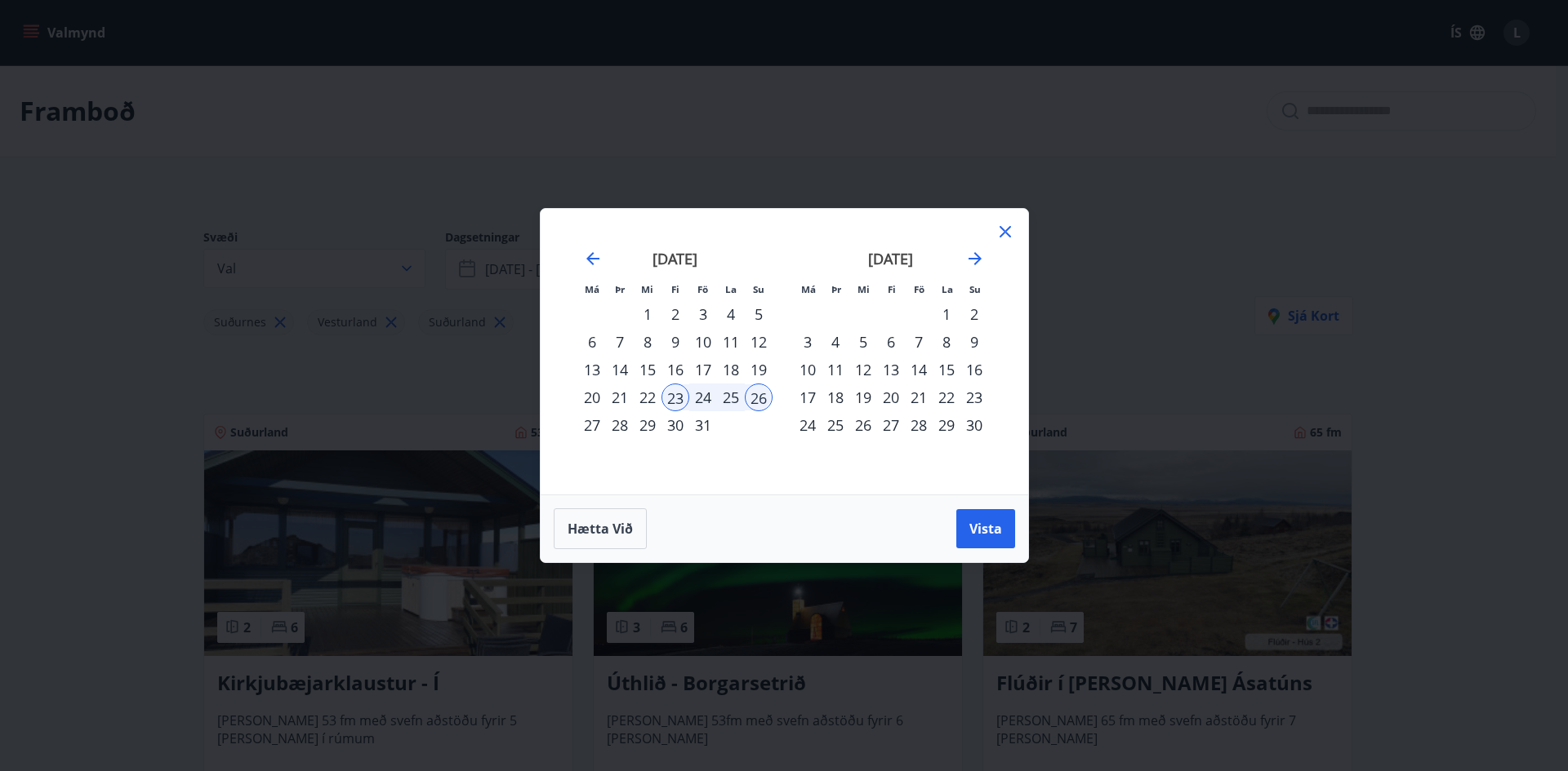
click at [704, 397] on div "24" at bounding box center [703, 397] width 28 height 28
click at [992, 533] on span "Vista" at bounding box center [985, 529] width 32 height 18
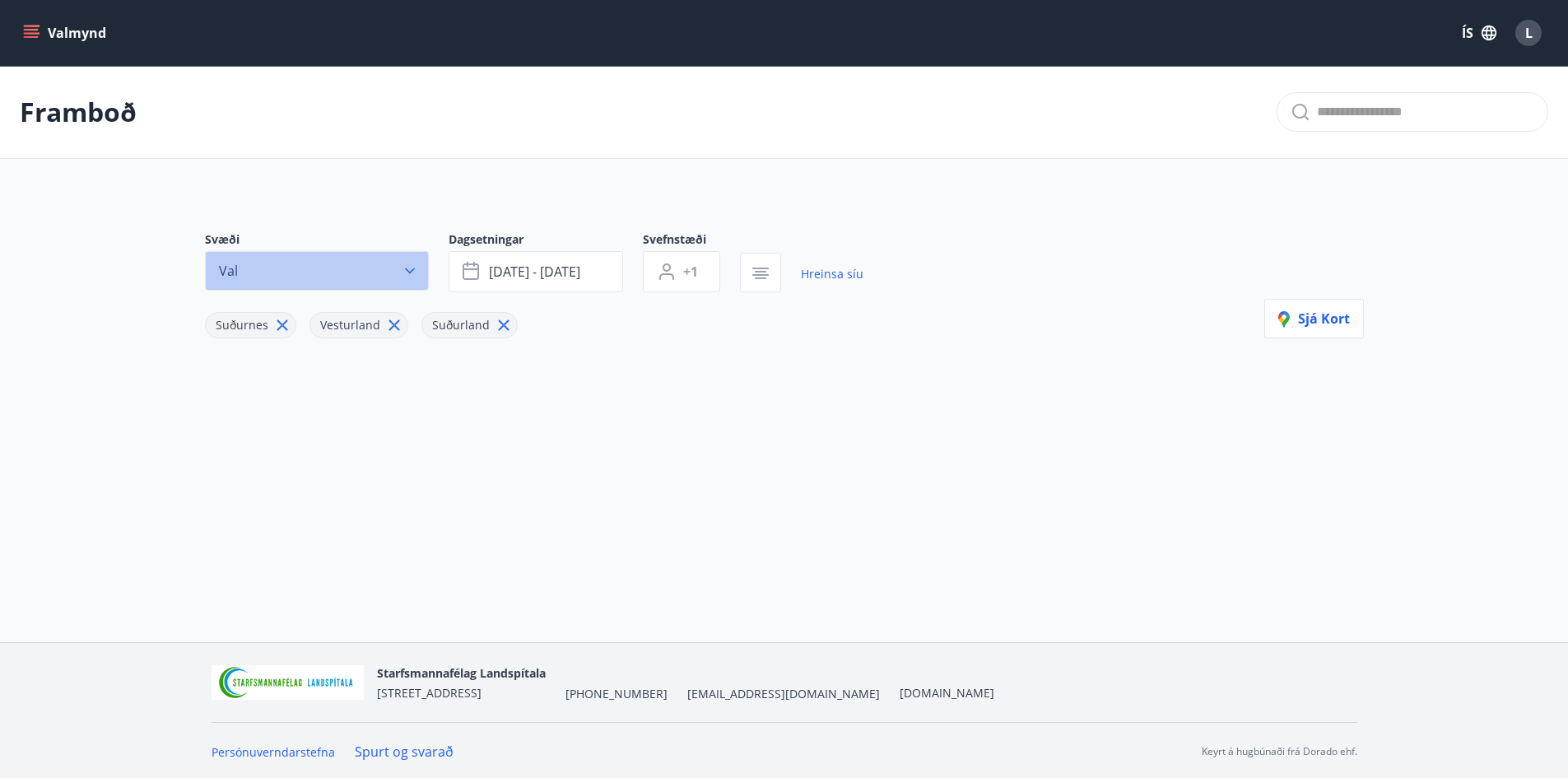
click at [415, 271] on icon "button" at bounding box center [410, 271] width 16 height 16
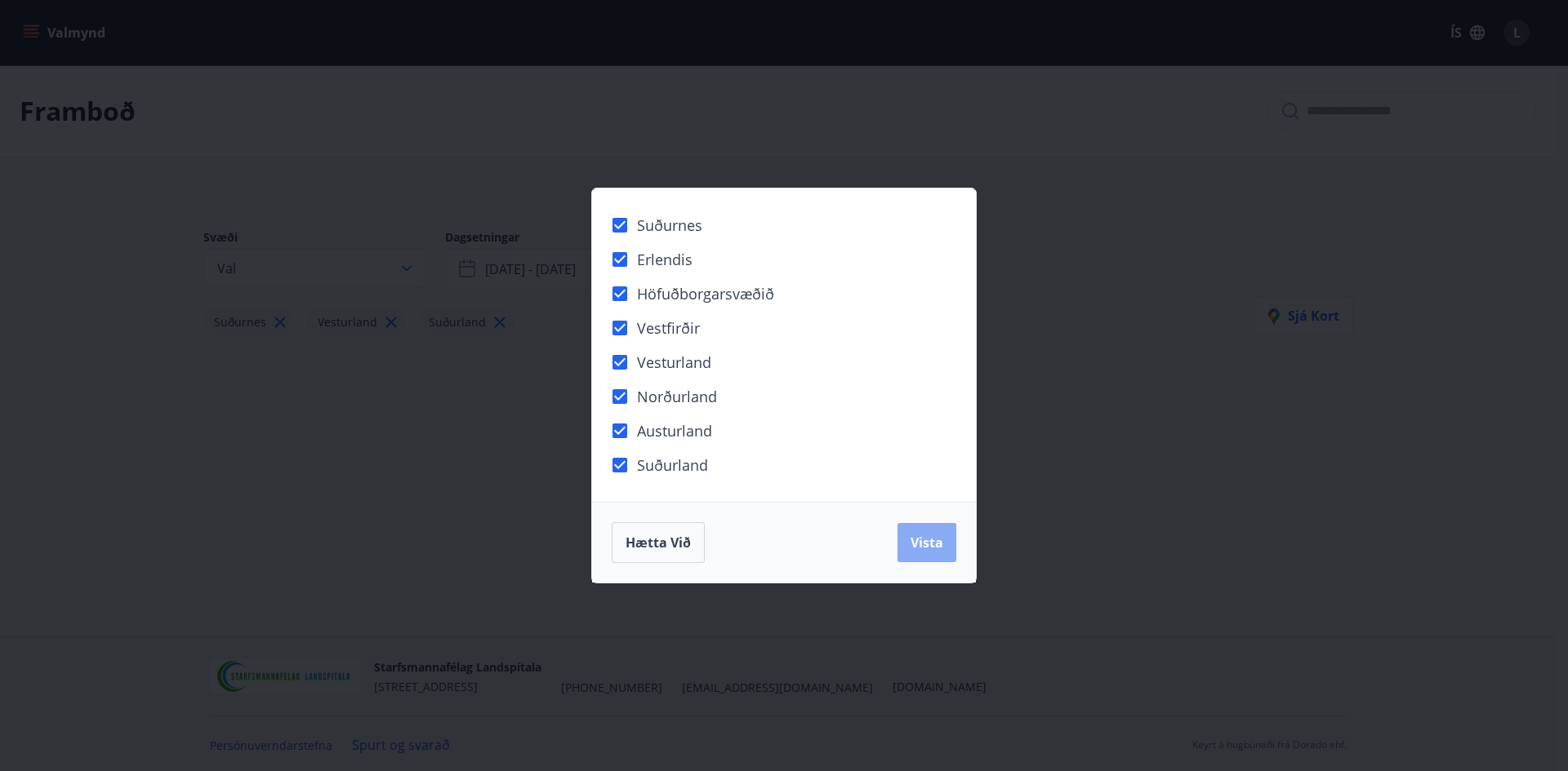
click at [931, 552] on button "Vista" at bounding box center [926, 542] width 59 height 39
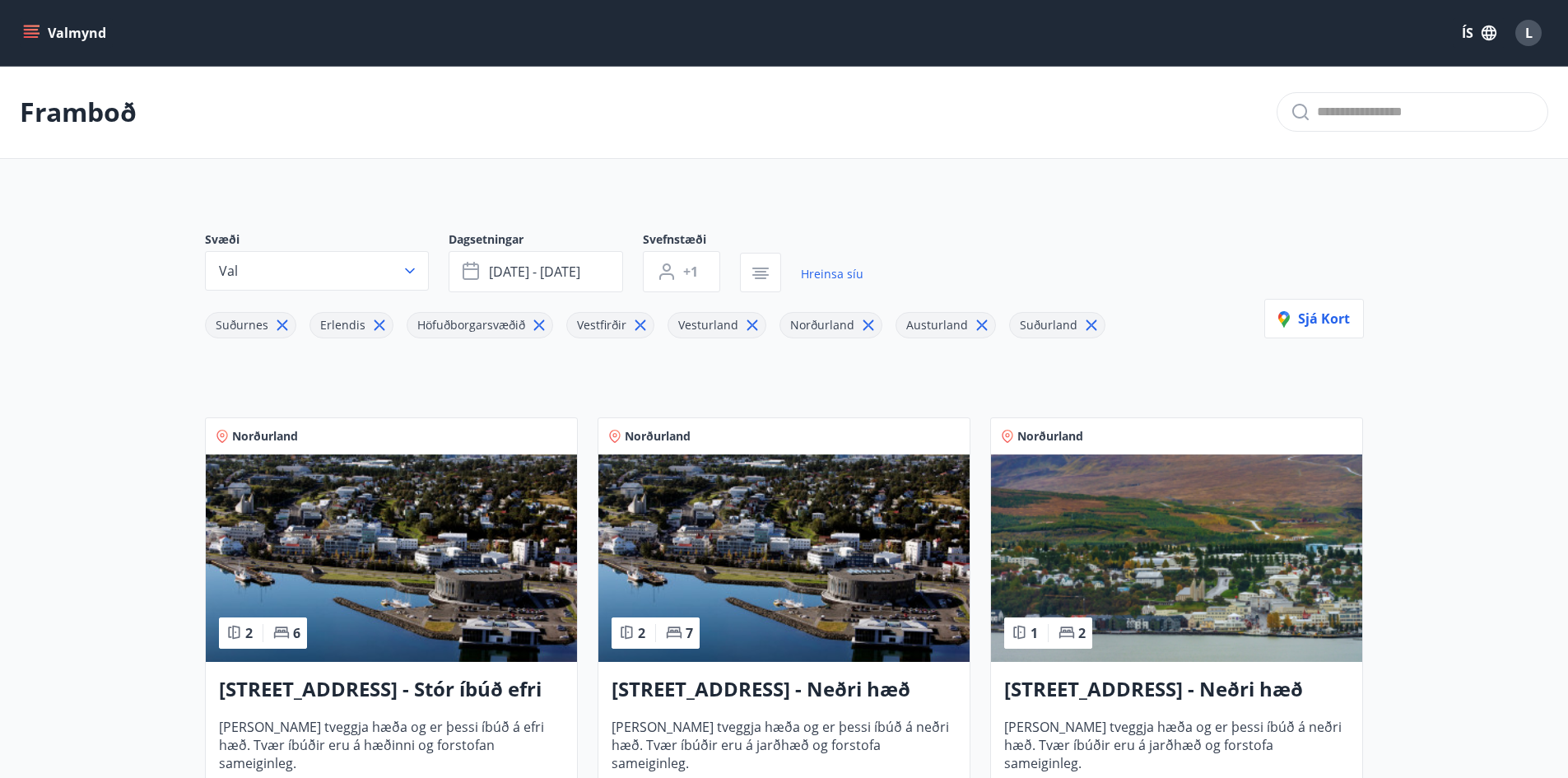
click at [862, 326] on icon at bounding box center [868, 325] width 11 height 11
